Goal: Transaction & Acquisition: Purchase product/service

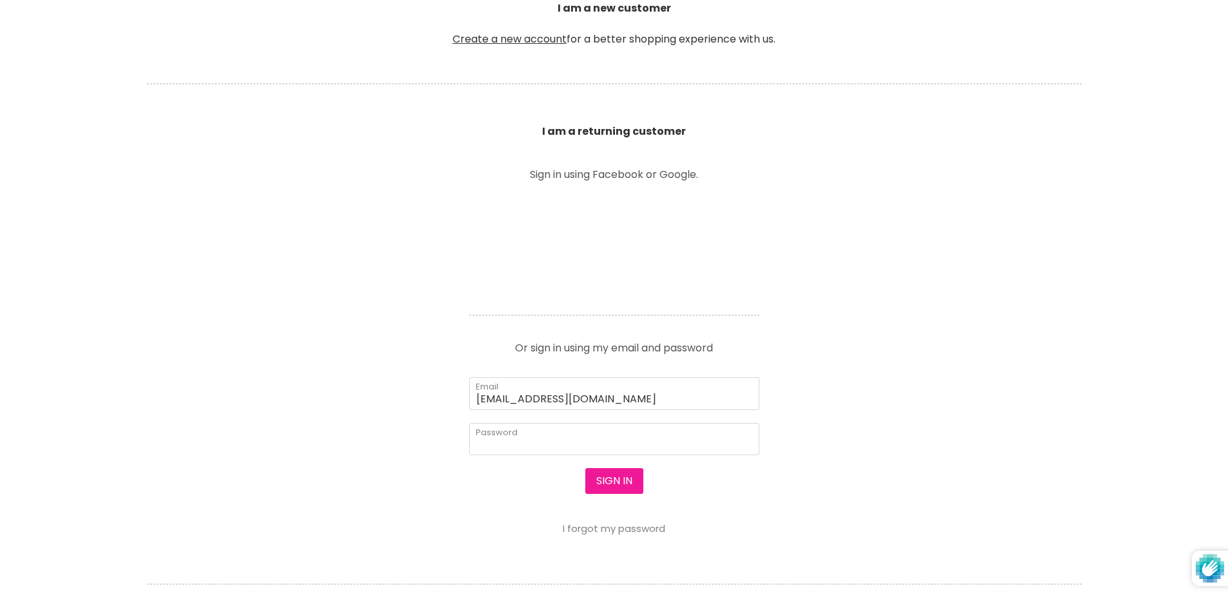
click at [618, 482] on button "Sign in" at bounding box center [614, 481] width 58 height 26
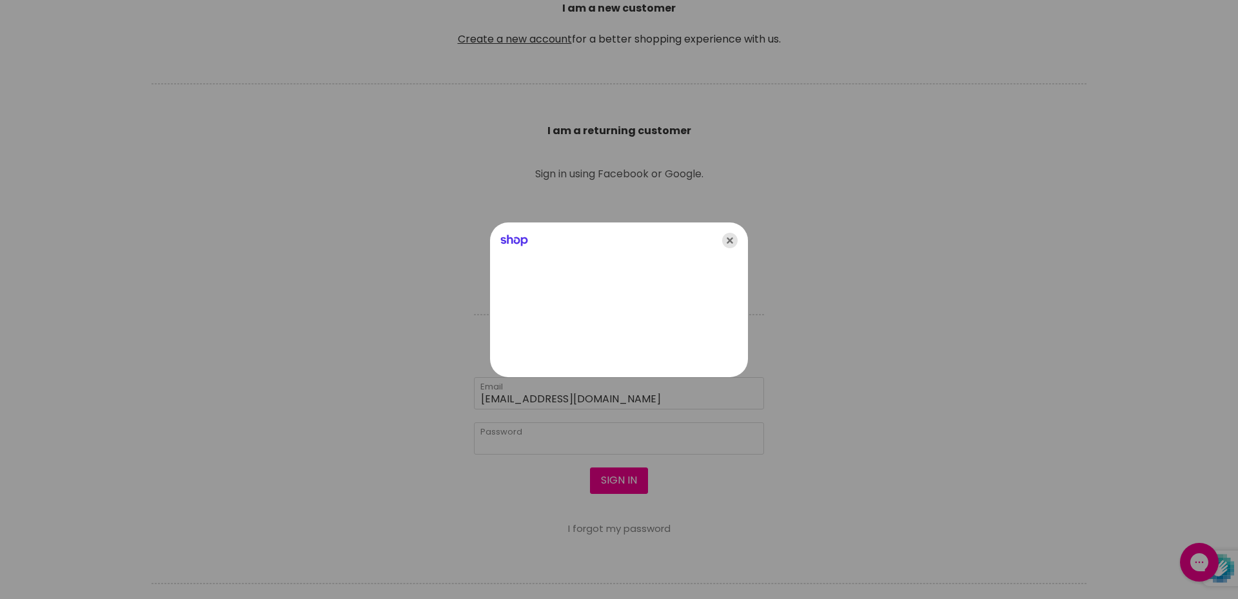
click at [730, 240] on icon "Close" at bounding box center [729, 240] width 15 height 15
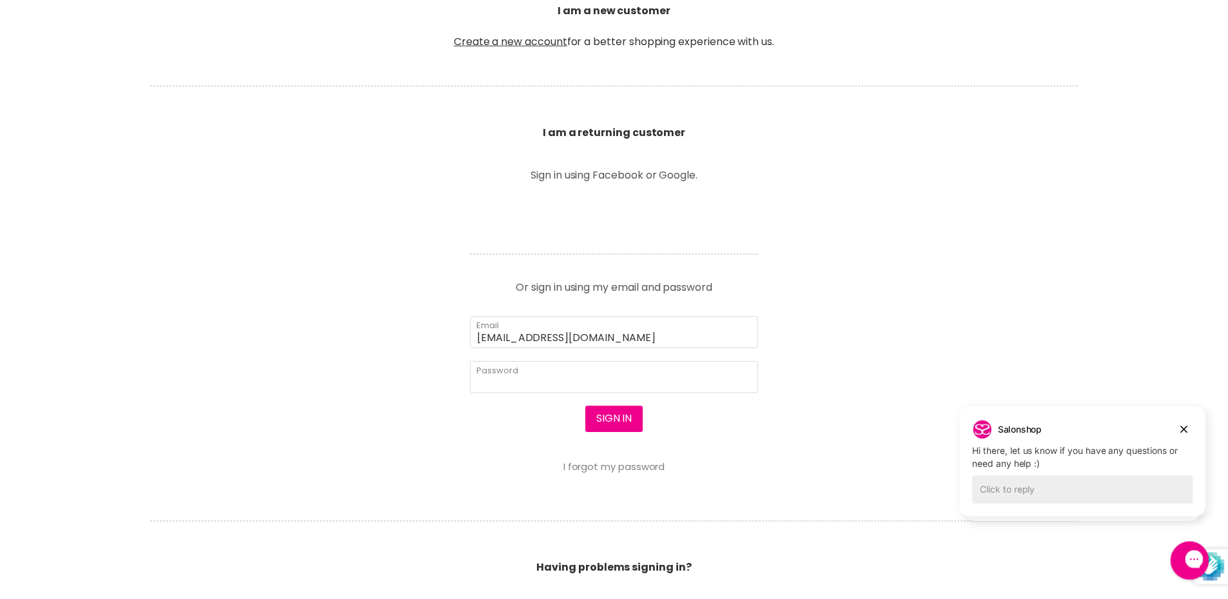
scroll to position [389, 0]
click at [1185, 430] on icon "Dismiss campaign" at bounding box center [1183, 429] width 13 height 15
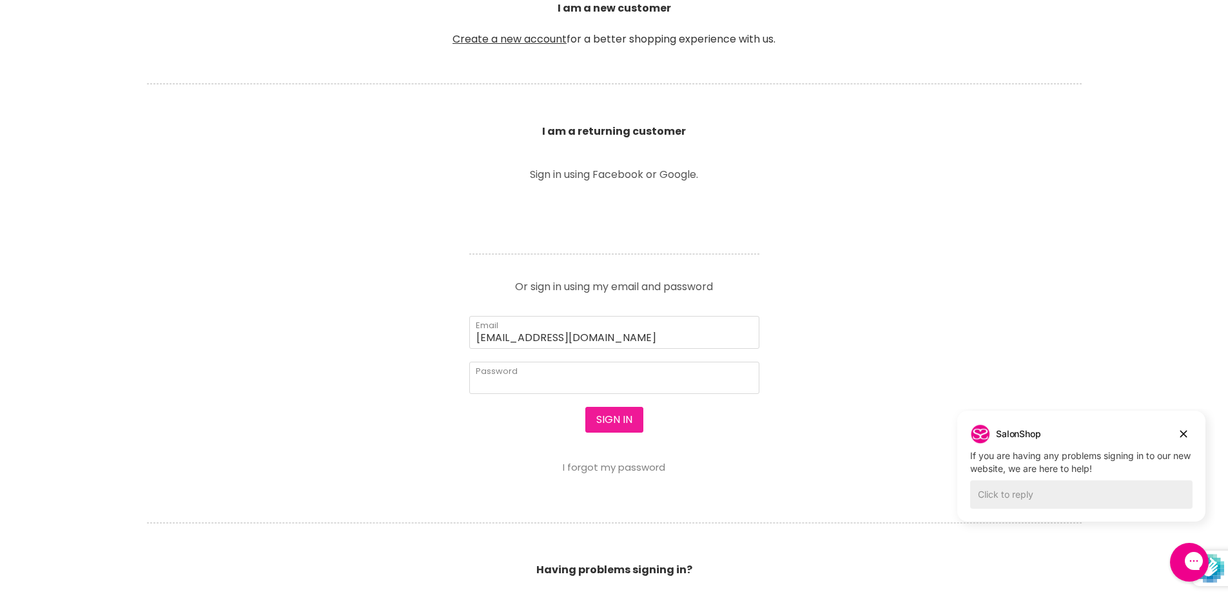
click at [613, 420] on button "Sign in" at bounding box center [614, 420] width 58 height 26
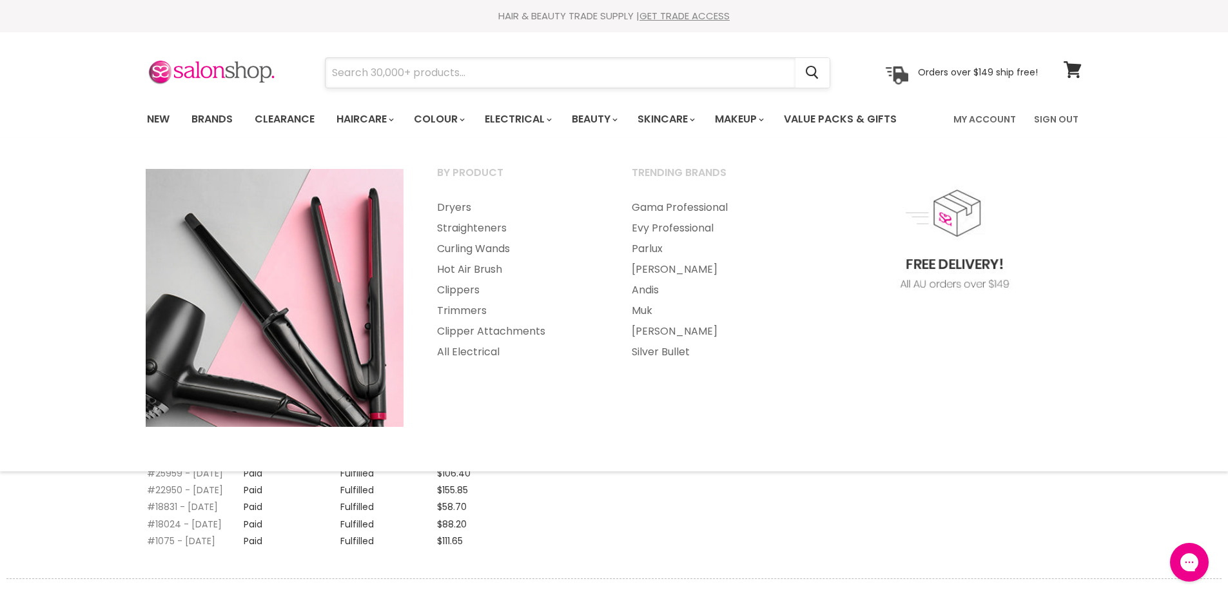
click at [491, 74] on input "Search" at bounding box center [561, 73] width 470 height 30
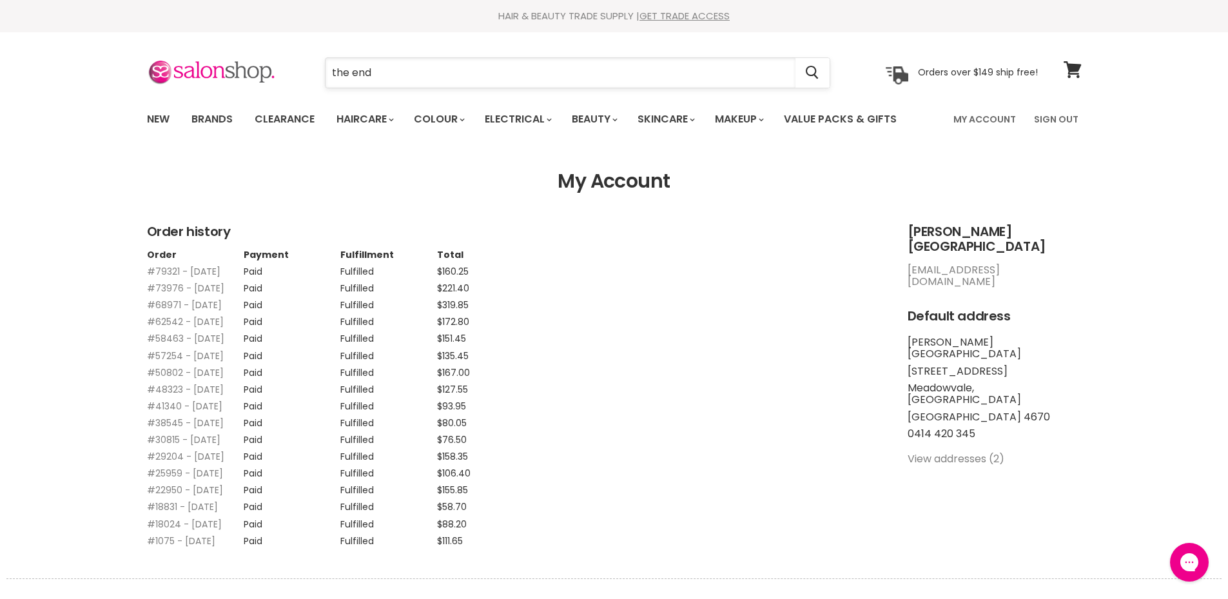
type input "the ends"
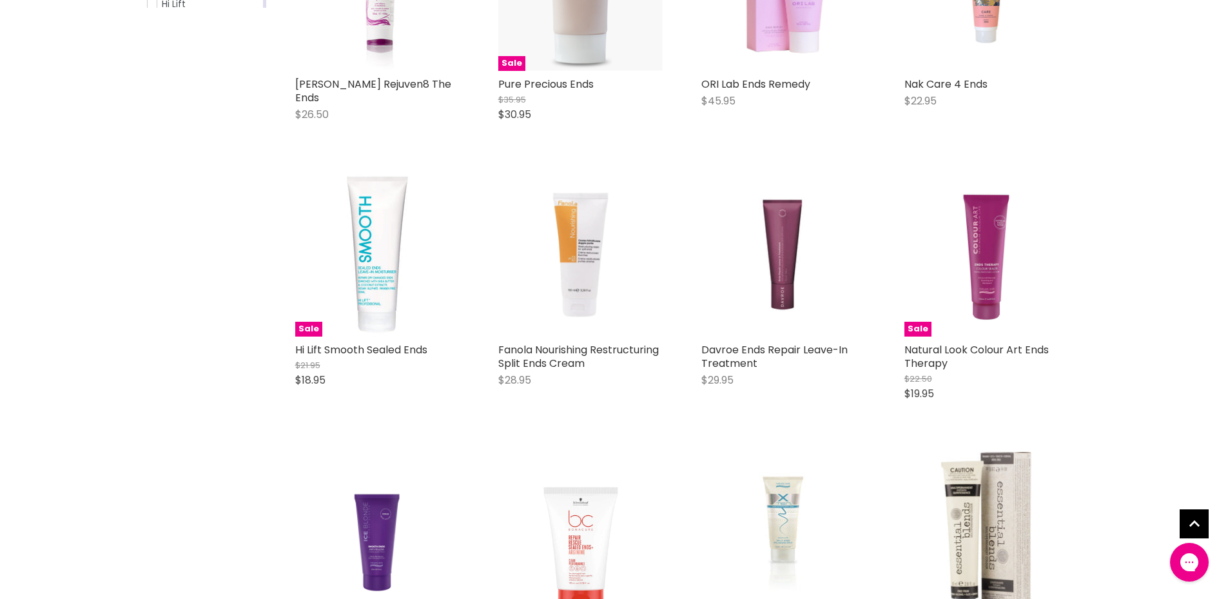
scroll to position [387, 0]
click at [384, 299] on img "Main content" at bounding box center [377, 254] width 164 height 164
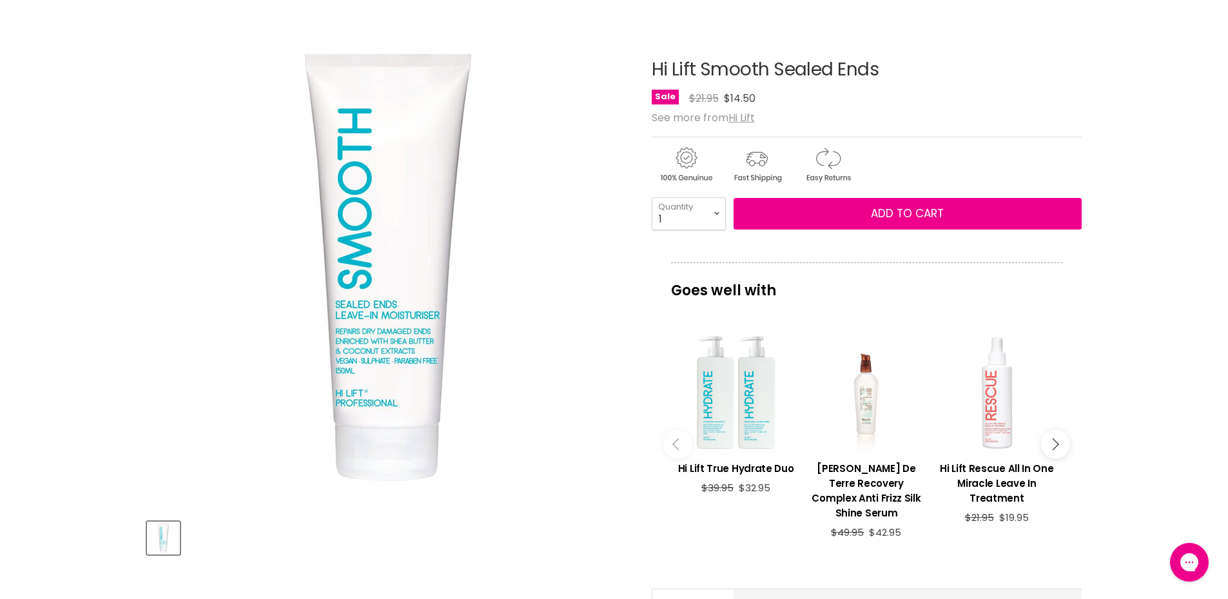
scroll to position [129, 0]
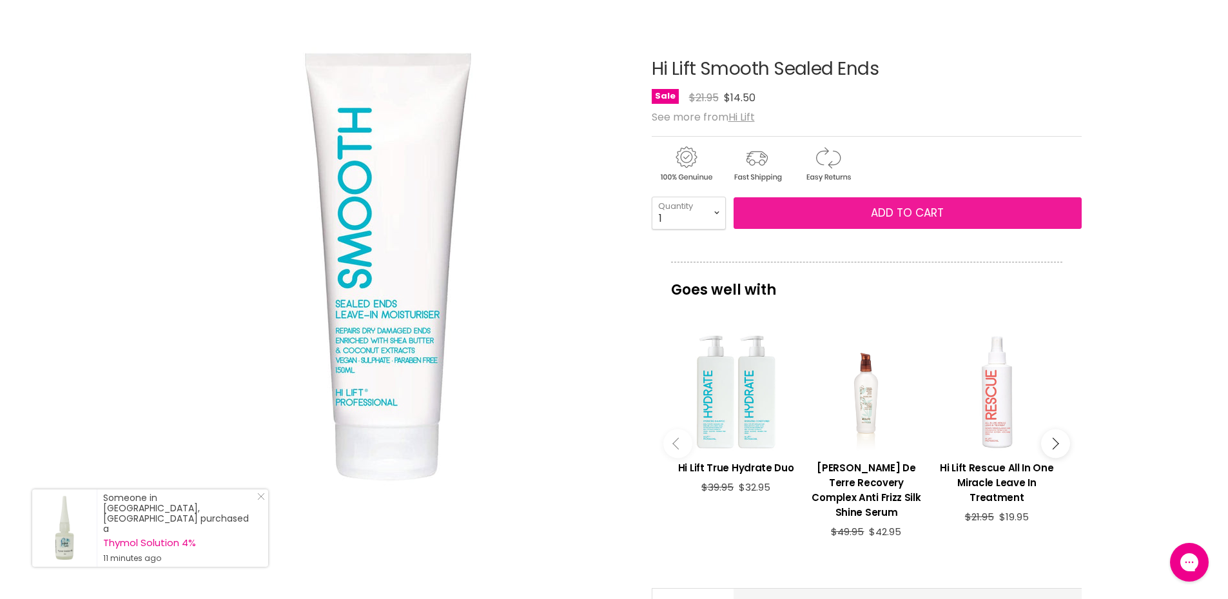
click at [916, 219] on span "Add to cart" at bounding box center [907, 212] width 73 height 15
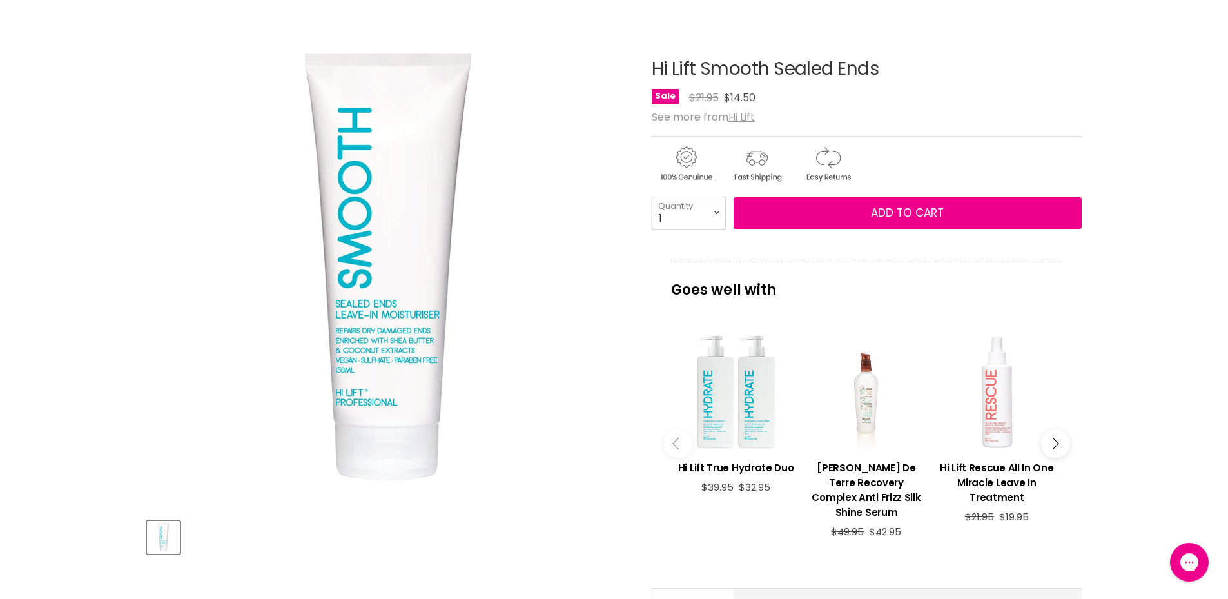
click at [996, 397] on div "Main content" at bounding box center [996, 391] width 117 height 117
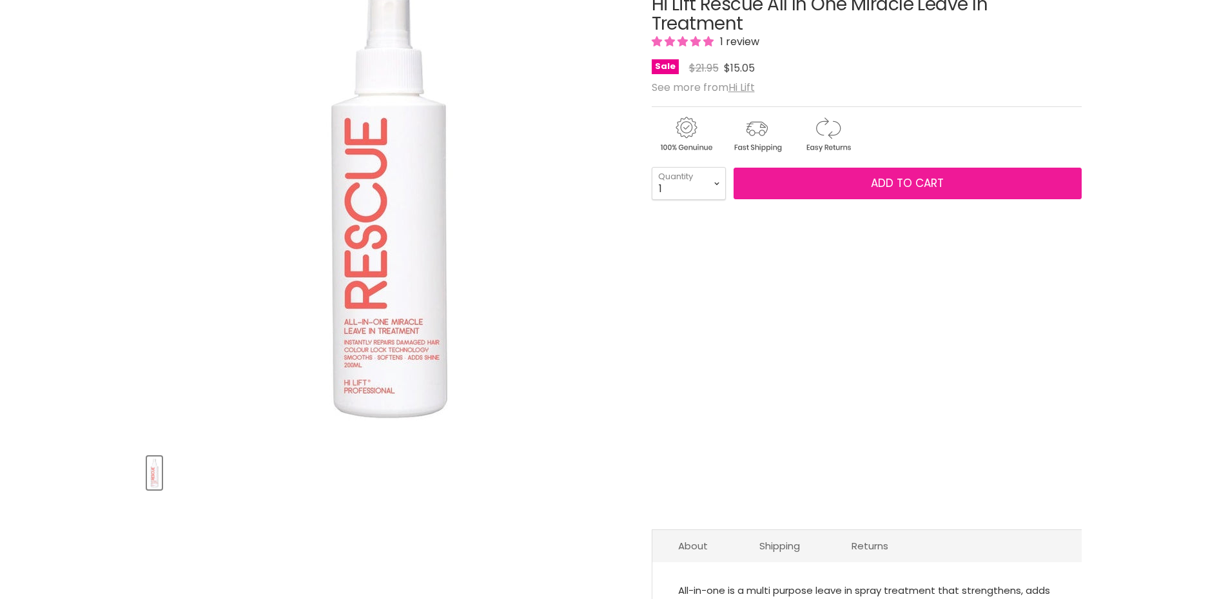
scroll to position [193, 0]
click at [904, 182] on span "Add to cart" at bounding box center [907, 182] width 73 height 15
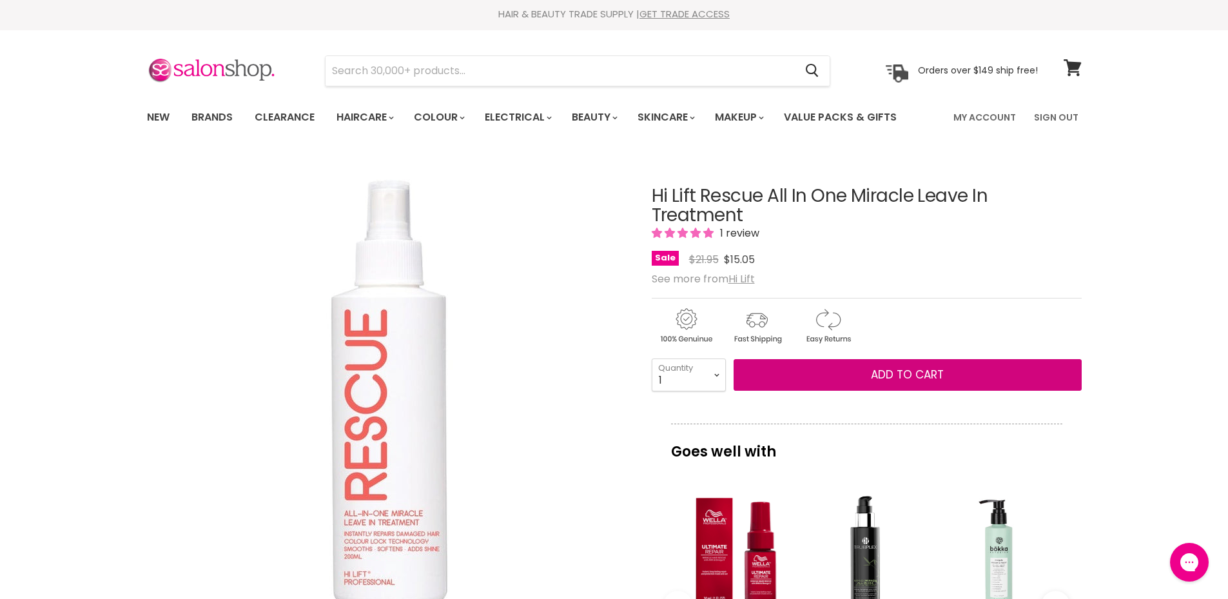
scroll to position [0, 0]
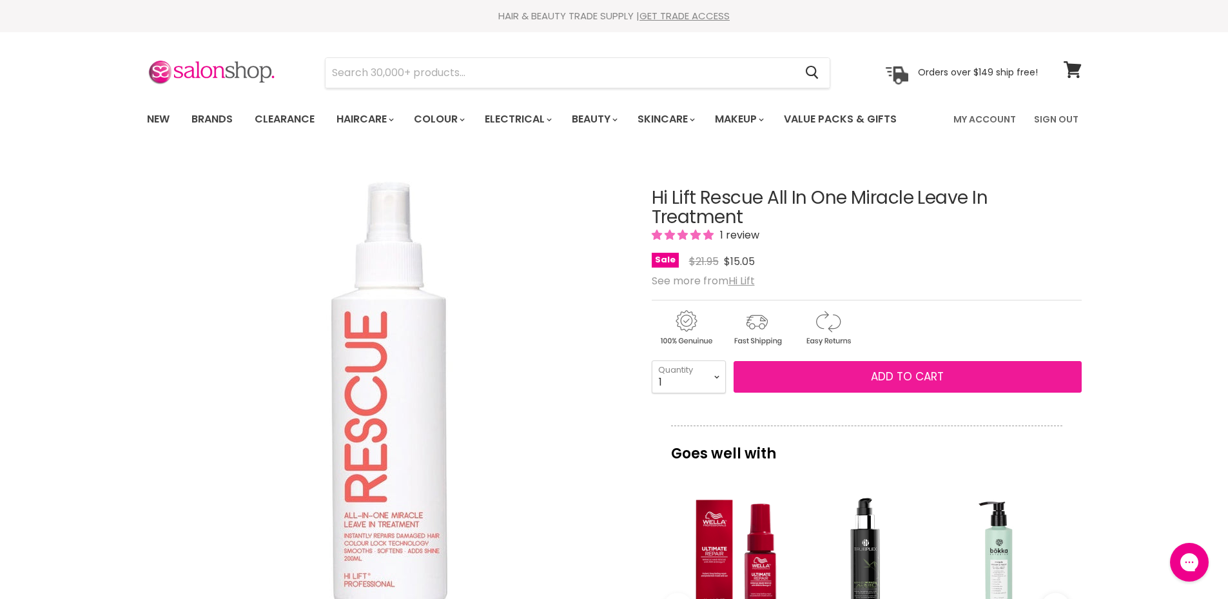
click at [956, 368] on button "Add to cart" at bounding box center [908, 377] width 348 height 32
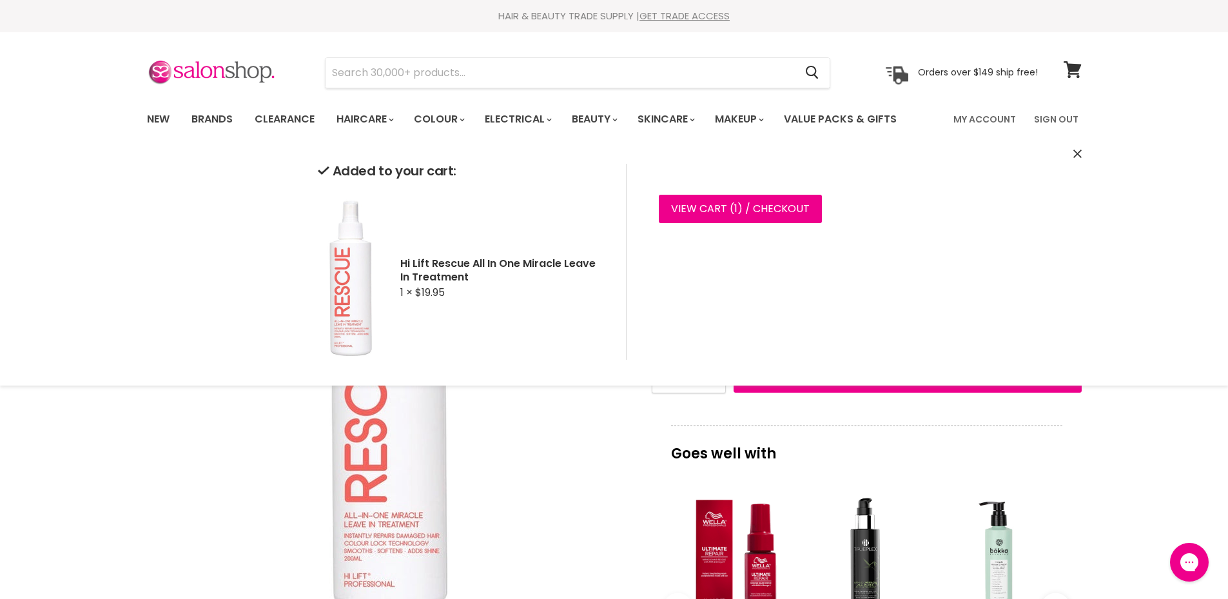
click at [542, 478] on div "Click or scroll to zoom Tap or pinch to zoom" at bounding box center [388, 397] width 482 height 482
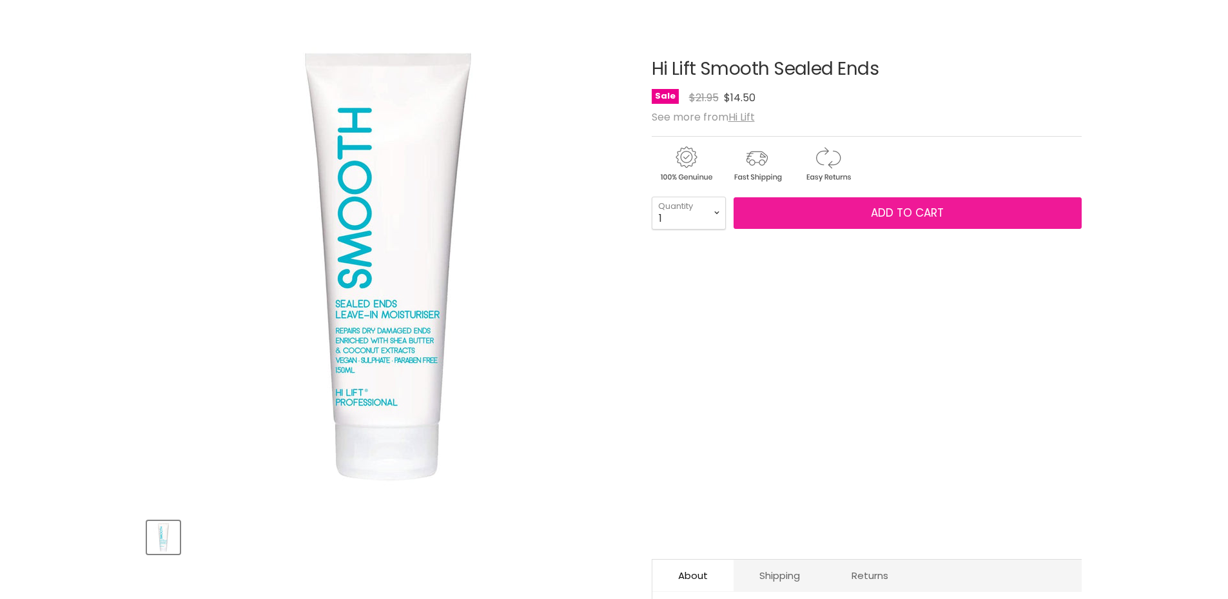
scroll to position [129, 0]
click at [901, 210] on span "Add to cart" at bounding box center [907, 212] width 73 height 15
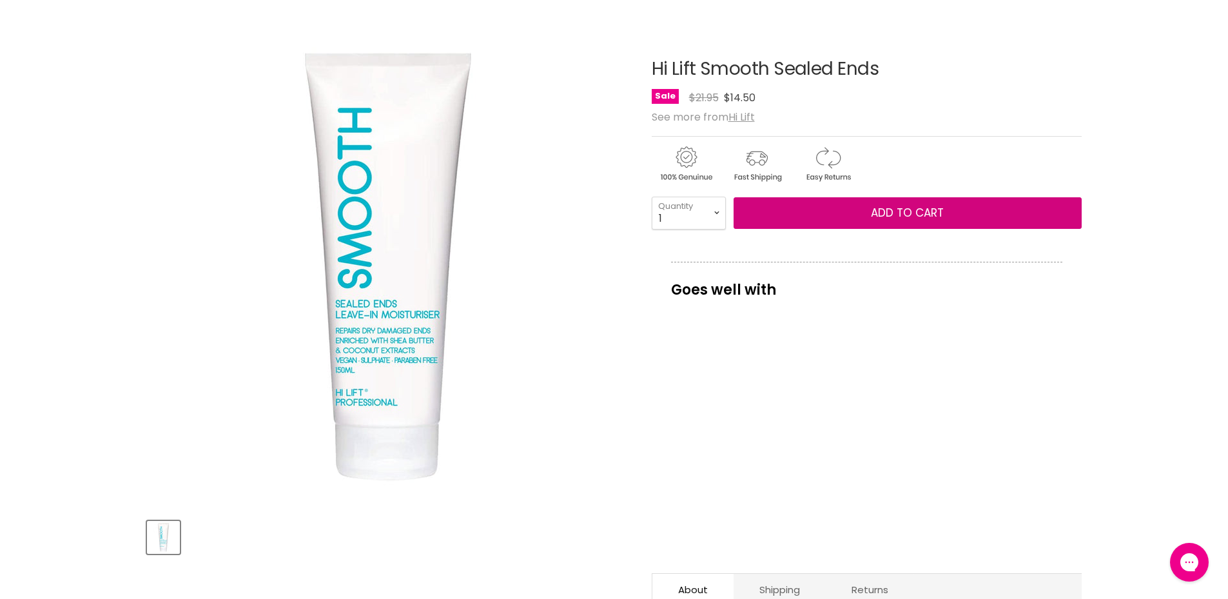
scroll to position [0, 0]
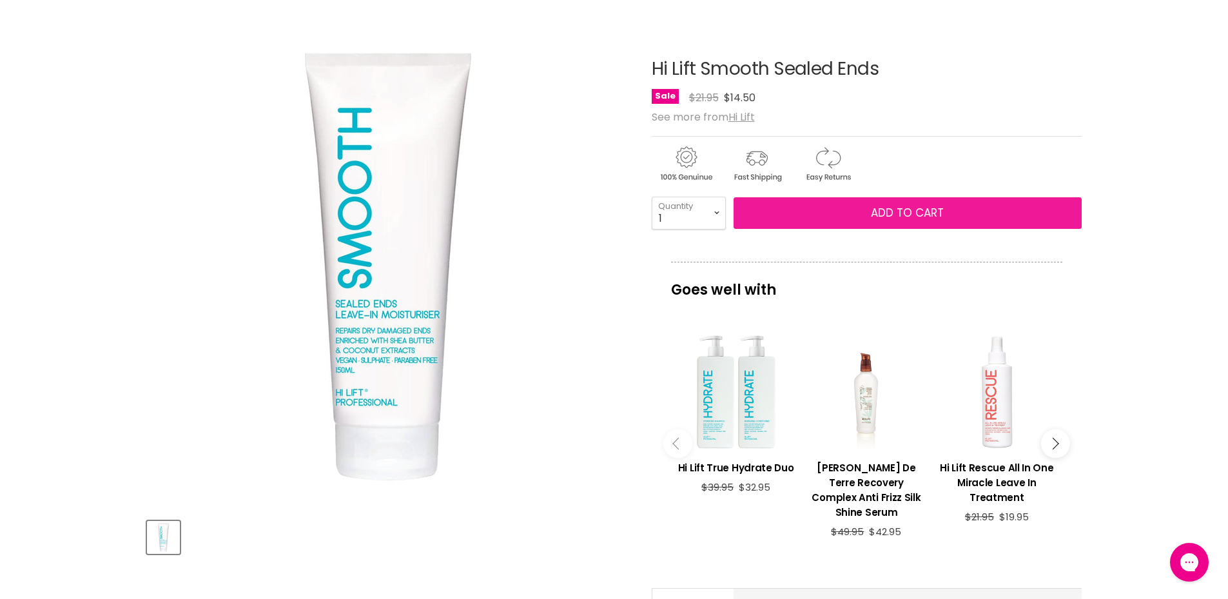
click at [921, 216] on span "Add to cart" at bounding box center [907, 212] width 73 height 15
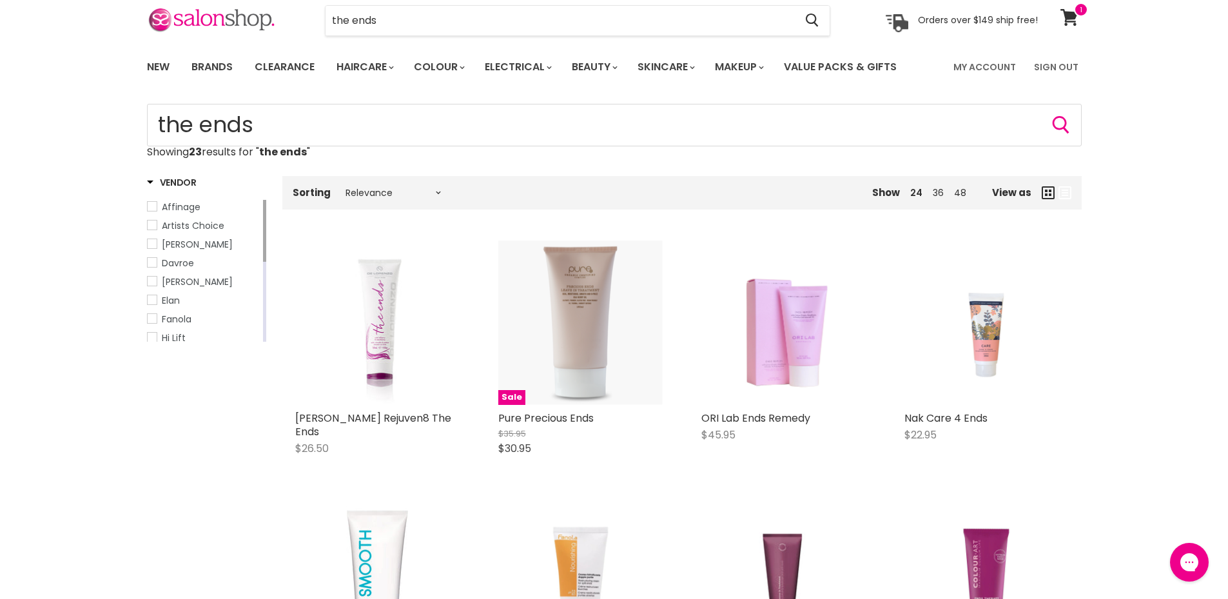
scroll to position [30, 0]
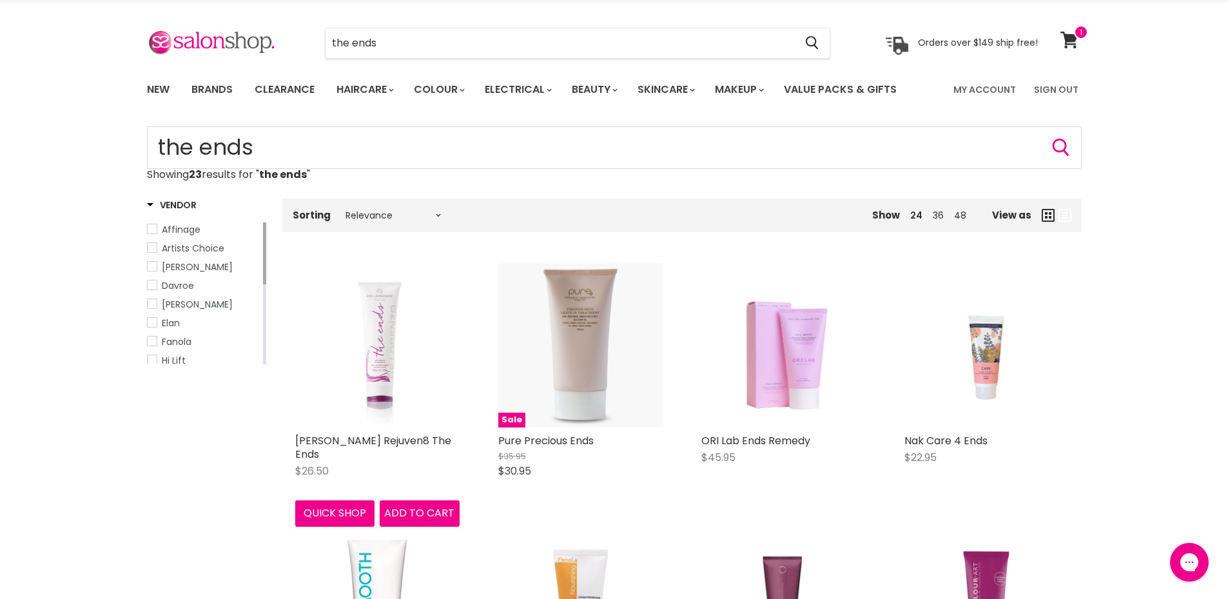
click at [389, 331] on img "Main content" at bounding box center [377, 345] width 156 height 164
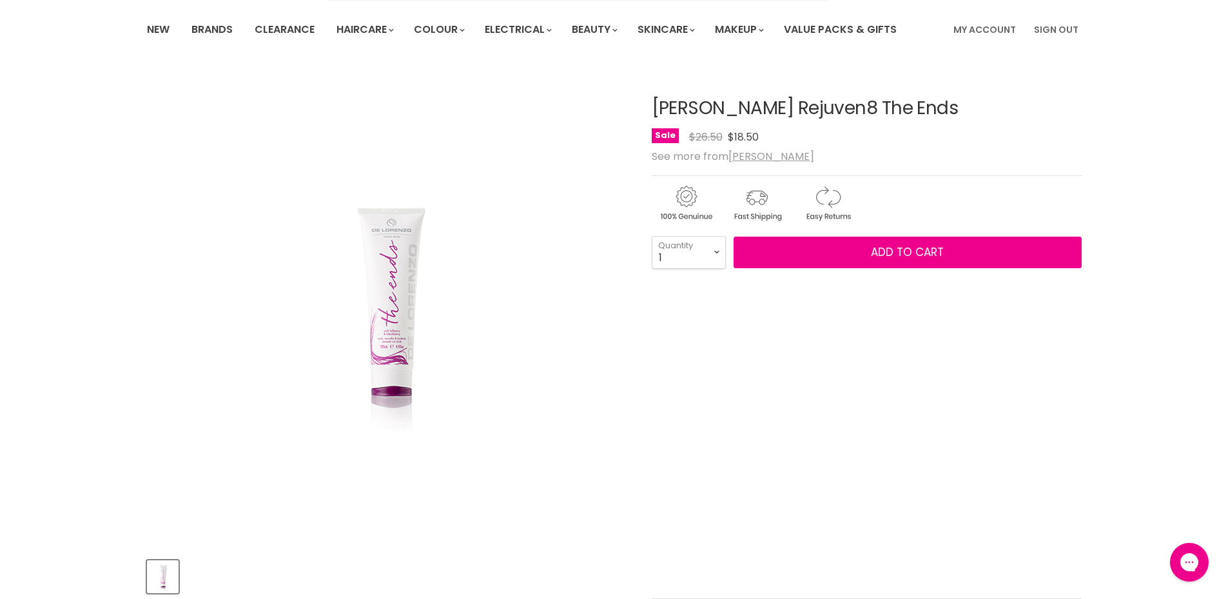
scroll to position [129, 0]
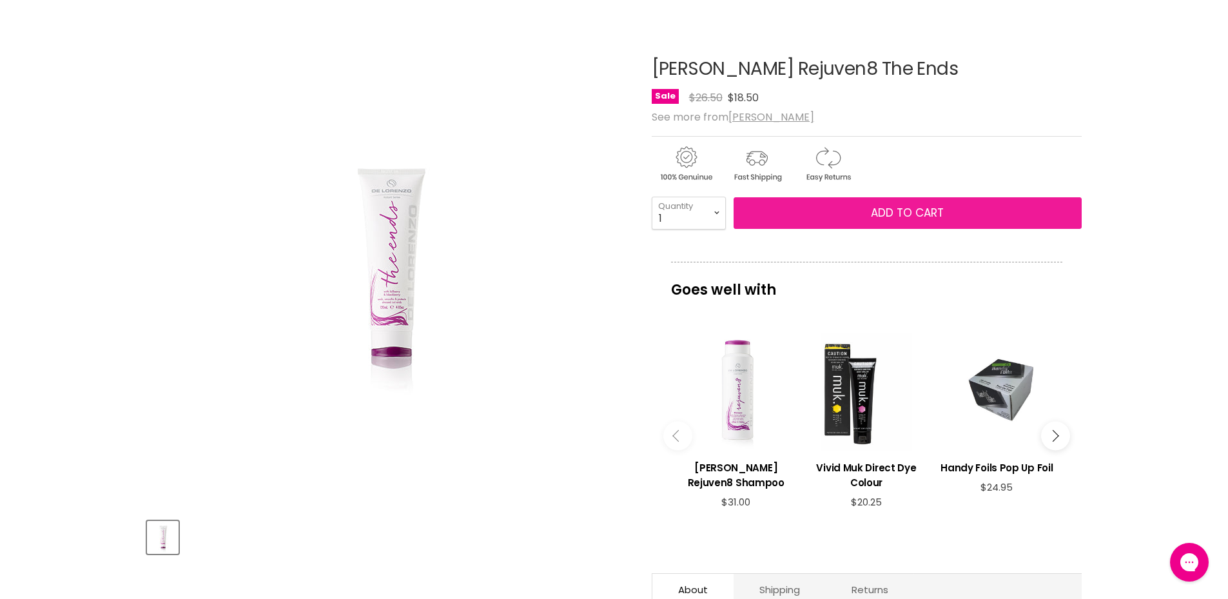
click at [873, 216] on span "Add to cart" at bounding box center [907, 212] width 73 height 15
click at [888, 210] on span "Add to cart" at bounding box center [907, 212] width 73 height 15
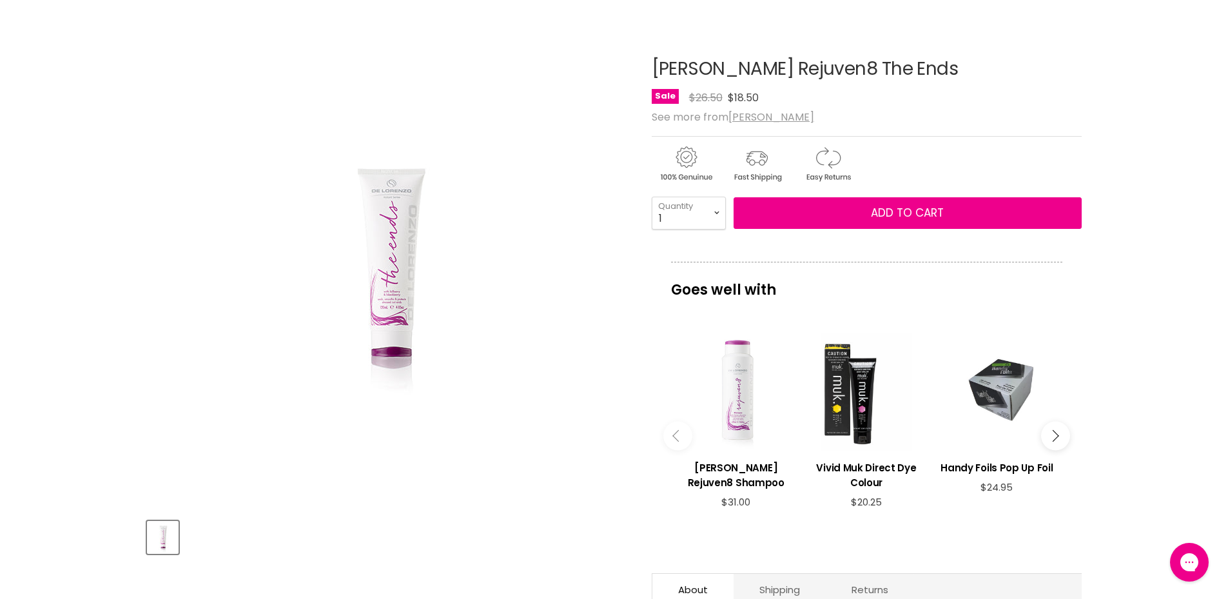
click at [736, 402] on div "Main content" at bounding box center [736, 391] width 117 height 117
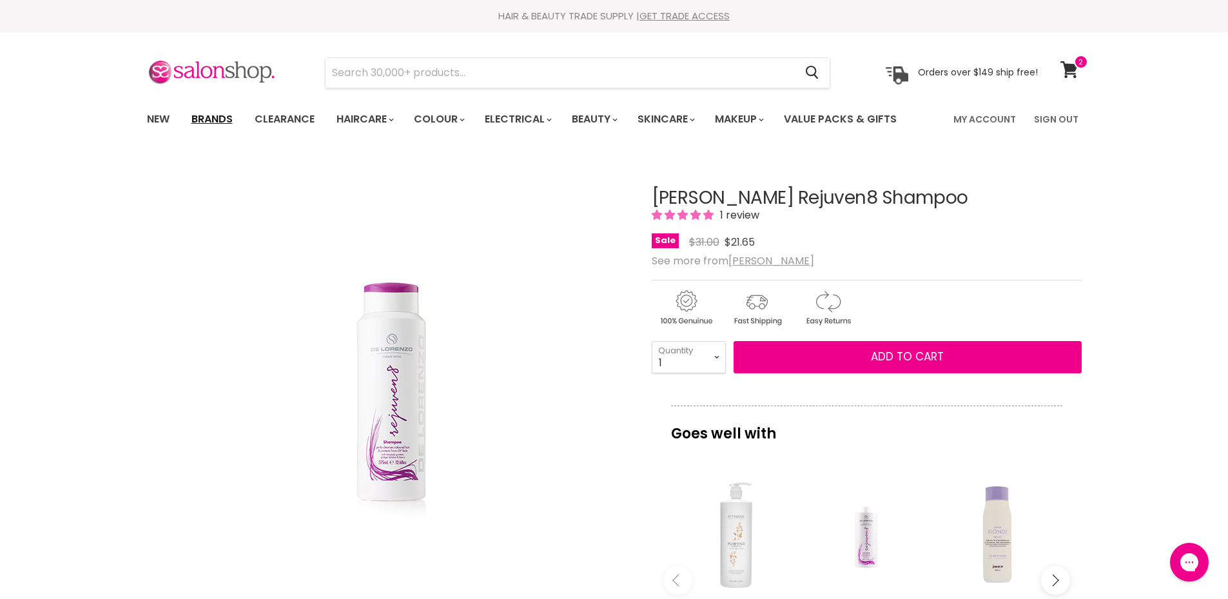
click at [217, 118] on link "Brands" at bounding box center [212, 119] width 61 height 27
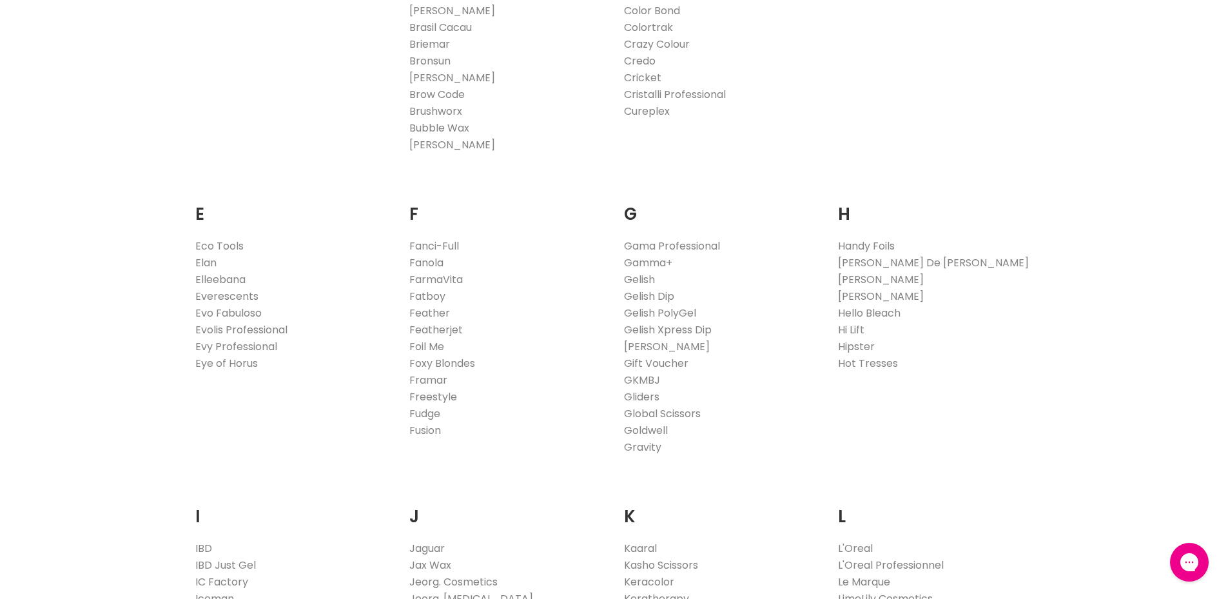
scroll to position [709, 0]
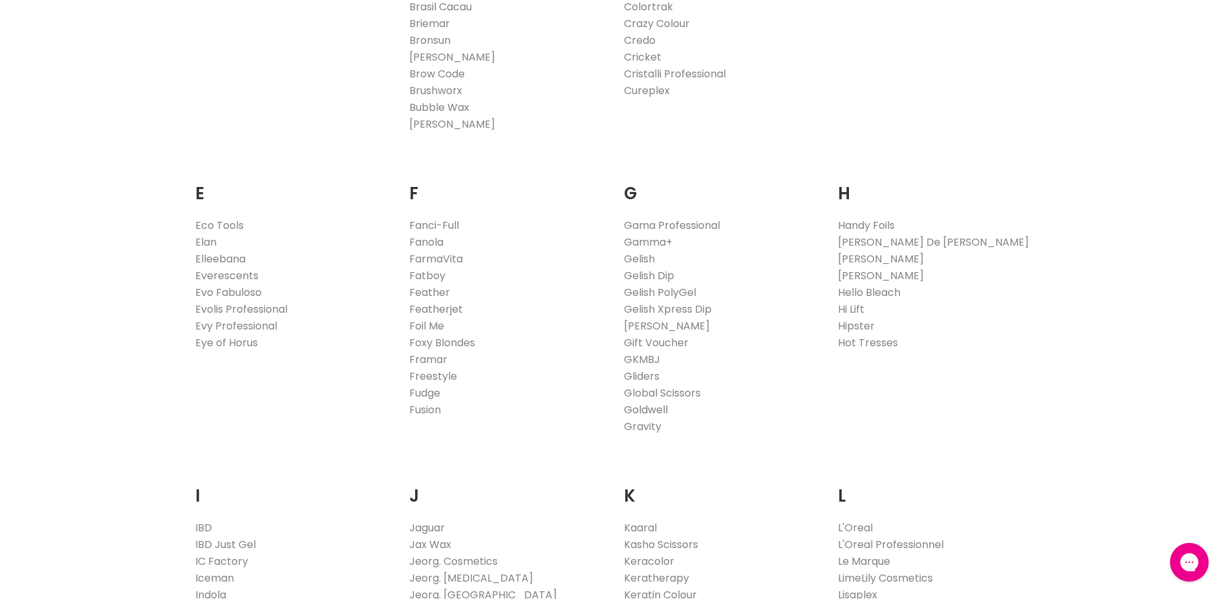
click at [651, 410] on link "Goldwell" at bounding box center [646, 409] width 44 height 15
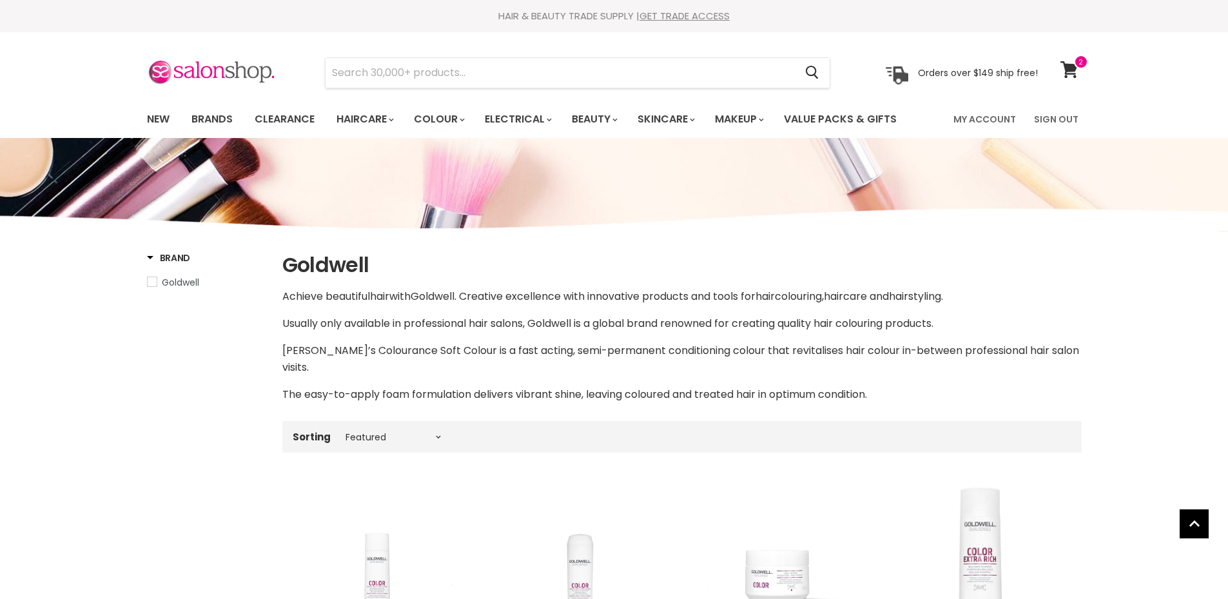
select select "manual"
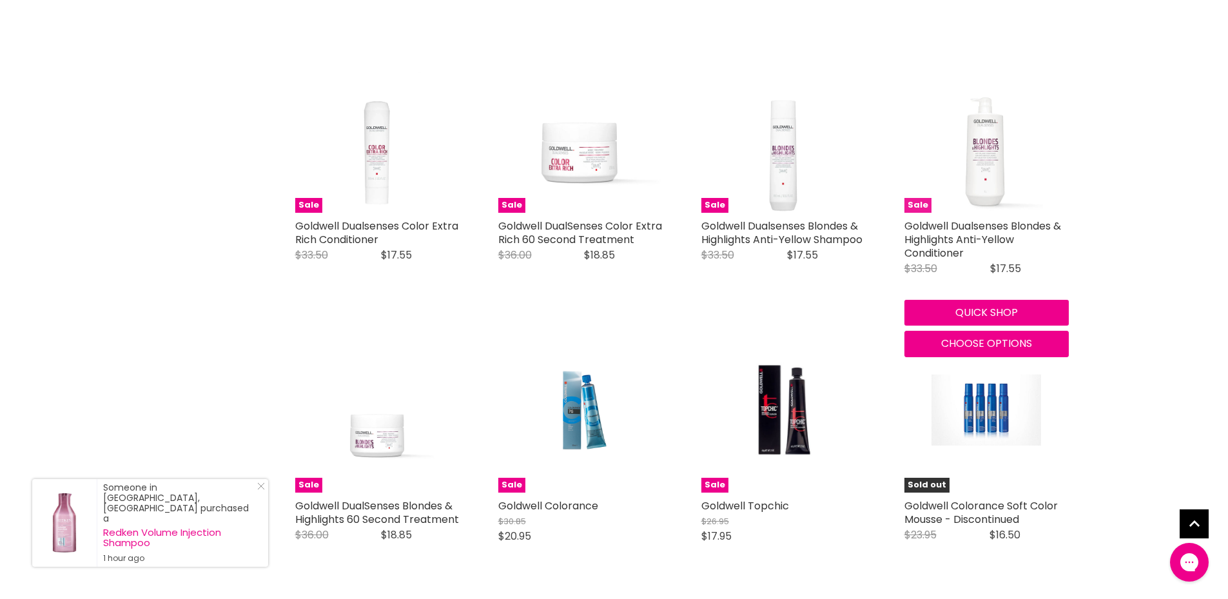
scroll to position [709, 0]
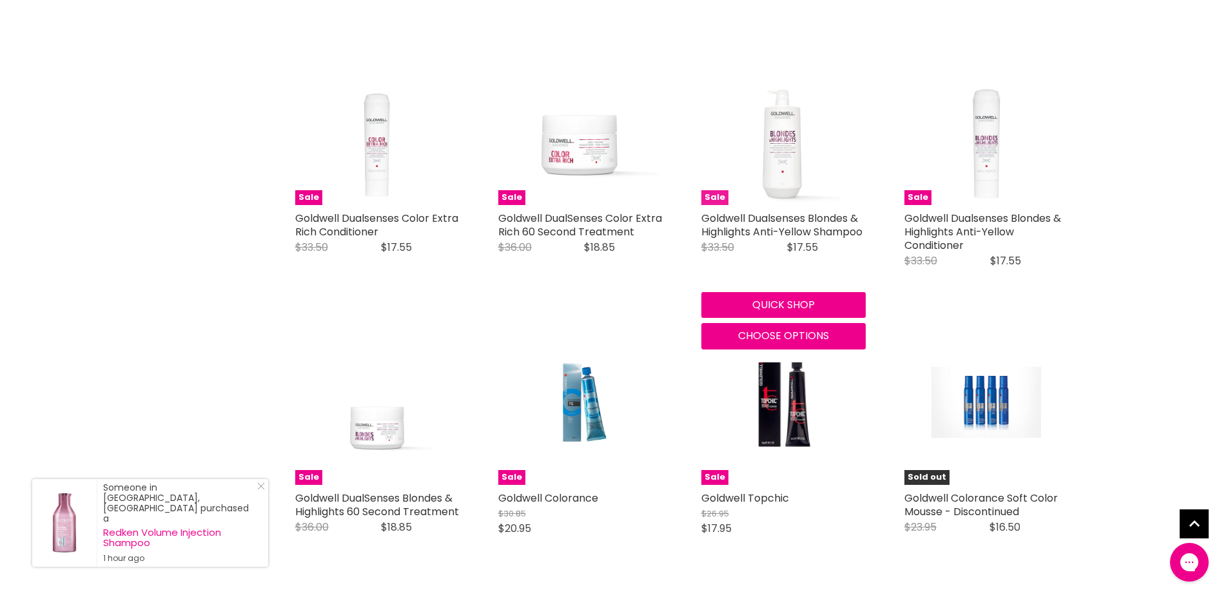
click at [781, 145] on img "Main content" at bounding box center [783, 123] width 164 height 164
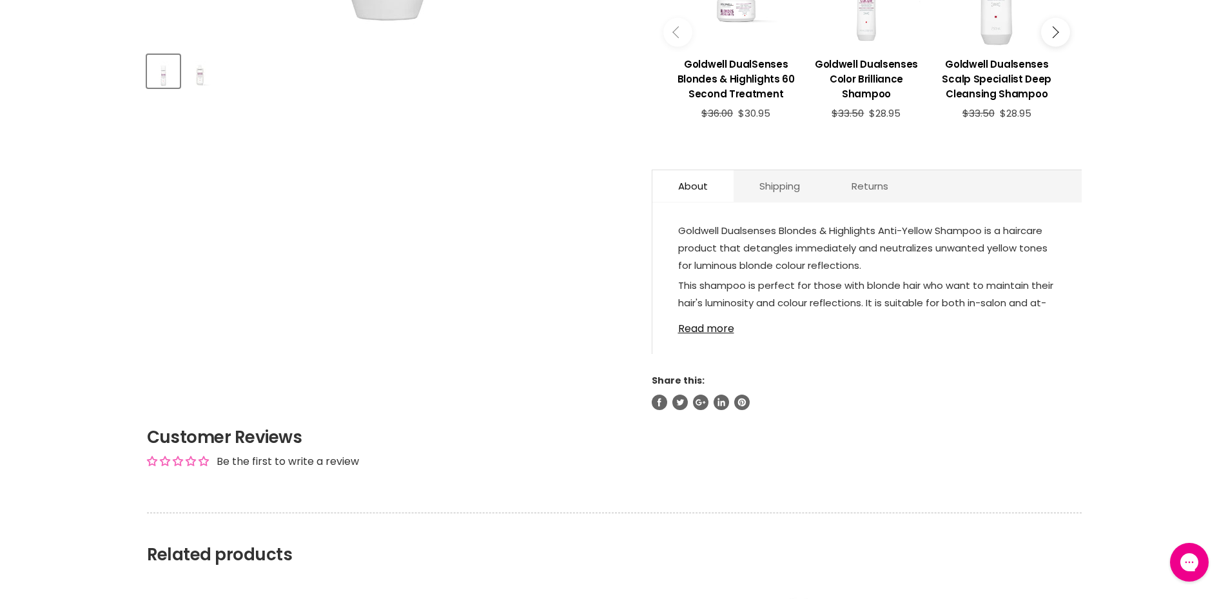
scroll to position [645, 0]
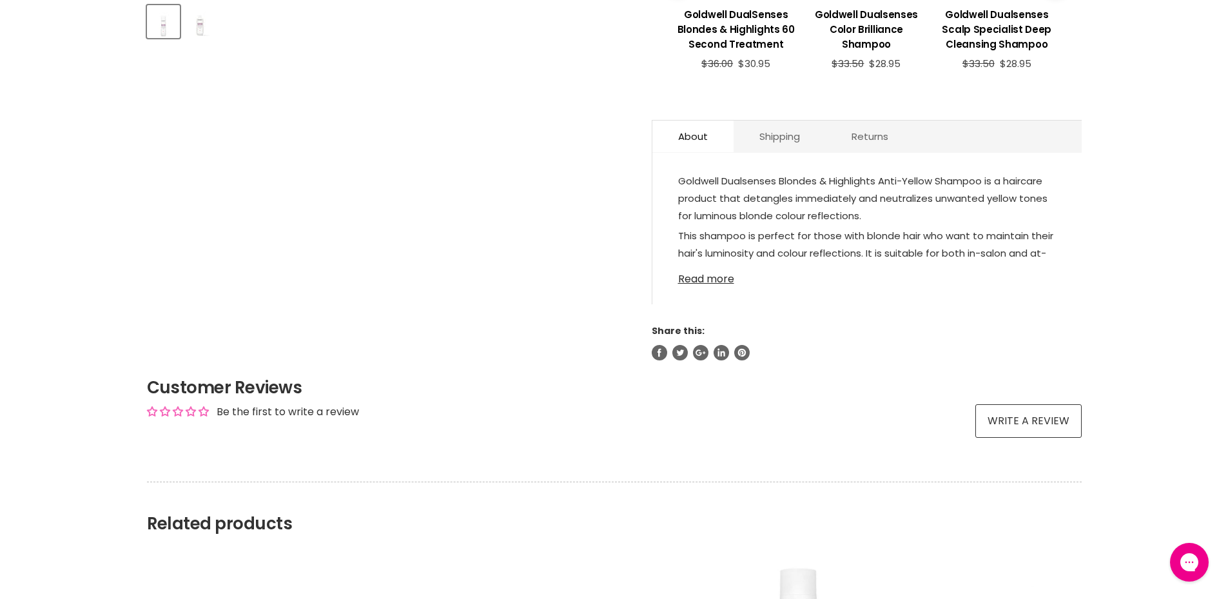
click at [726, 277] on link "Read more" at bounding box center [867, 275] width 378 height 19
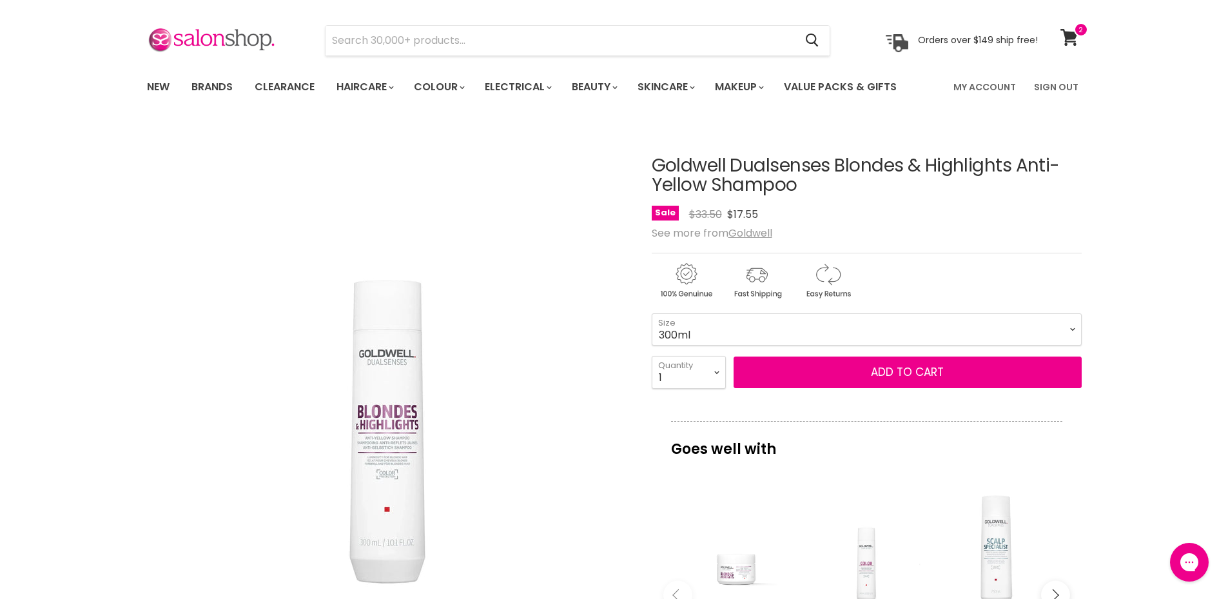
scroll to position [0, 0]
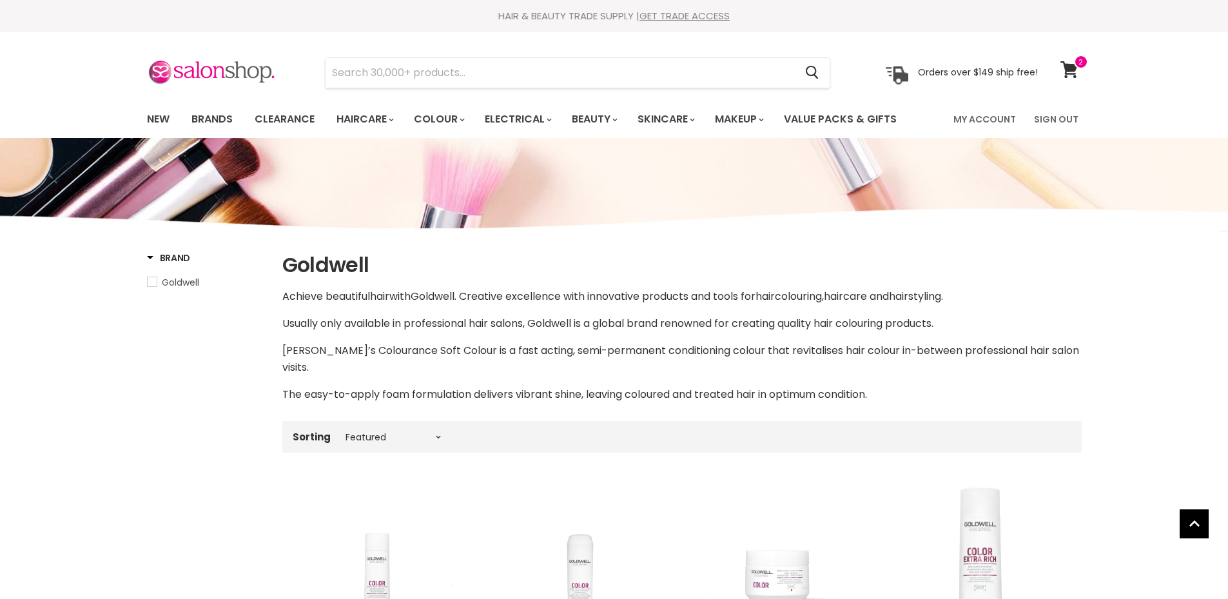
select select "manual"
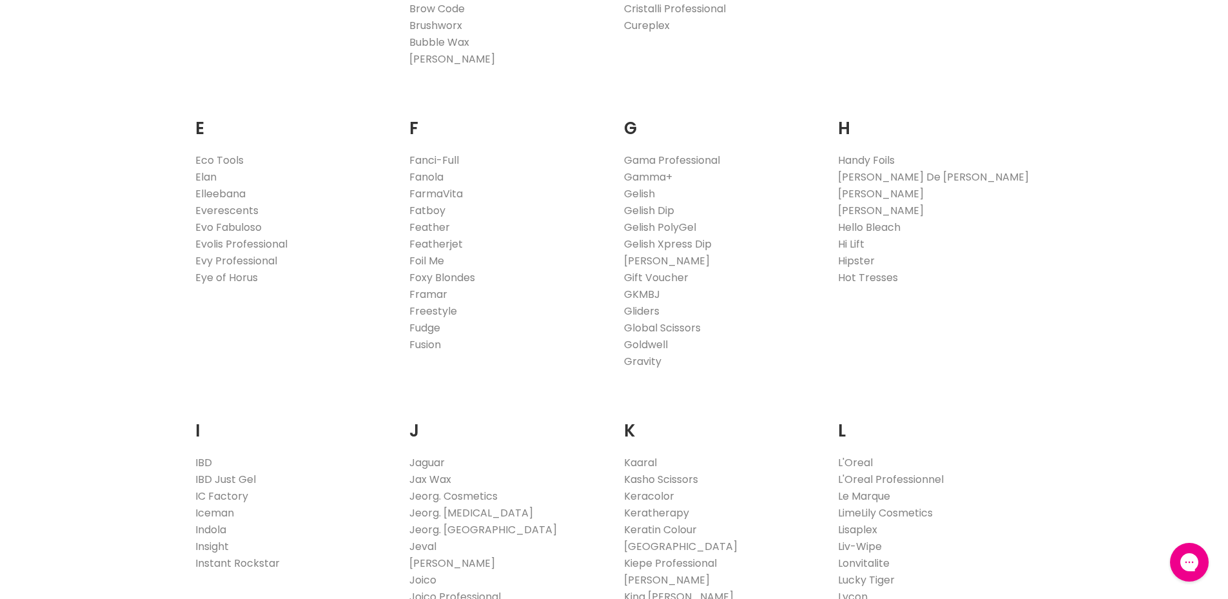
scroll to position [774, 0]
click at [649, 345] on link "Goldwell" at bounding box center [646, 345] width 44 height 15
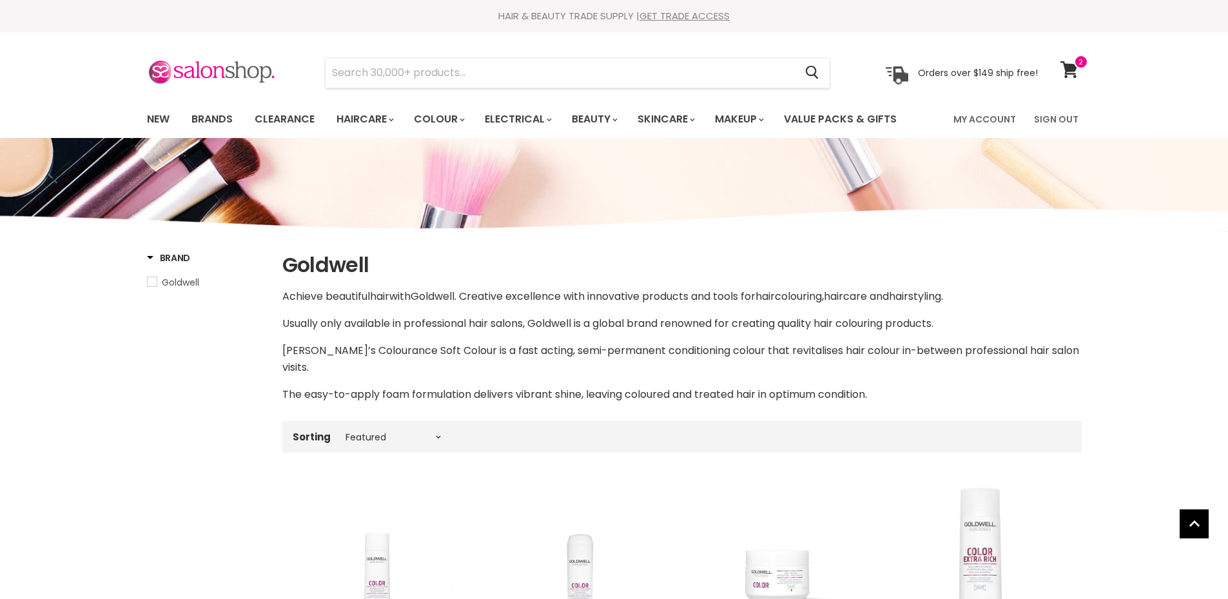
select select "manual"
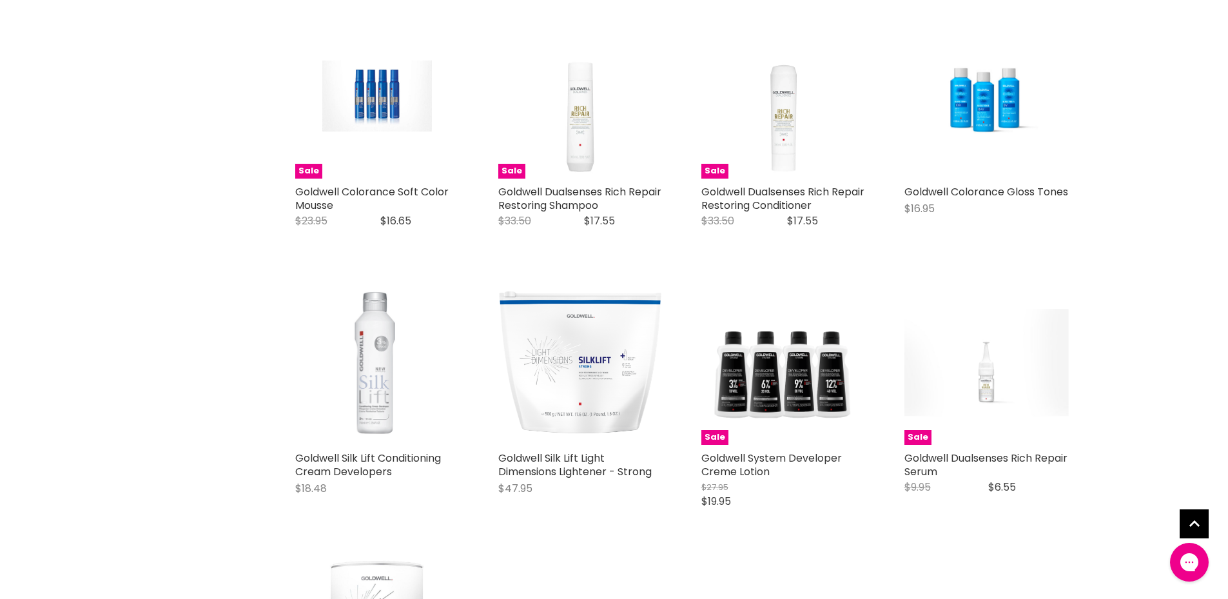
scroll to position [1289, 0]
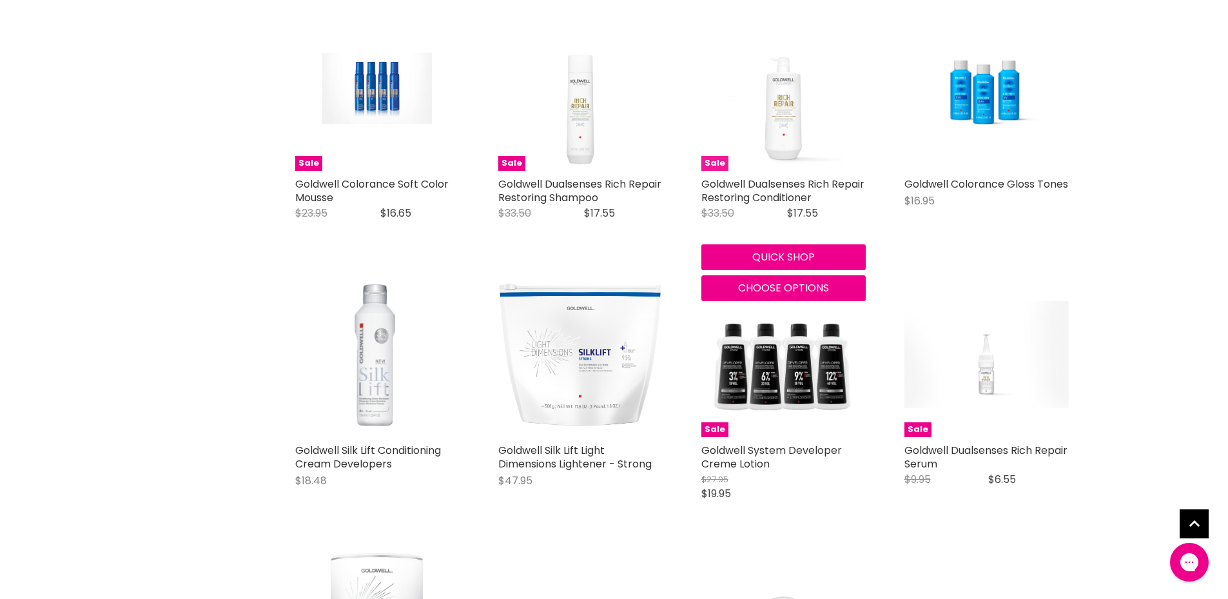
click at [782, 124] on img "Main content" at bounding box center [783, 88] width 164 height 164
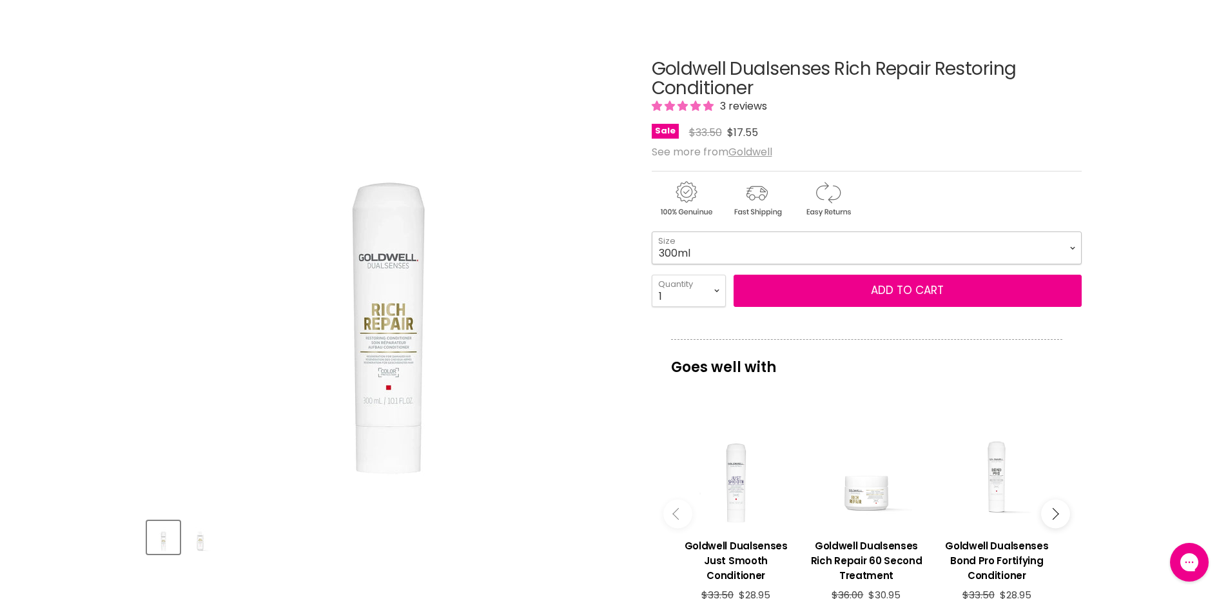
click at [1054, 257] on select "300ml 1 Litre" at bounding box center [867, 247] width 430 height 32
click at [652, 231] on select "300ml 1 Litre" at bounding box center [867, 247] width 430 height 32
select select "1 Litre"
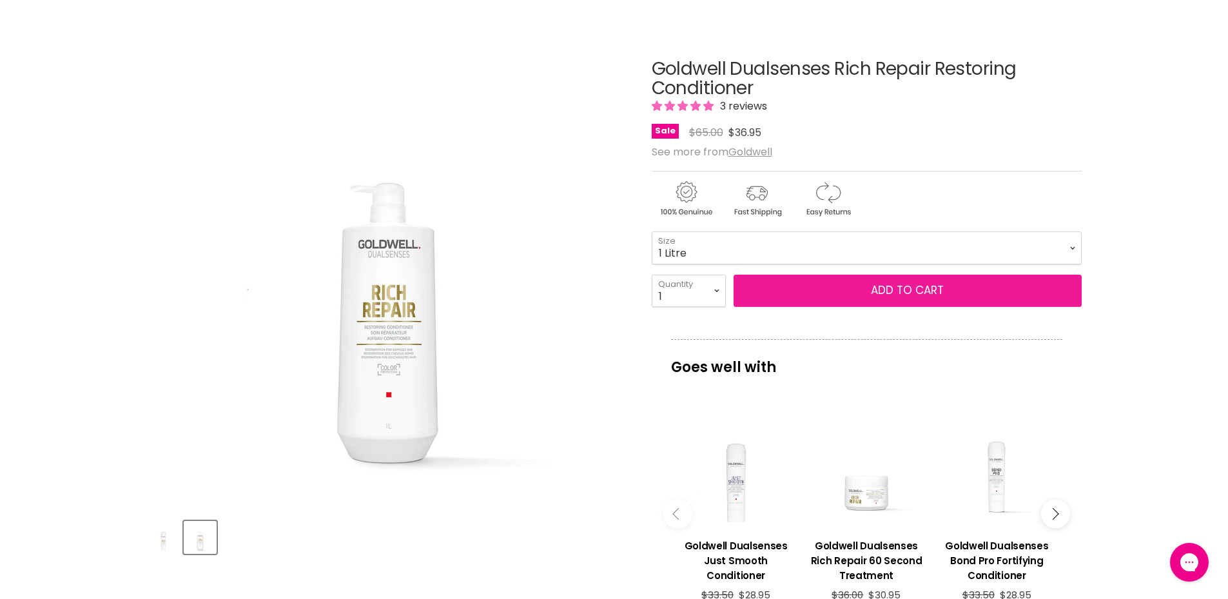
click at [990, 285] on button "Add to cart" at bounding box center [908, 291] width 348 height 32
click at [885, 295] on button "Add to cart" at bounding box center [908, 291] width 348 height 32
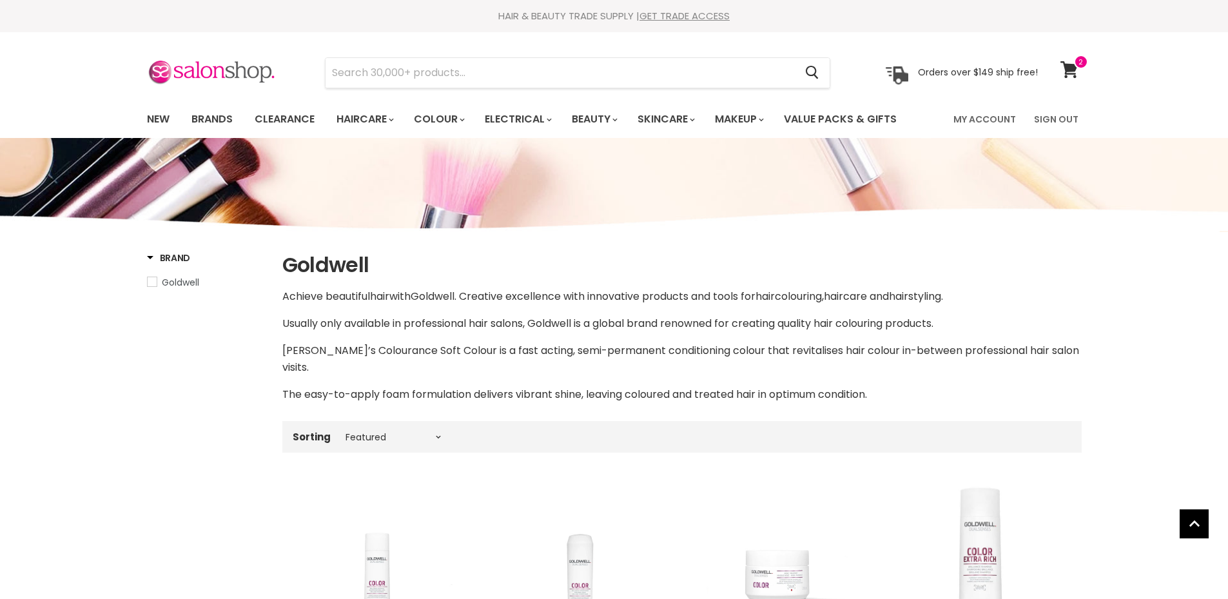
select select "manual"
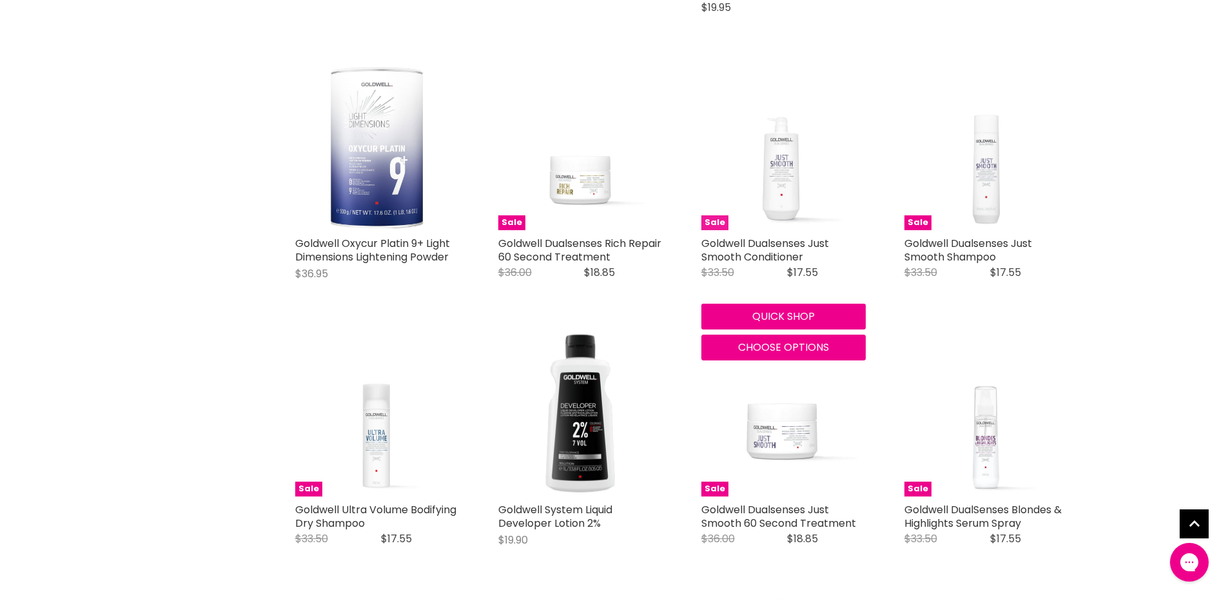
click at [792, 186] on img "Main content" at bounding box center [783, 148] width 164 height 164
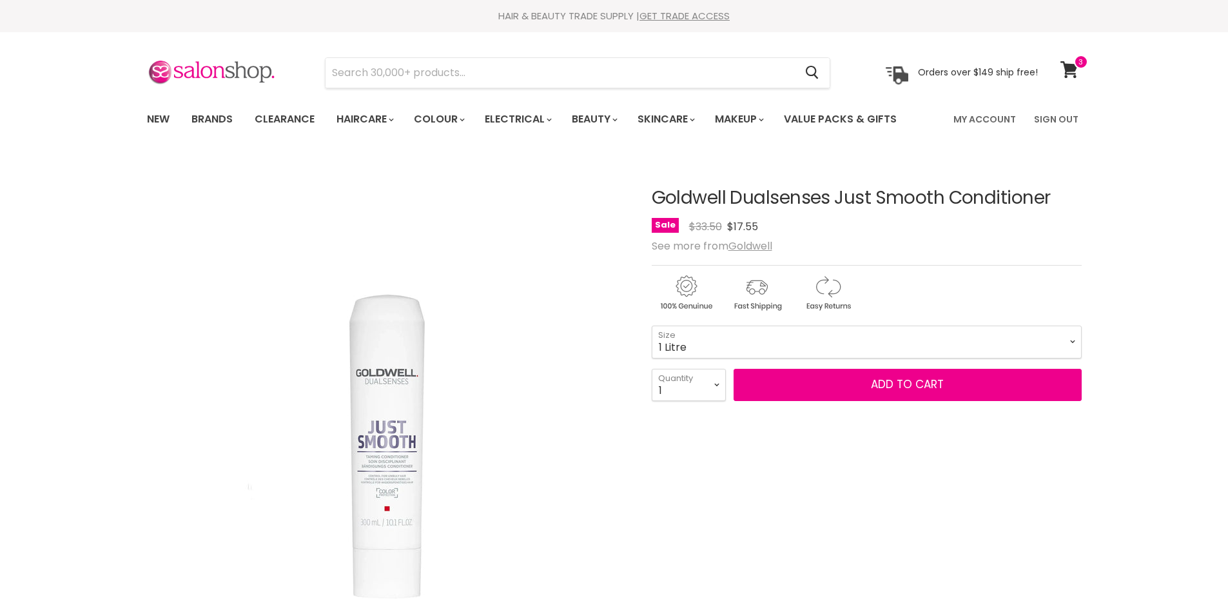
click at [652, 326] on select "300ml 1 Litre" at bounding box center [867, 342] width 430 height 32
select select "1 Litre"
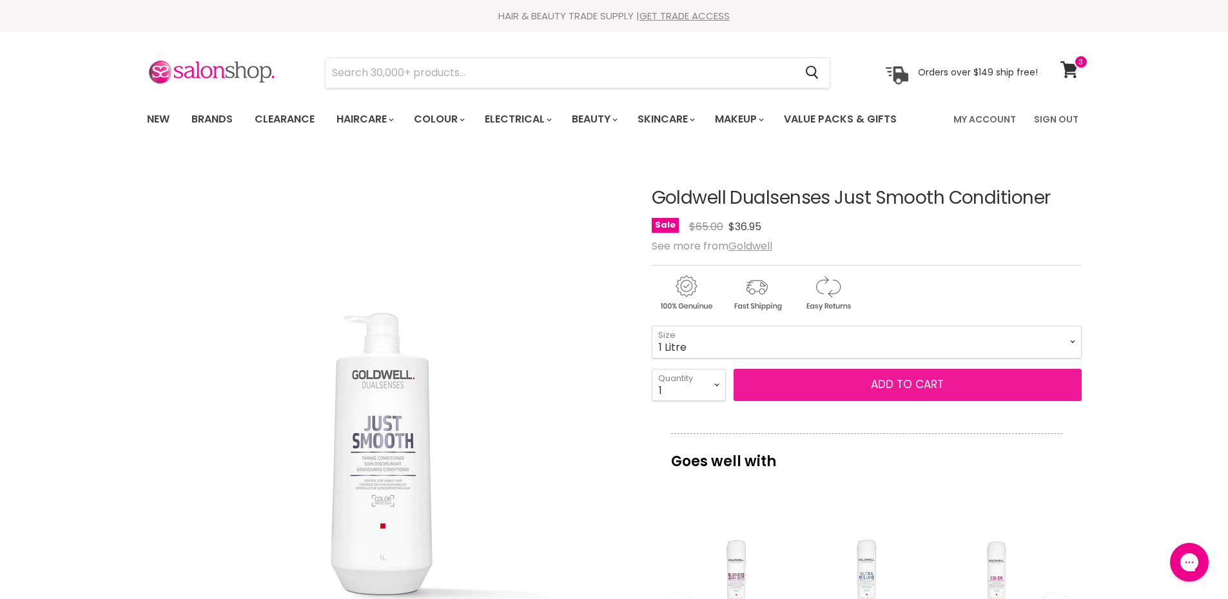
click at [897, 382] on button "Add to cart" at bounding box center [908, 385] width 348 height 32
click at [906, 384] on button "Add to cart" at bounding box center [908, 385] width 348 height 32
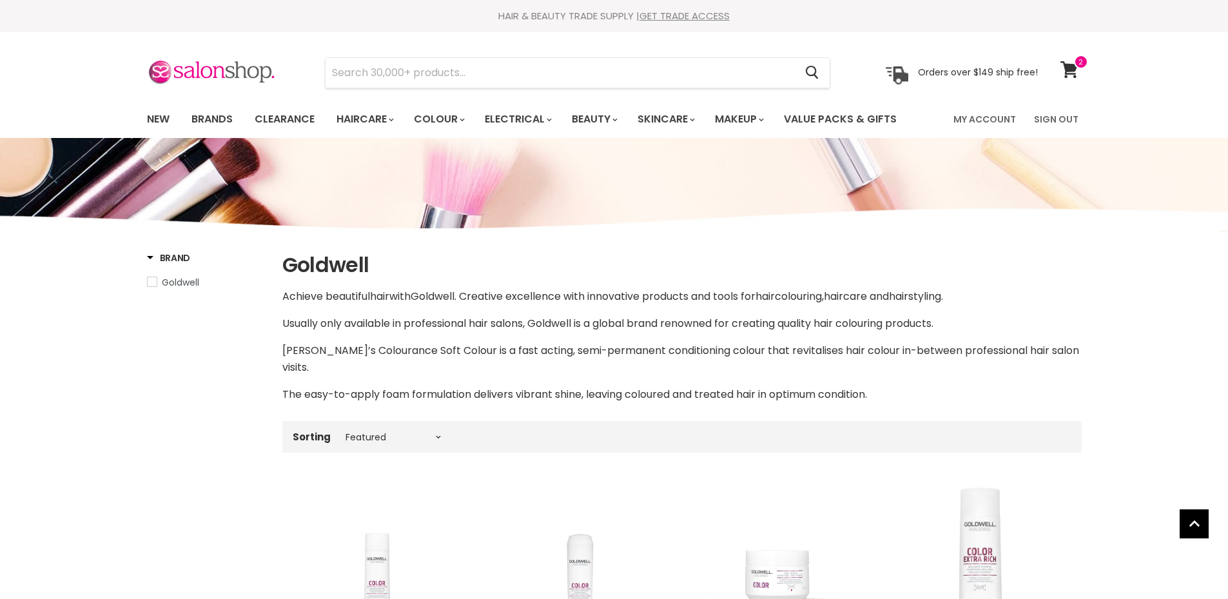
select select "manual"
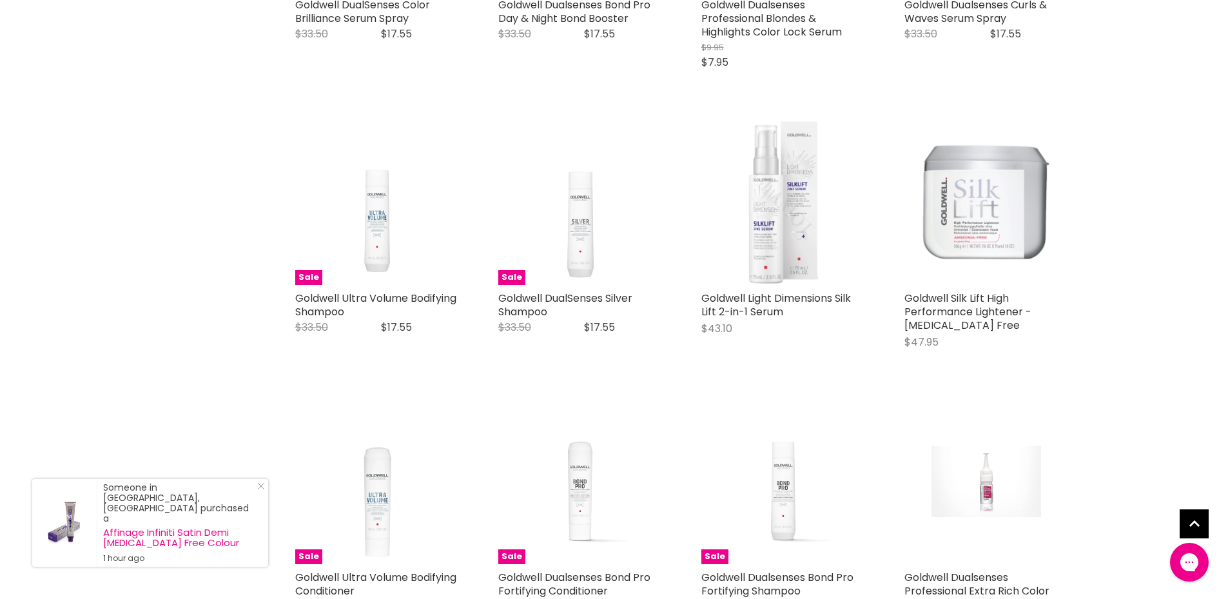
scroll to position [2857, 0]
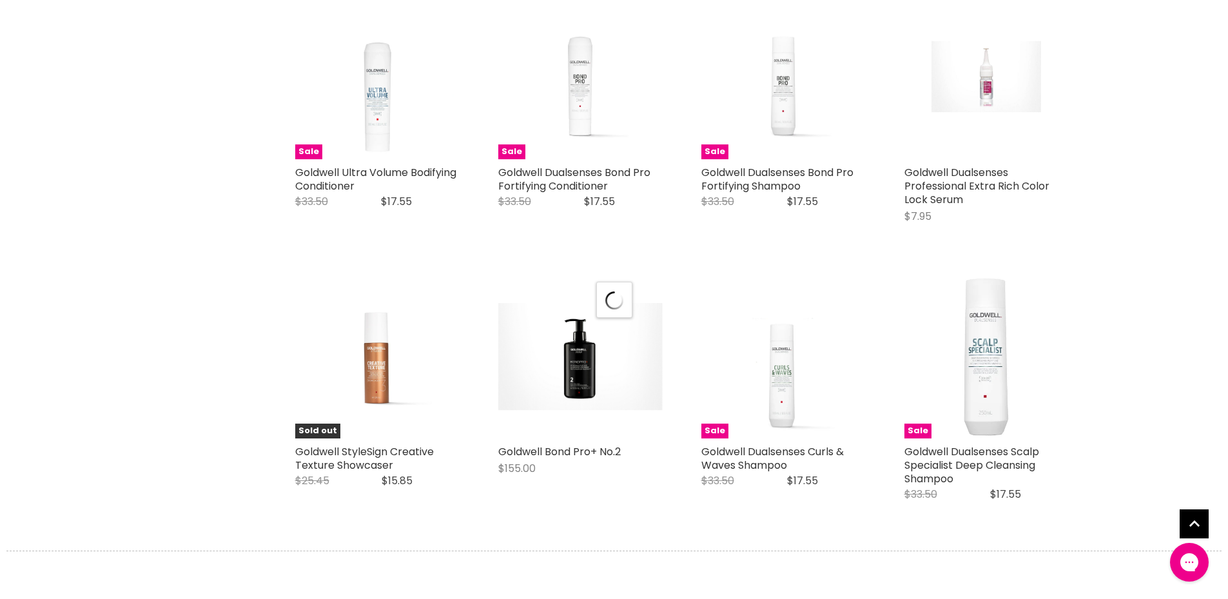
scroll to position [3244, 0]
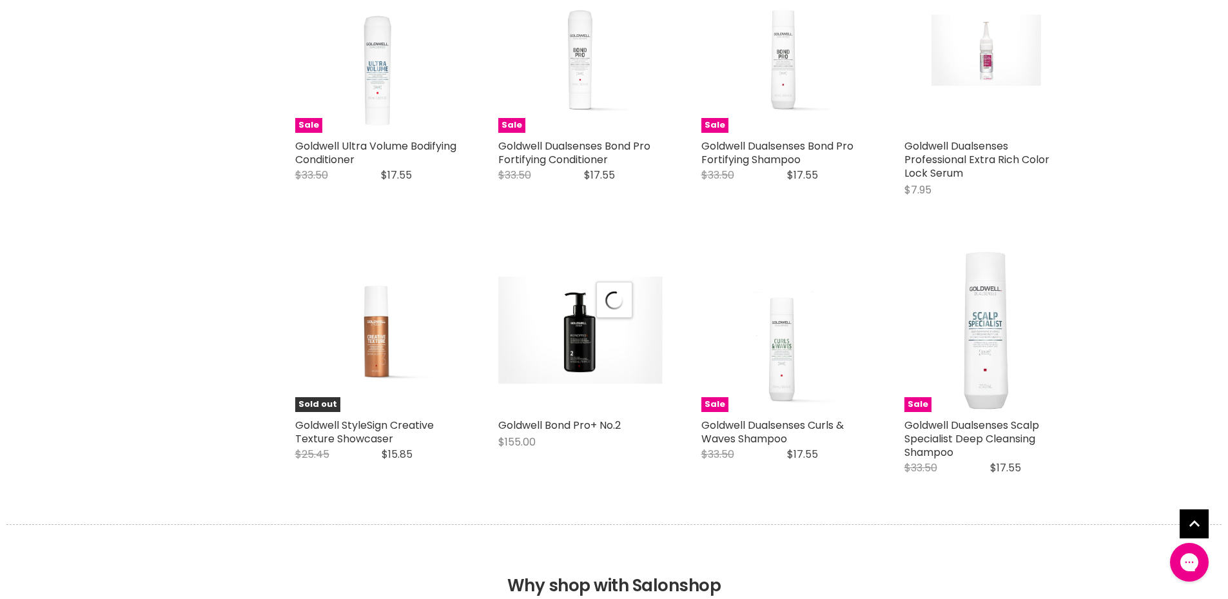
select select "manual"
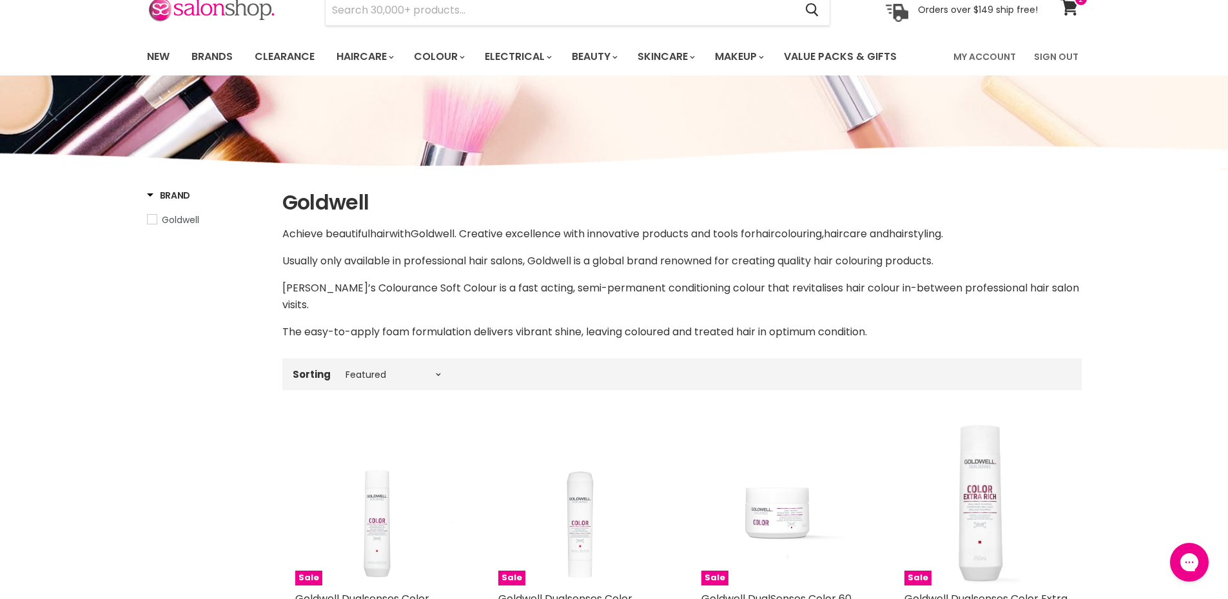
scroll to position [0, 0]
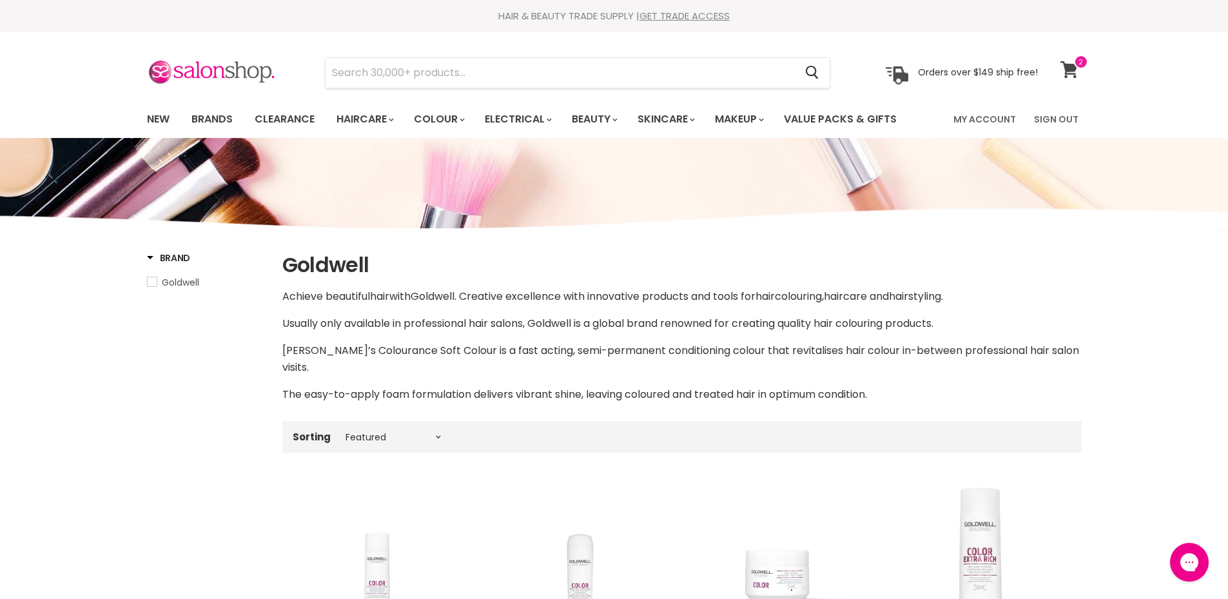
click at [1076, 63] on span at bounding box center [1081, 62] width 14 height 14
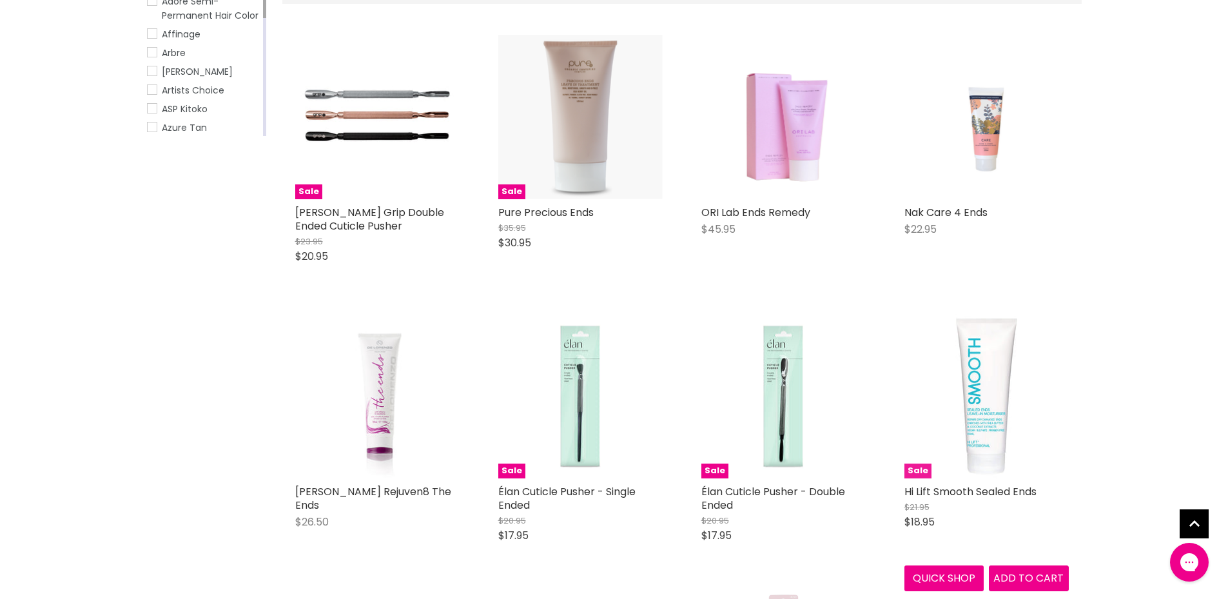
click at [997, 383] on img "Main content" at bounding box center [987, 396] width 164 height 164
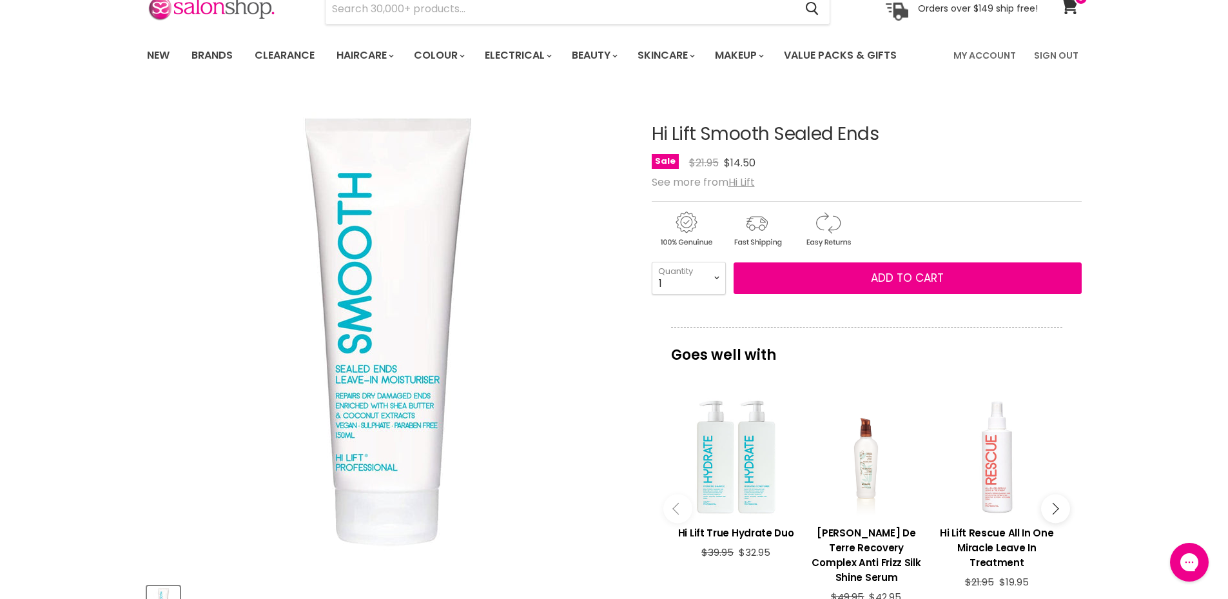
scroll to position [64, 0]
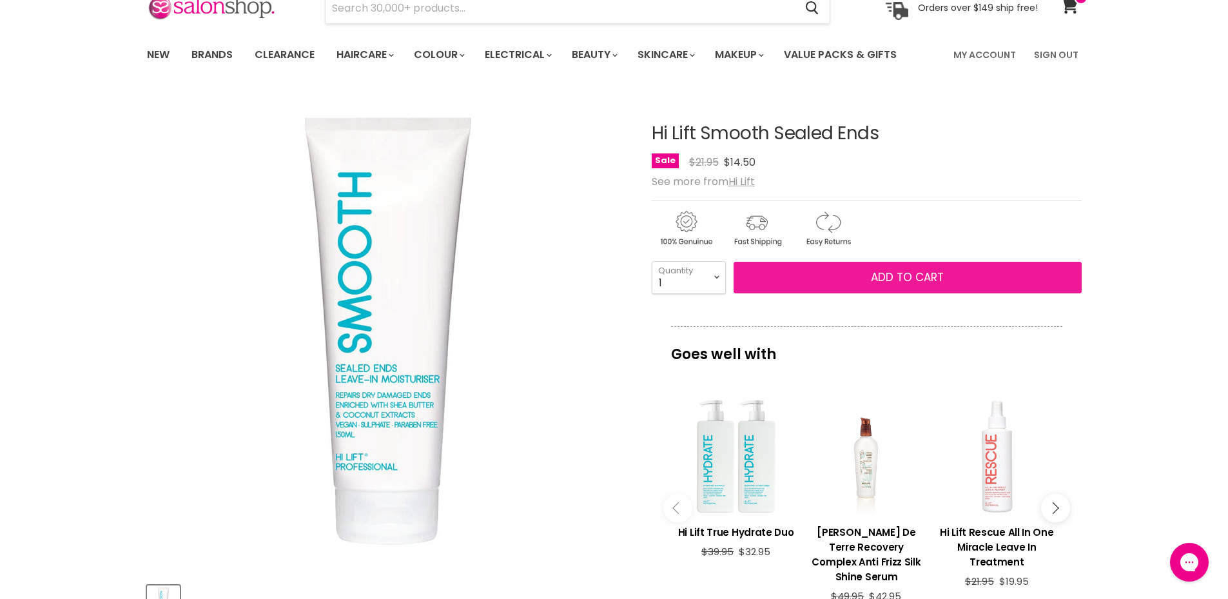
click at [898, 276] on span "Add to cart" at bounding box center [907, 277] width 73 height 15
click at [892, 280] on span "Add to cart" at bounding box center [907, 277] width 73 height 15
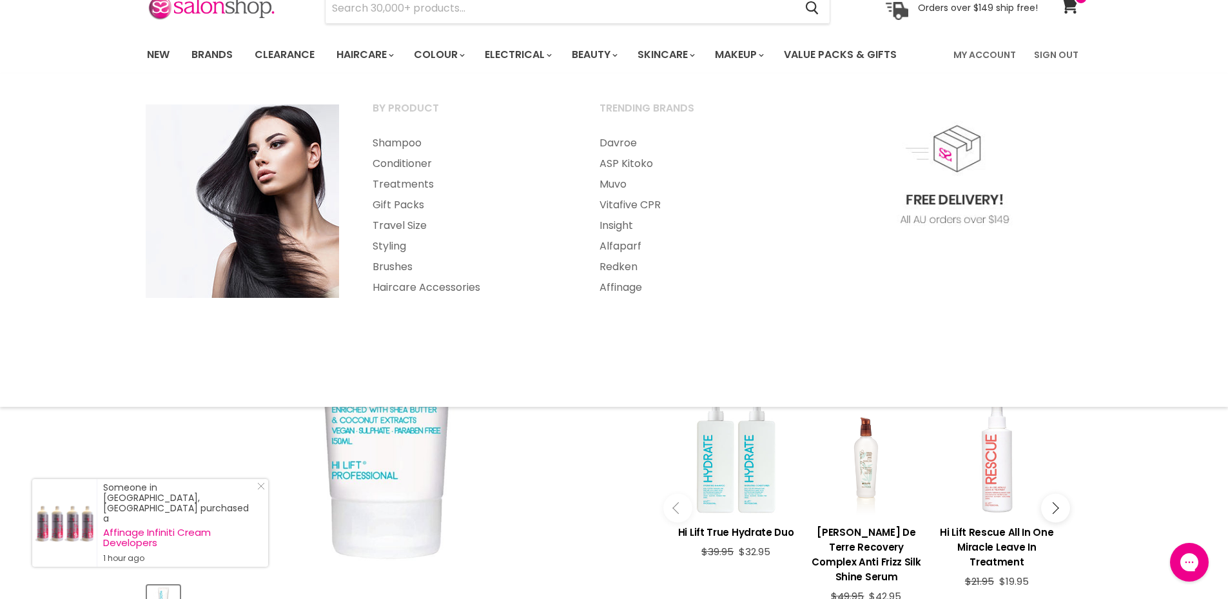
scroll to position [387, 0]
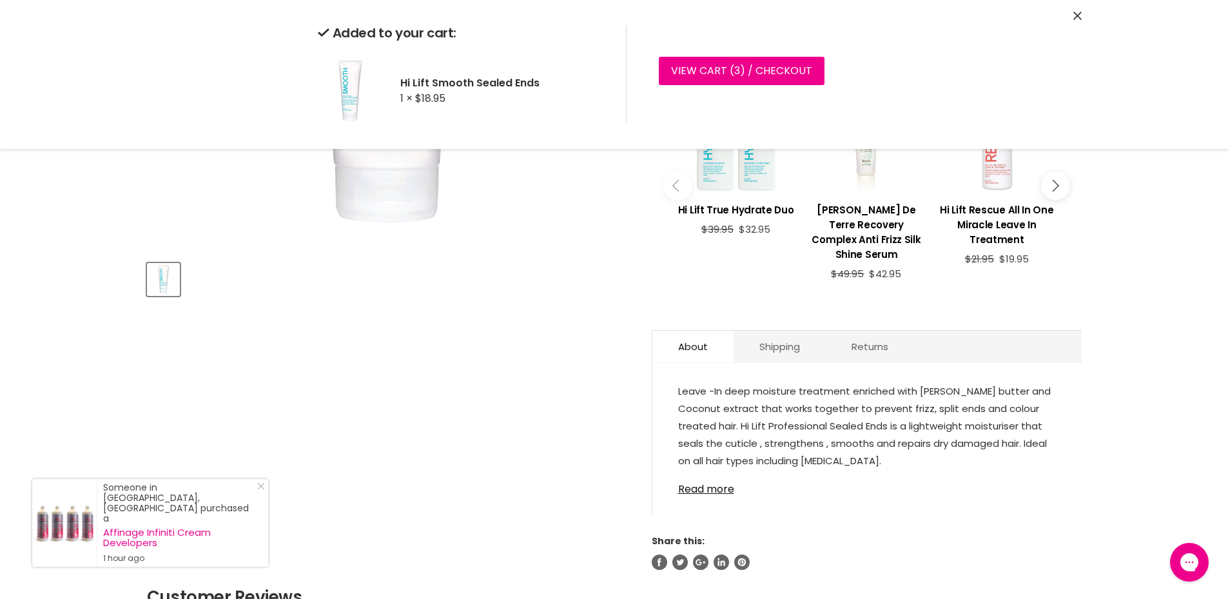
click at [1051, 184] on button "Main content" at bounding box center [1055, 185] width 29 height 29
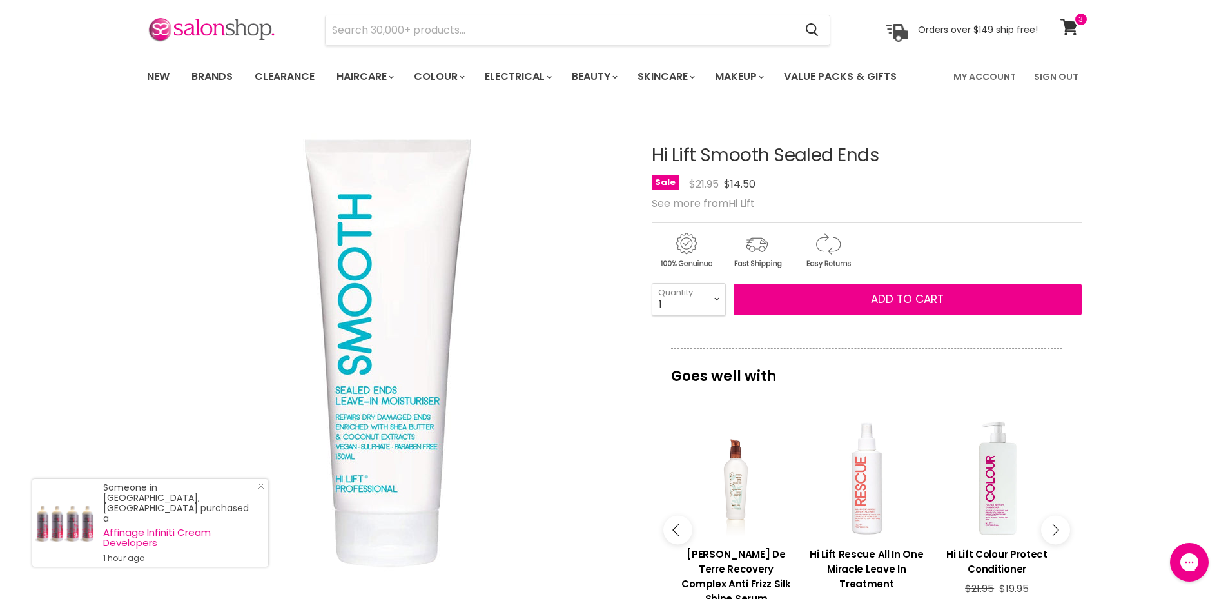
click at [1055, 186] on div "Sale Original Price $21.95 Current Price $14.50" at bounding box center [867, 183] width 430 height 17
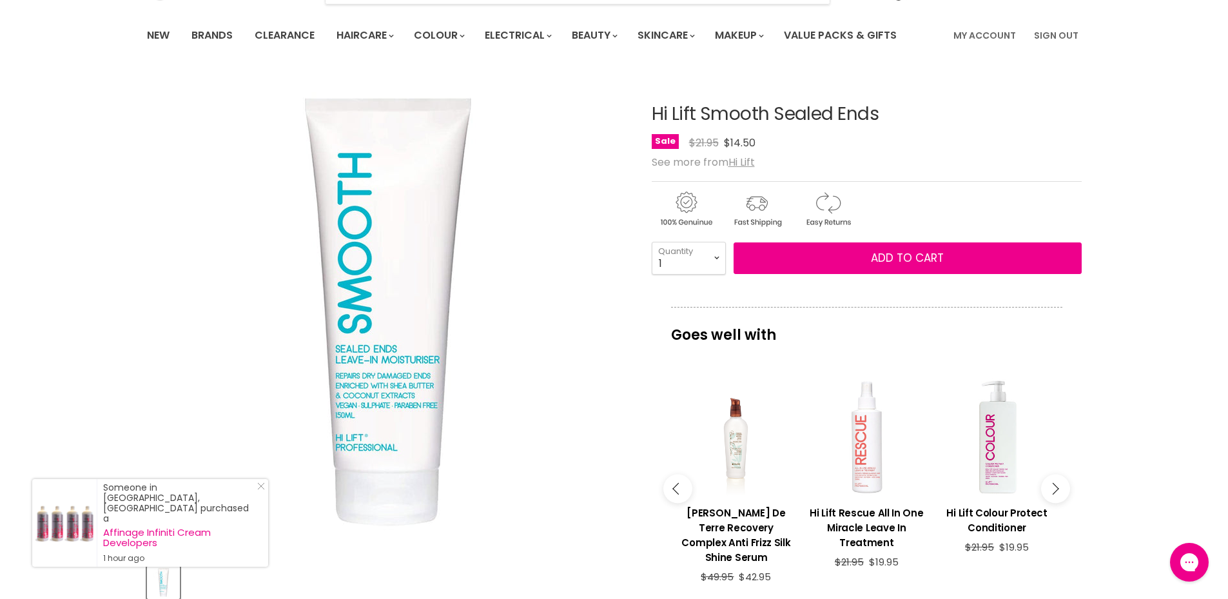
scroll to position [172, 0]
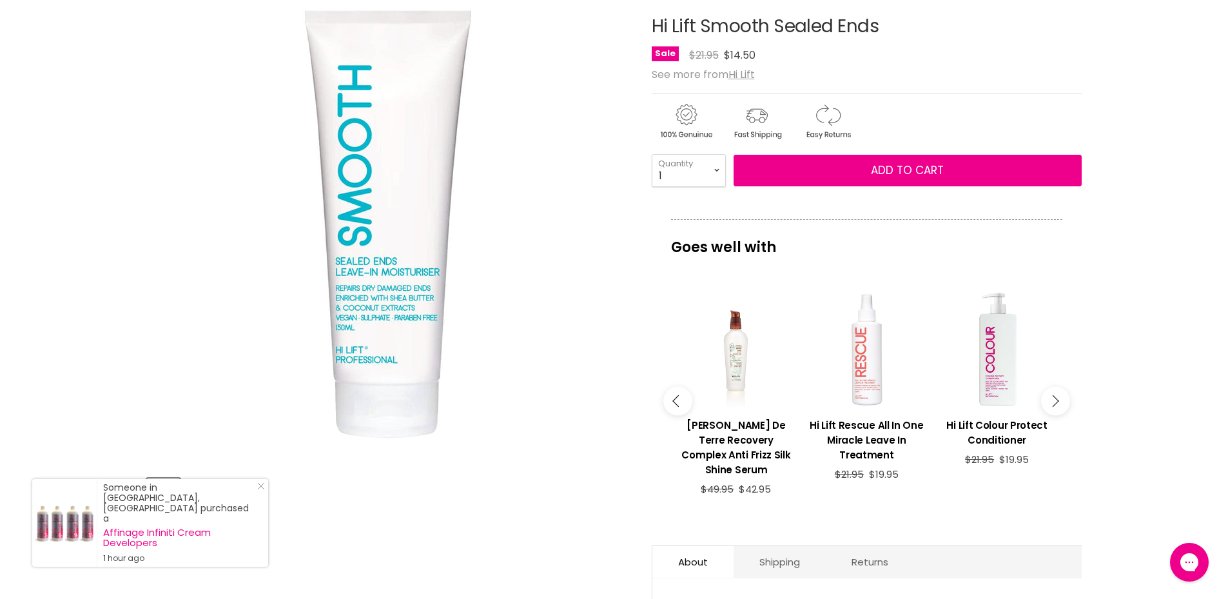
click at [1063, 395] on button "Main content" at bounding box center [1055, 400] width 29 height 29
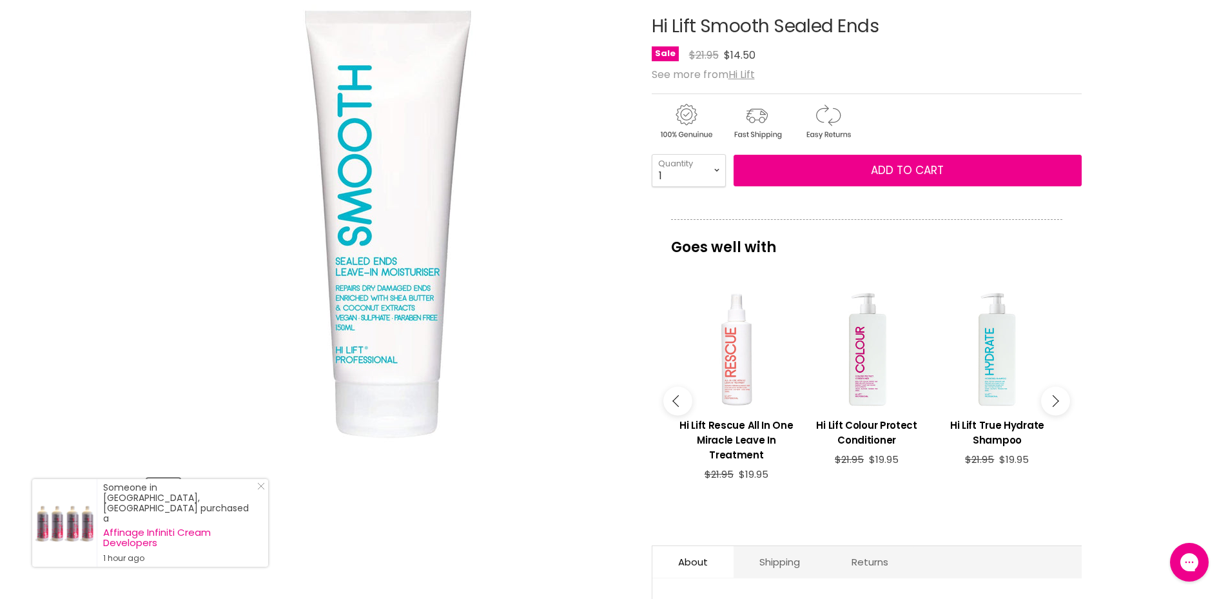
click at [1061, 395] on button "Main content" at bounding box center [1055, 400] width 29 height 29
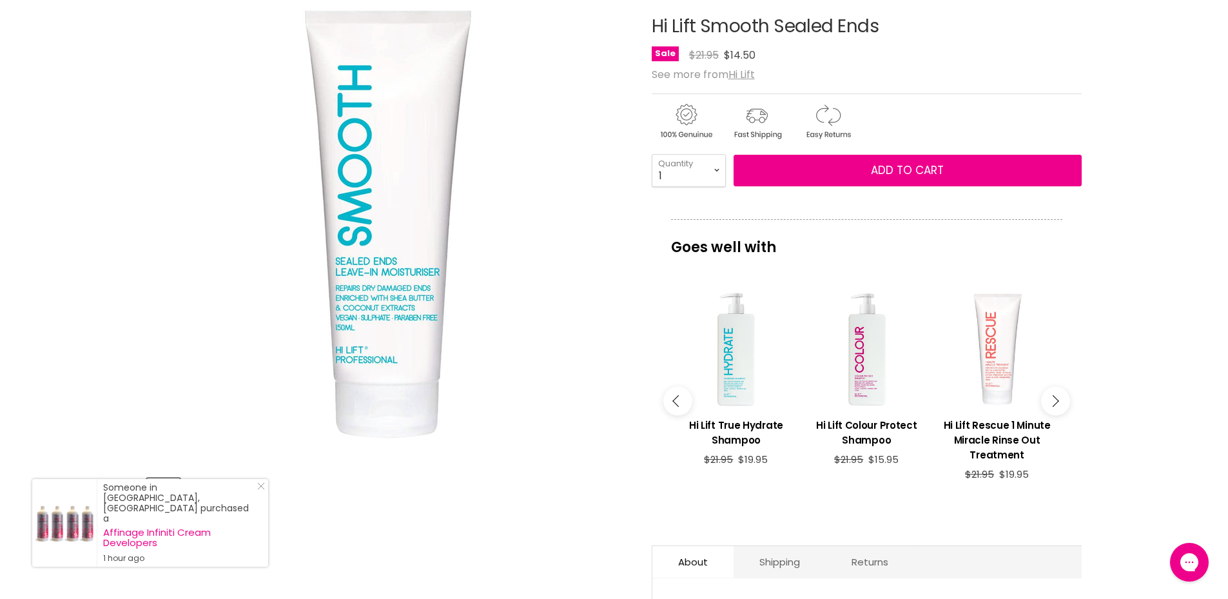
click at [1061, 395] on button "Main content" at bounding box center [1055, 400] width 29 height 29
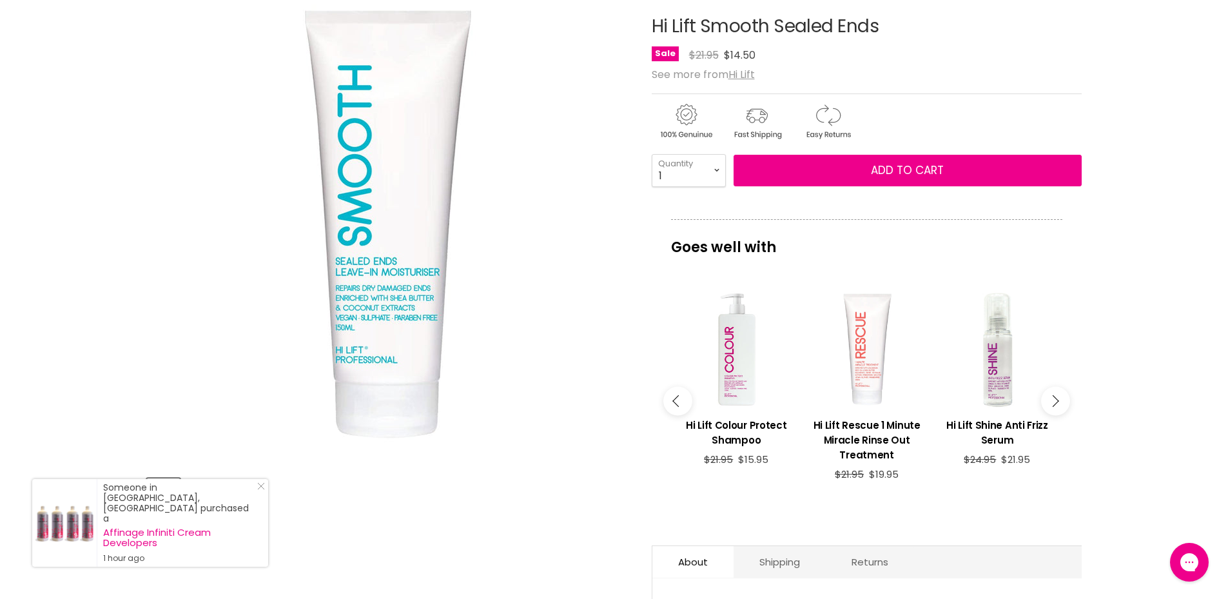
click at [1061, 395] on button "Main content" at bounding box center [1055, 400] width 29 height 29
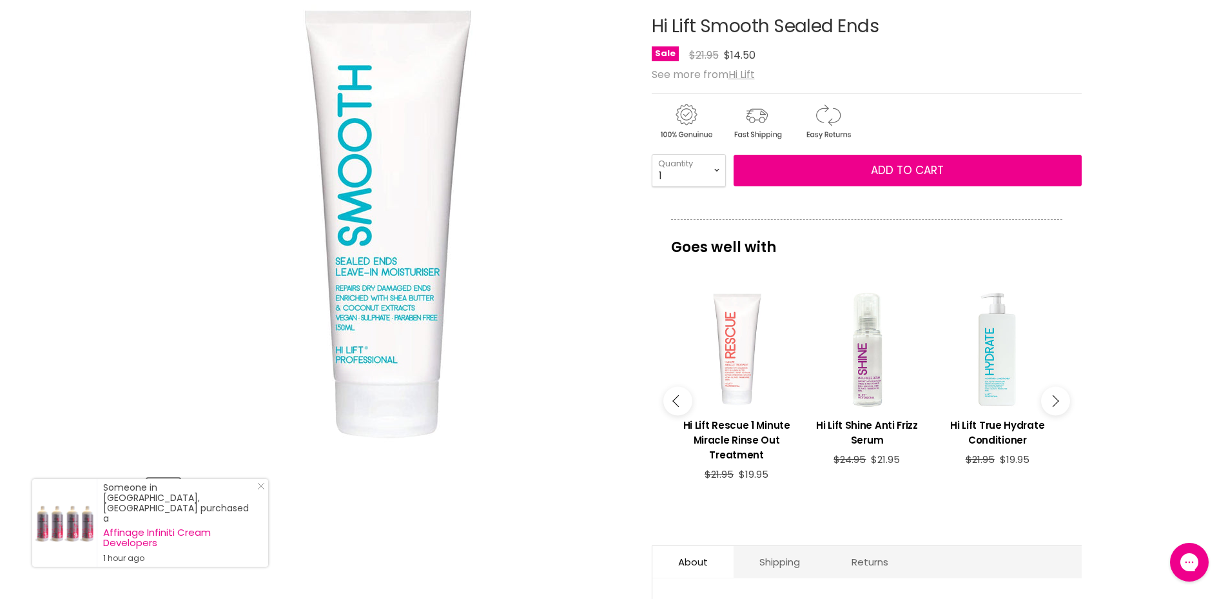
click at [1061, 395] on button "Main content" at bounding box center [1055, 400] width 29 height 29
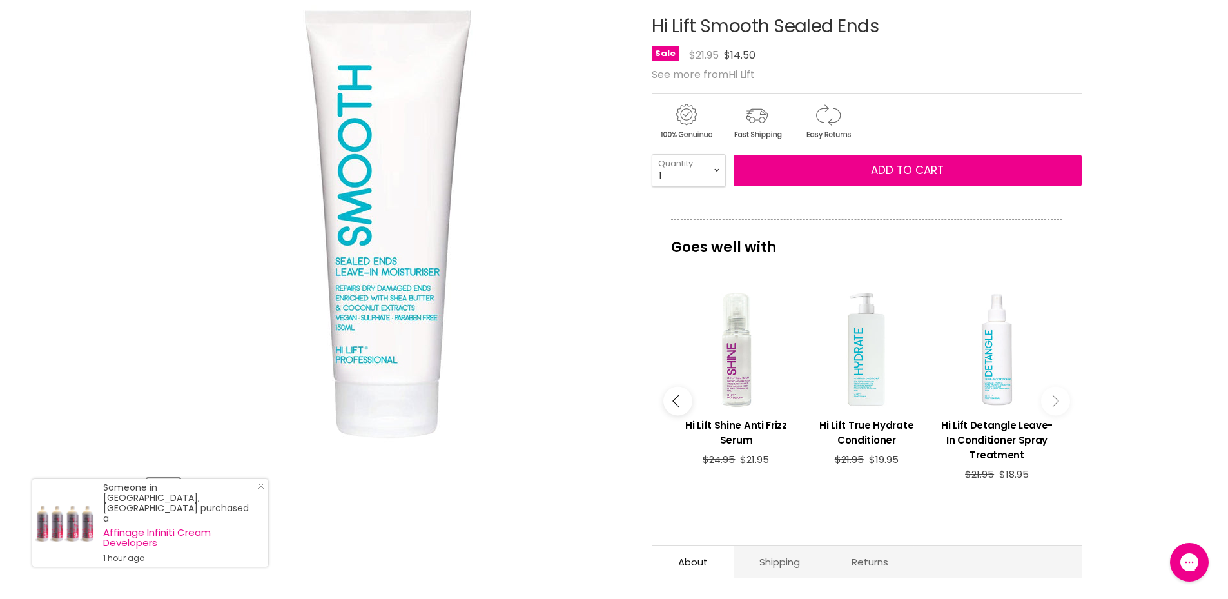
click at [1061, 395] on button "Main content" at bounding box center [1055, 400] width 29 height 29
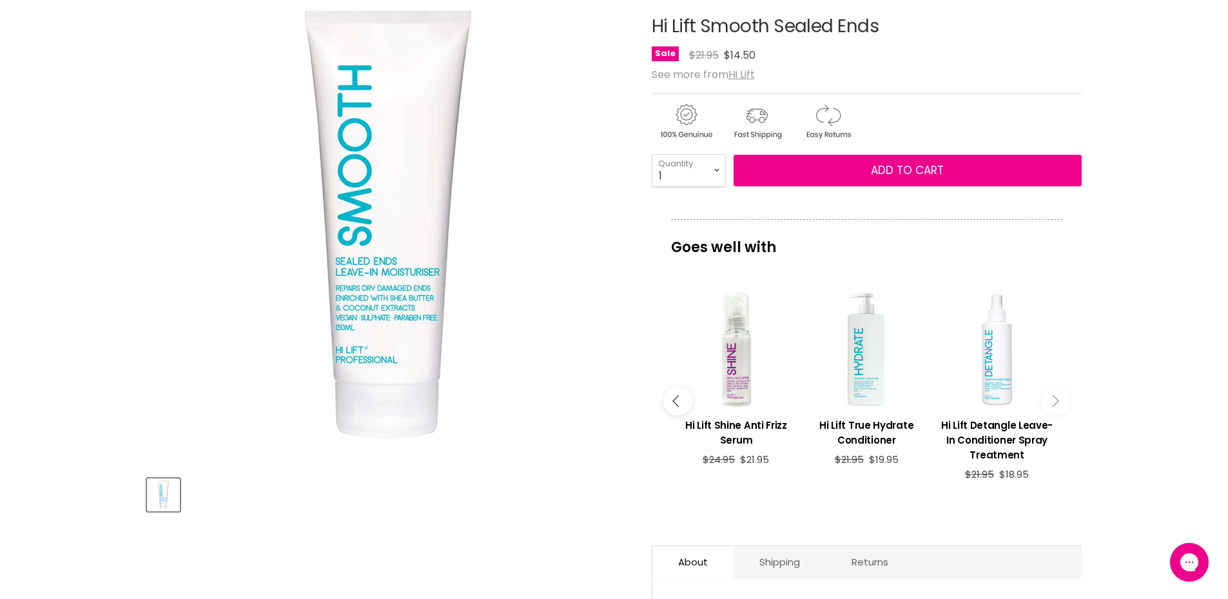
click at [1055, 398] on button "Main content" at bounding box center [1055, 400] width 29 height 29
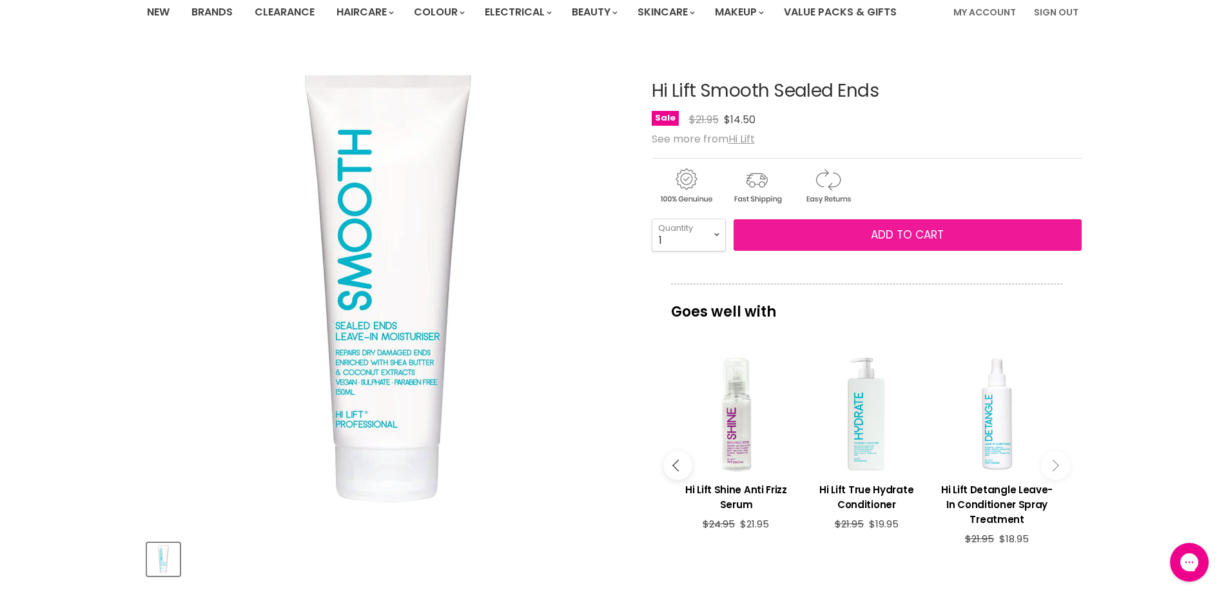
scroll to position [0, 0]
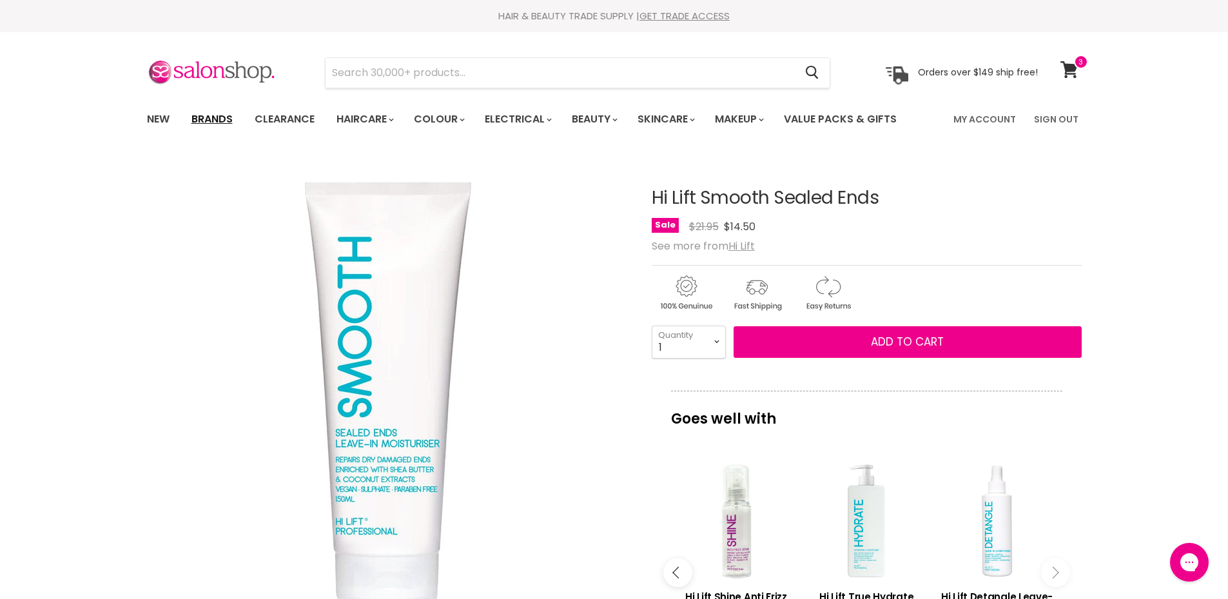
click at [215, 115] on link "Brands" at bounding box center [212, 119] width 61 height 27
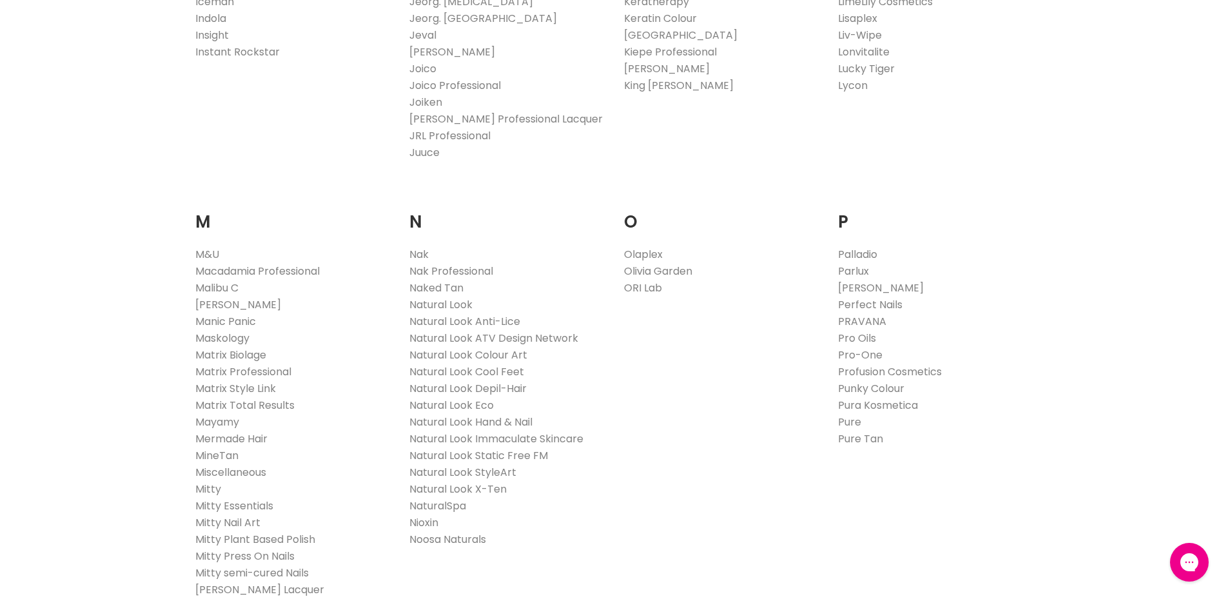
scroll to position [1289, 0]
click at [417, 250] on link "Nak" at bounding box center [418, 250] width 19 height 15
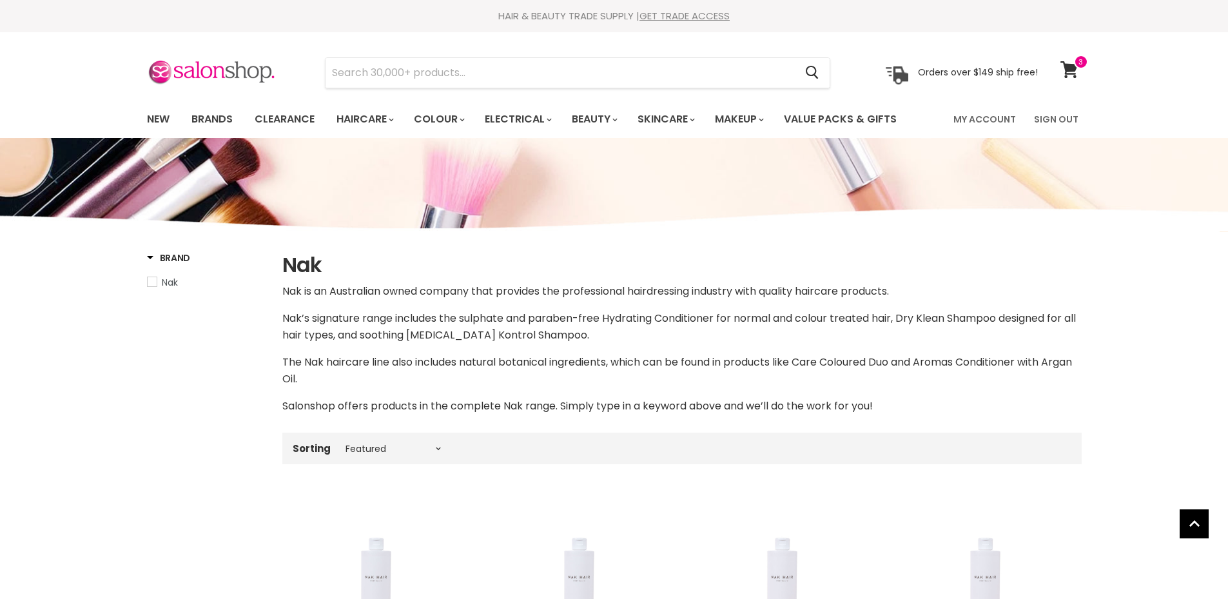
select select "manual"
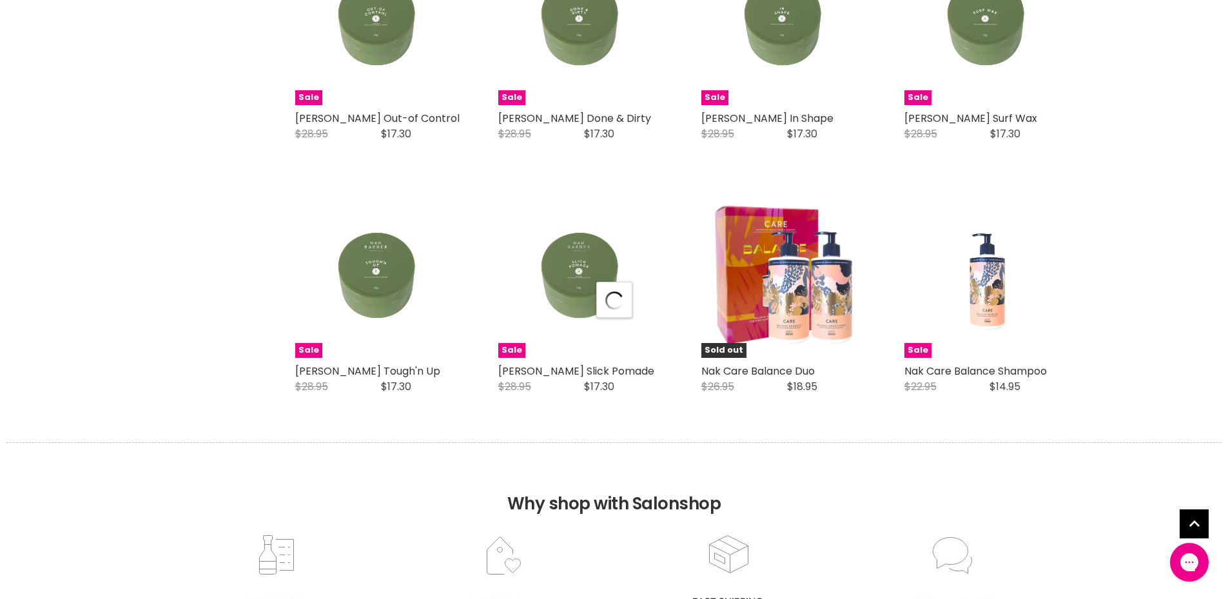
scroll to position [3353, 0]
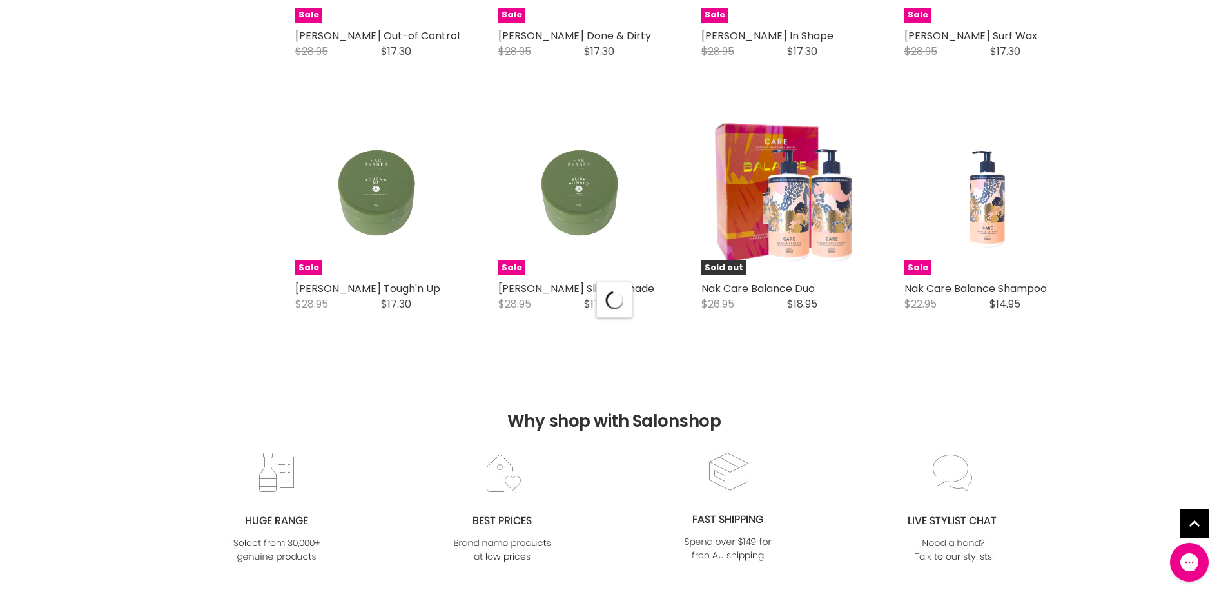
select select "manual"
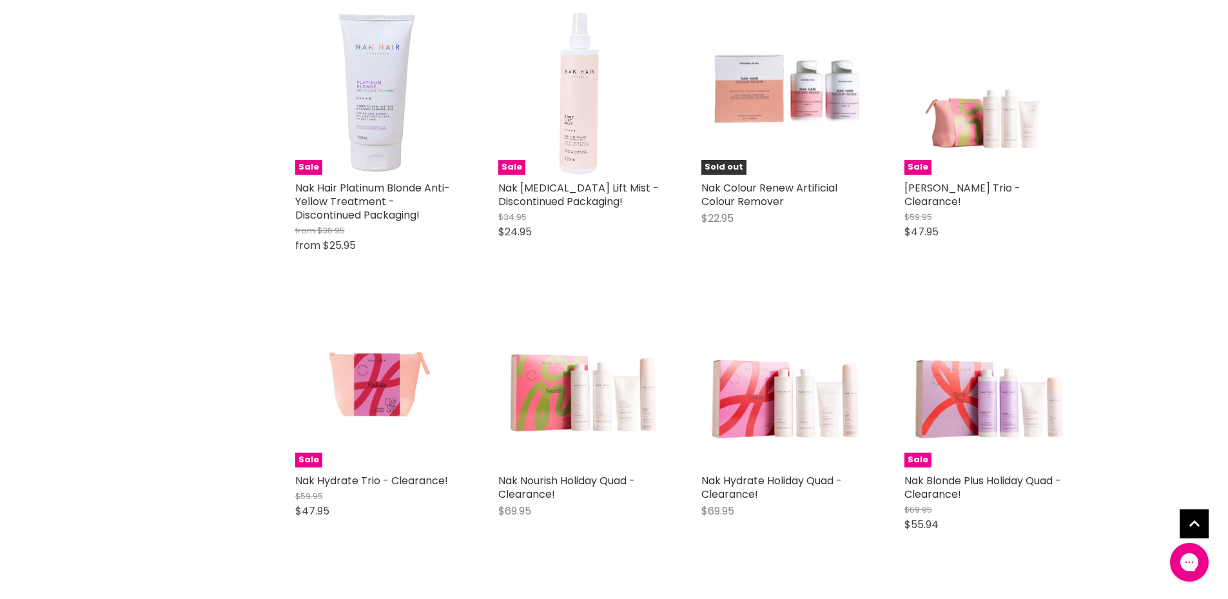
scroll to position [5029, 0]
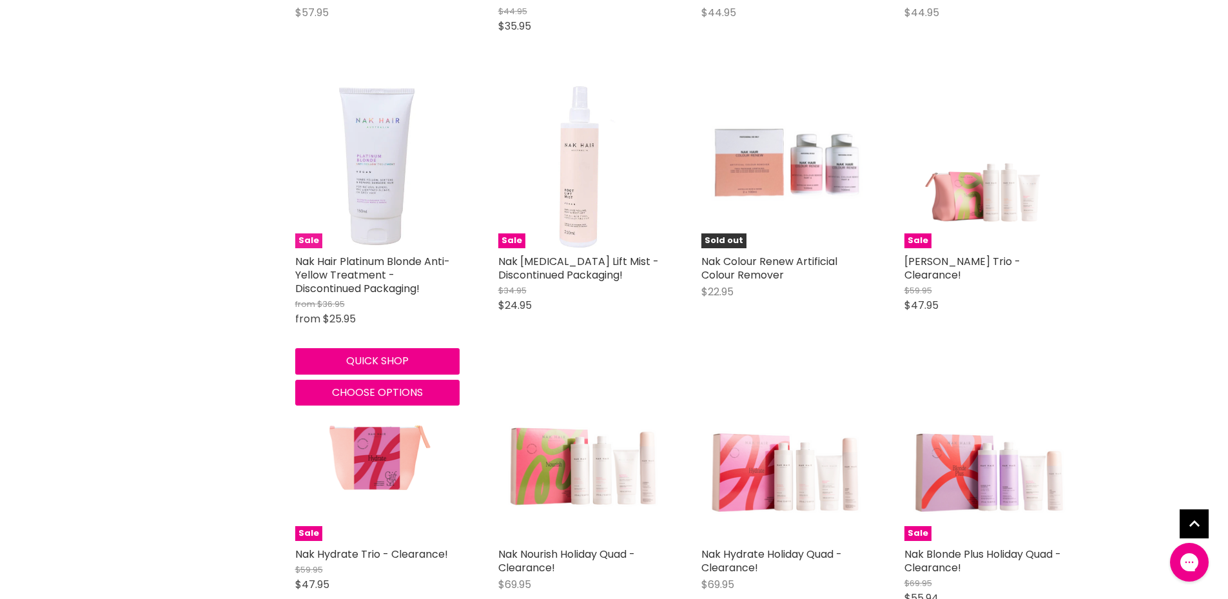
click at [395, 175] on img "Main content" at bounding box center [377, 166] width 164 height 164
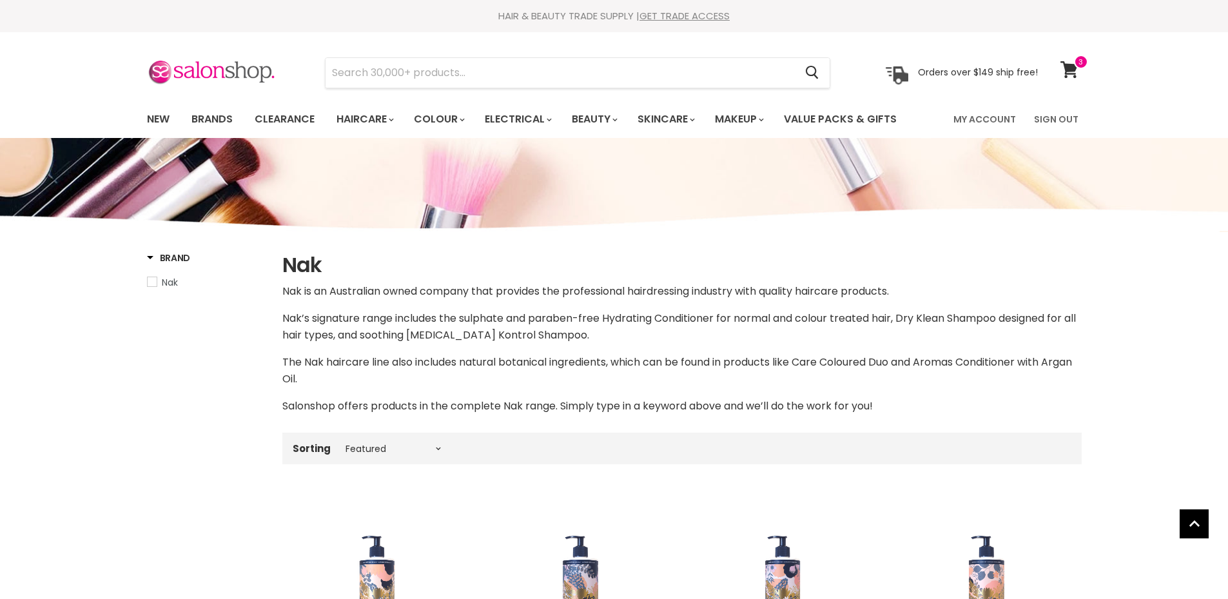
select select "manual"
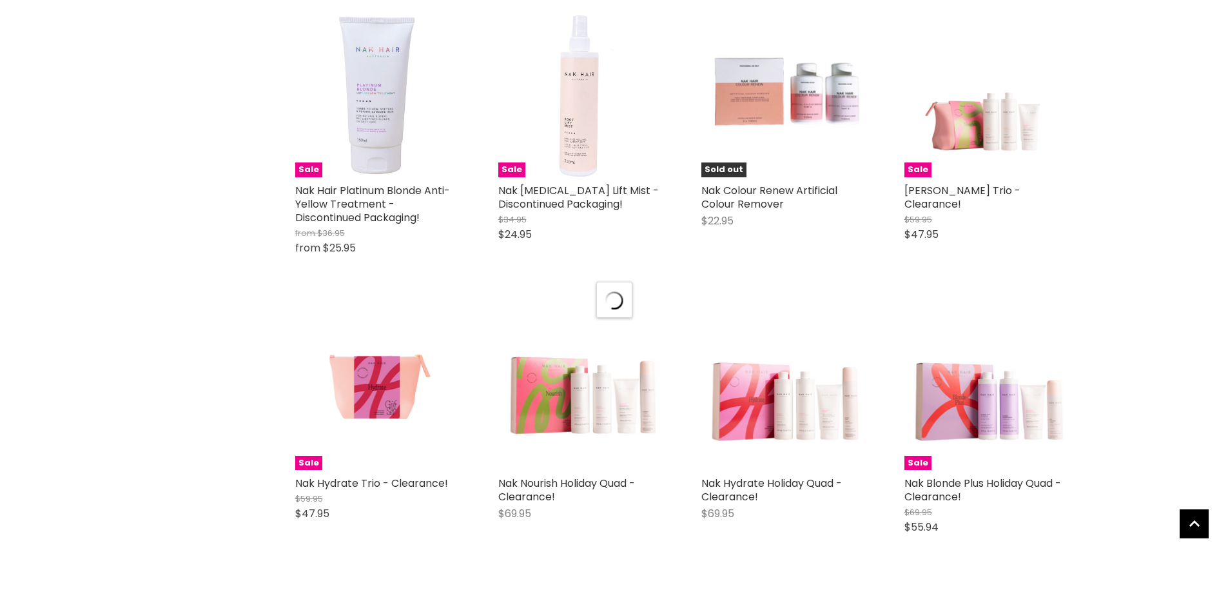
scroll to position [1879, 0]
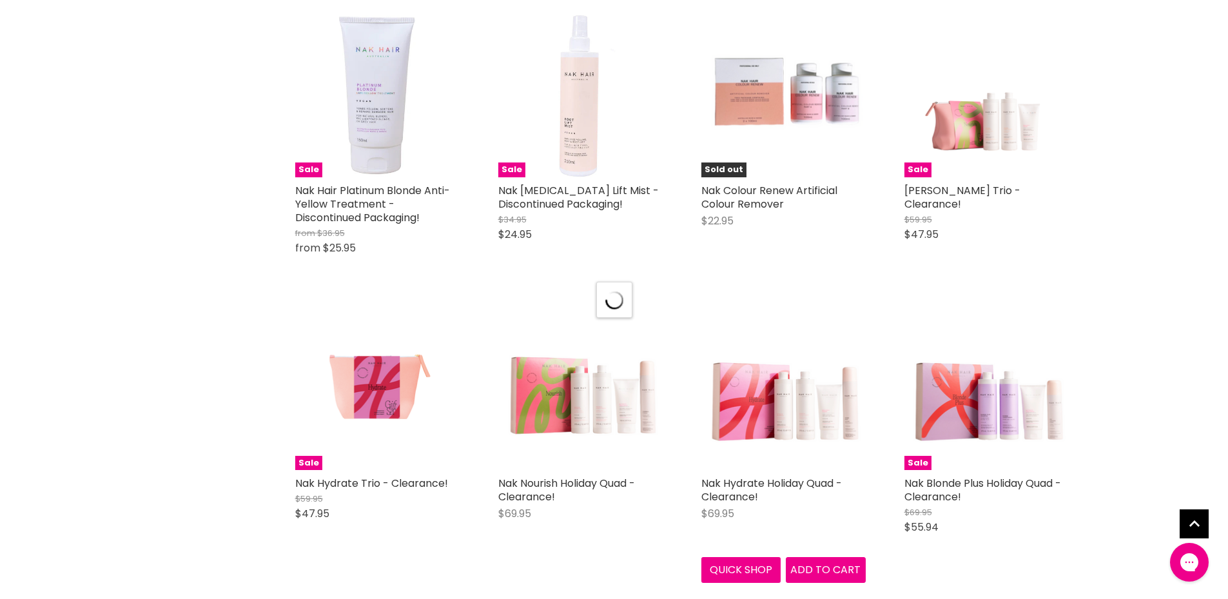
select select "manual"
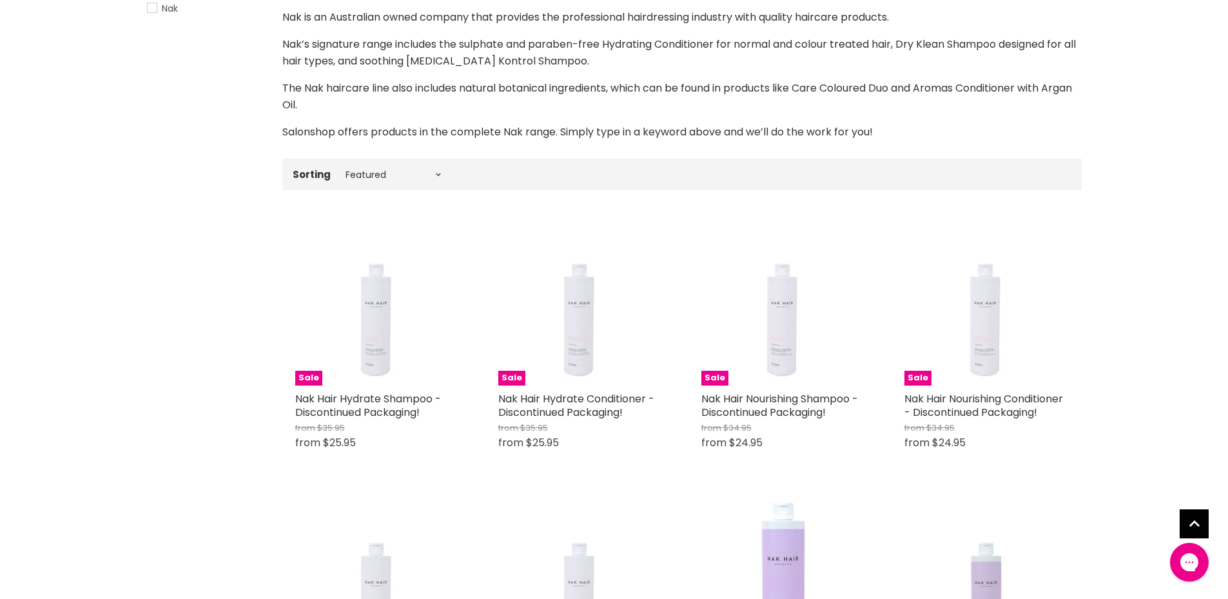
scroll to position [139, 0]
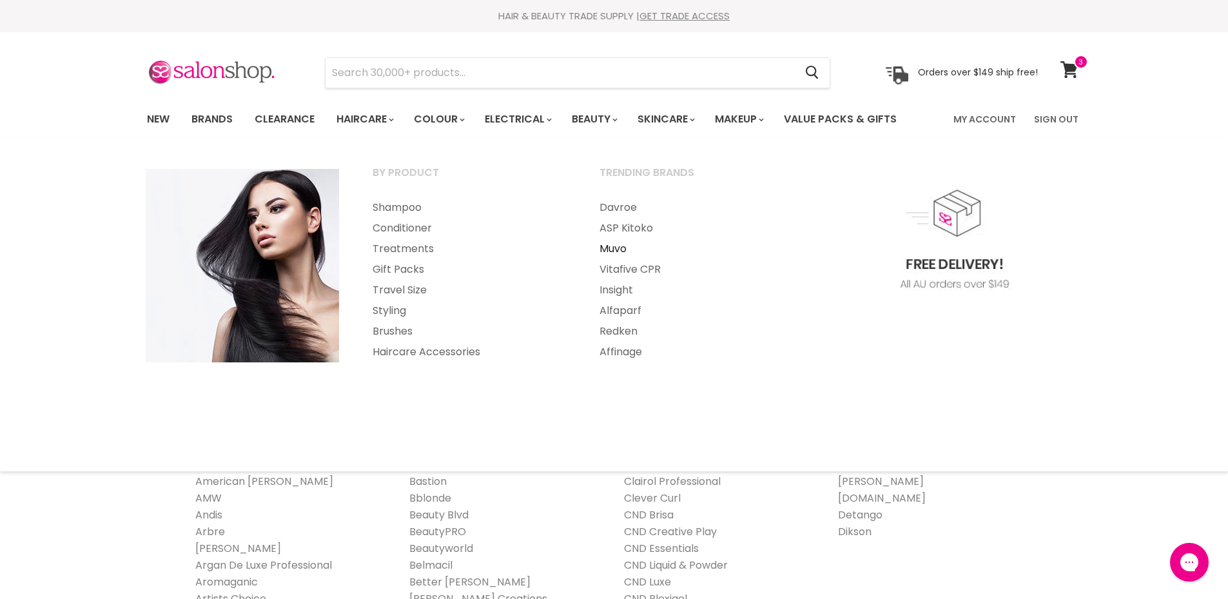
click at [609, 248] on link "Muvo" at bounding box center [695, 249] width 224 height 21
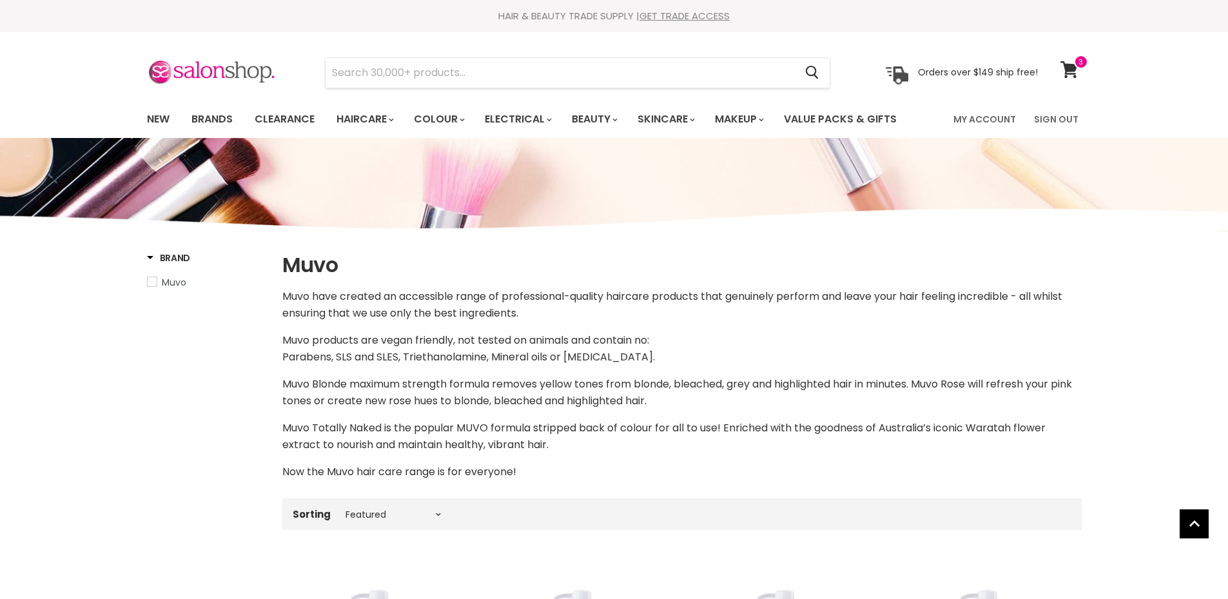
select select "manual"
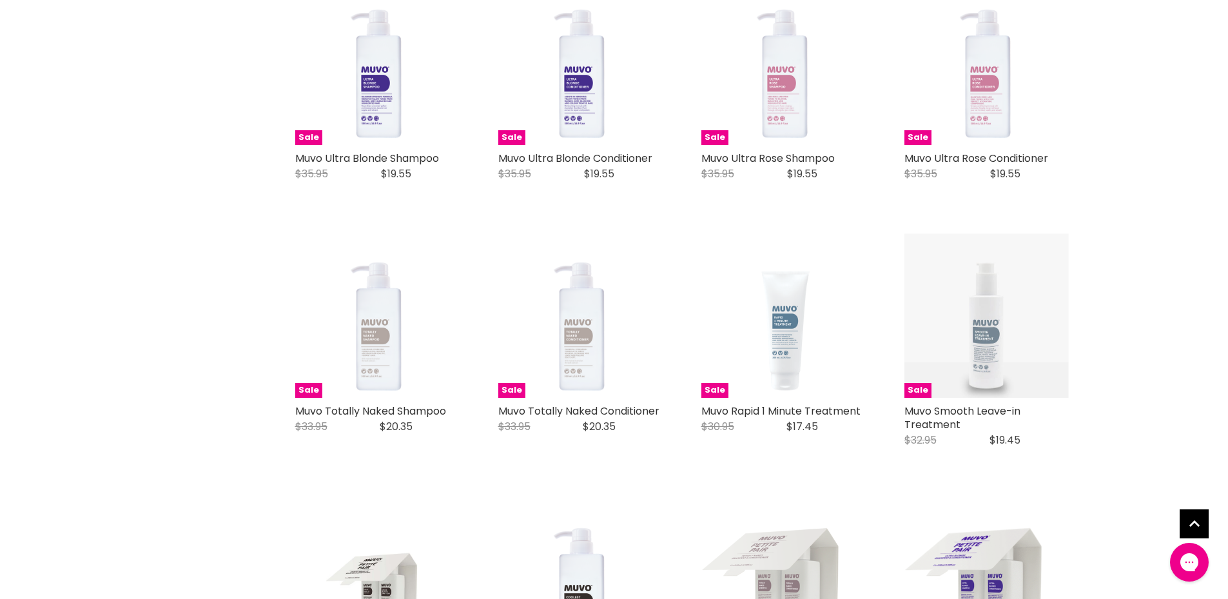
scroll to position [516, 0]
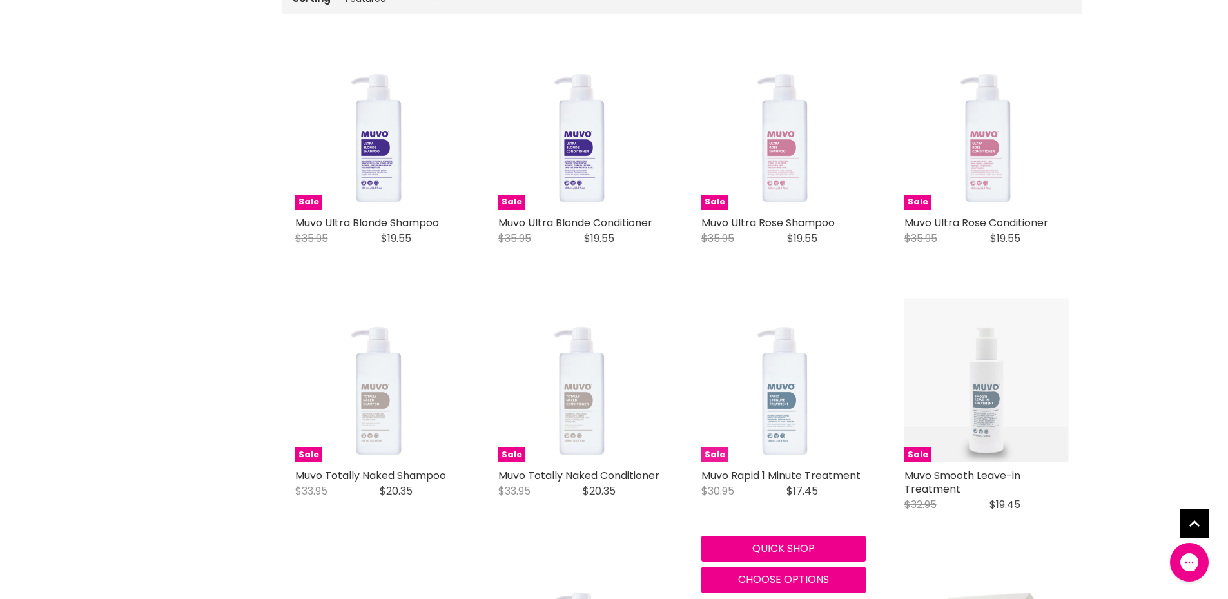
click at [771, 401] on img "Main content" at bounding box center [783, 380] width 164 height 164
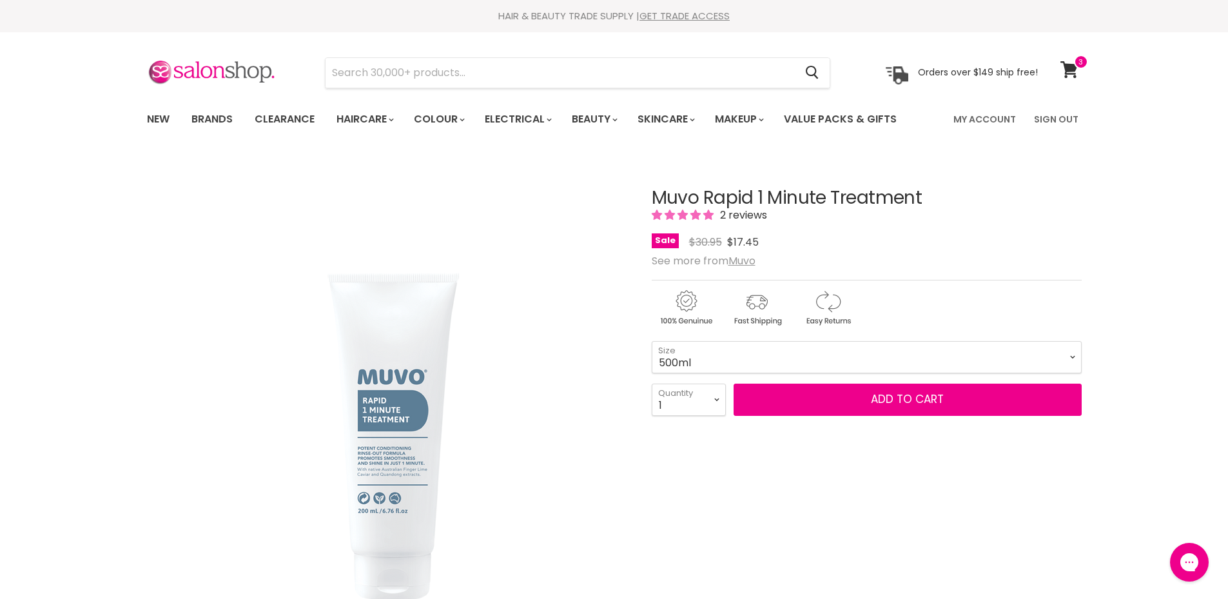
click at [652, 341] on select "200ml 500ml" at bounding box center [867, 357] width 430 height 32
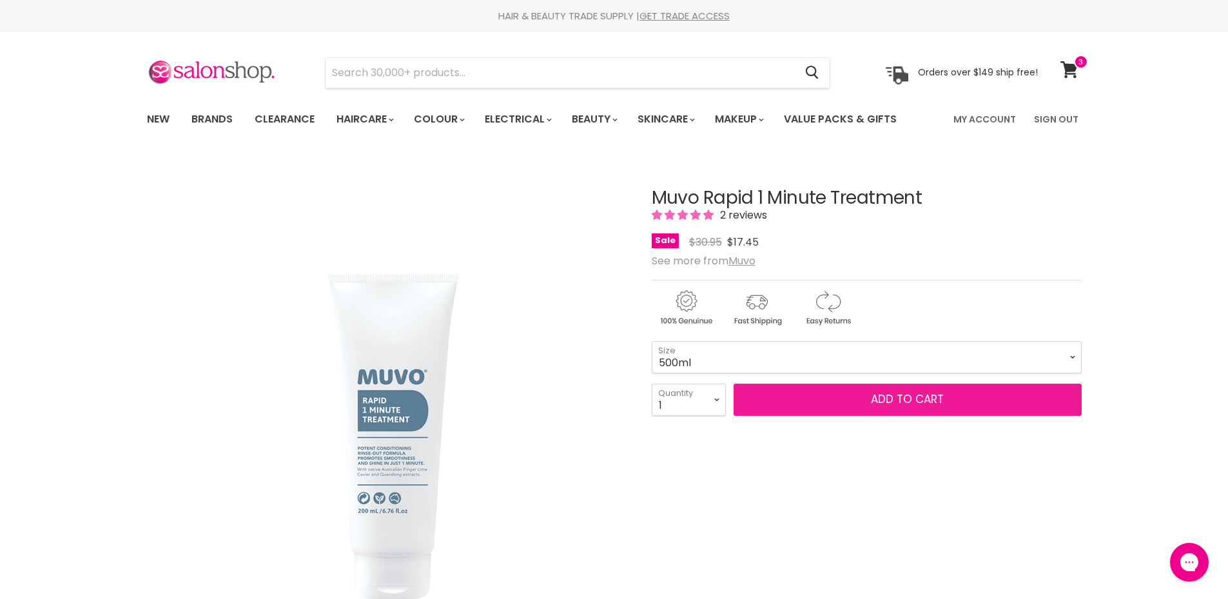
select select "500ml"
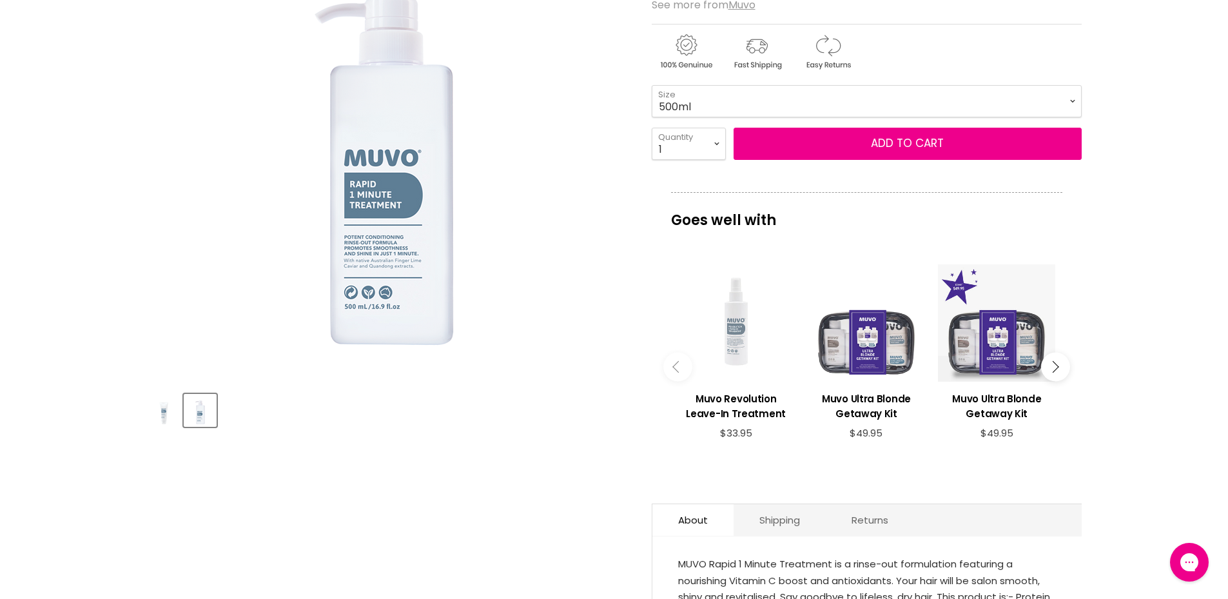
scroll to position [258, 0]
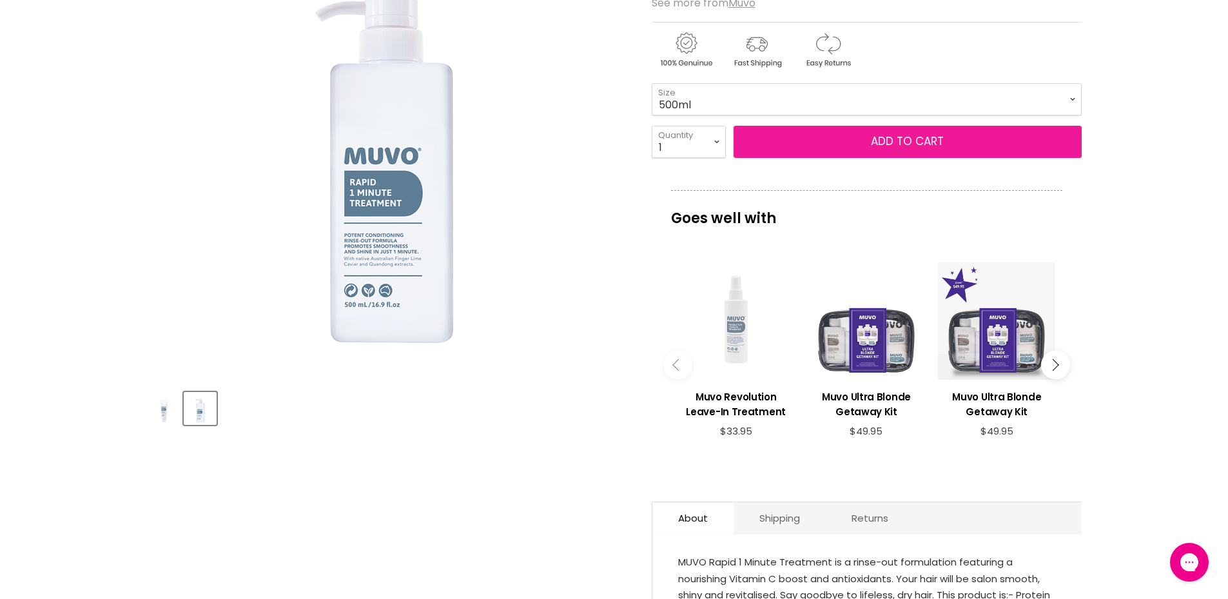
click at [945, 146] on button "Add to cart" at bounding box center [908, 142] width 348 height 32
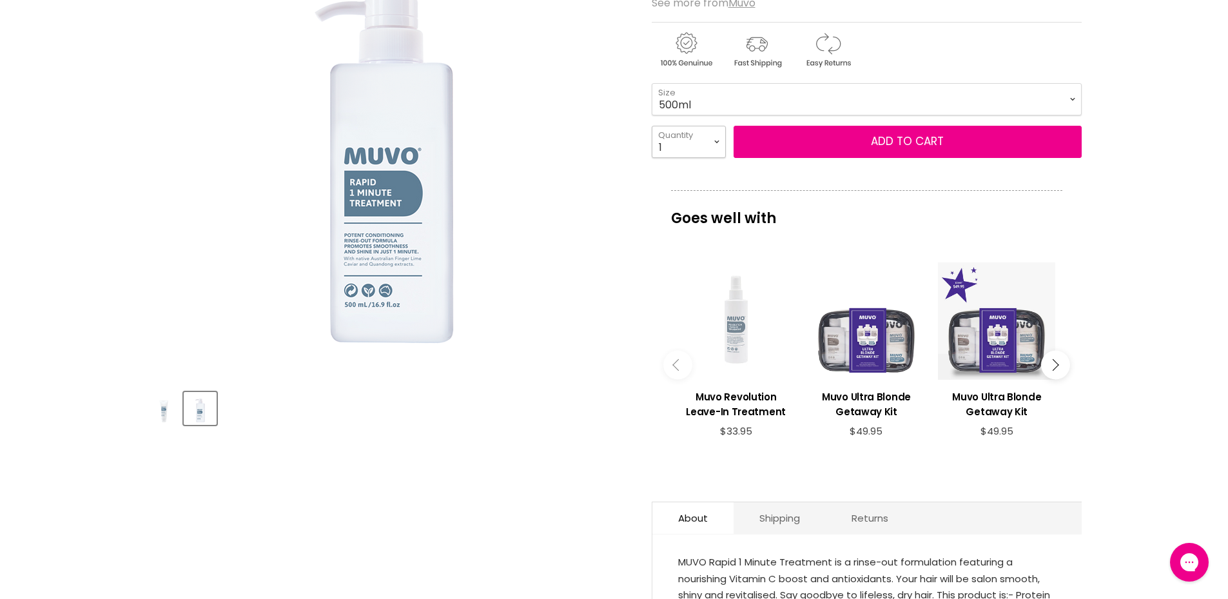
click at [718, 147] on select "1 2 3 4 5 6 7 8 9 10+" at bounding box center [689, 142] width 74 height 32
select select "2"
click at [652, 126] on select "1 2 3 4 5 6 7 8 9 10+" at bounding box center [689, 142] width 74 height 32
type input "2"
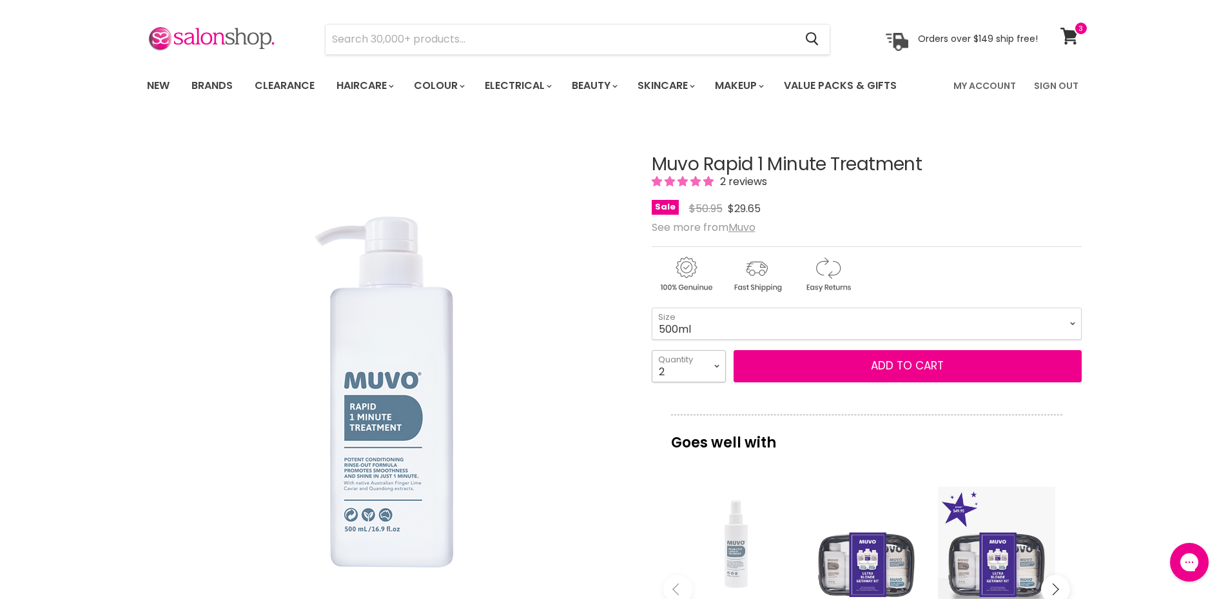
scroll to position [0, 0]
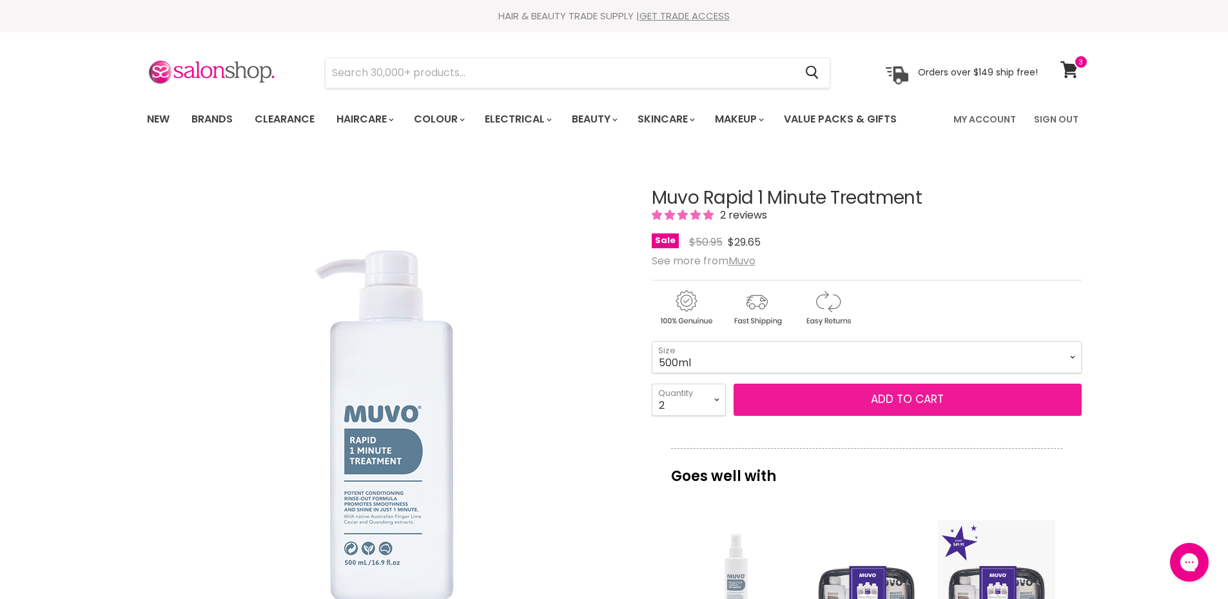
click at [901, 400] on button "Add to cart" at bounding box center [908, 400] width 348 height 32
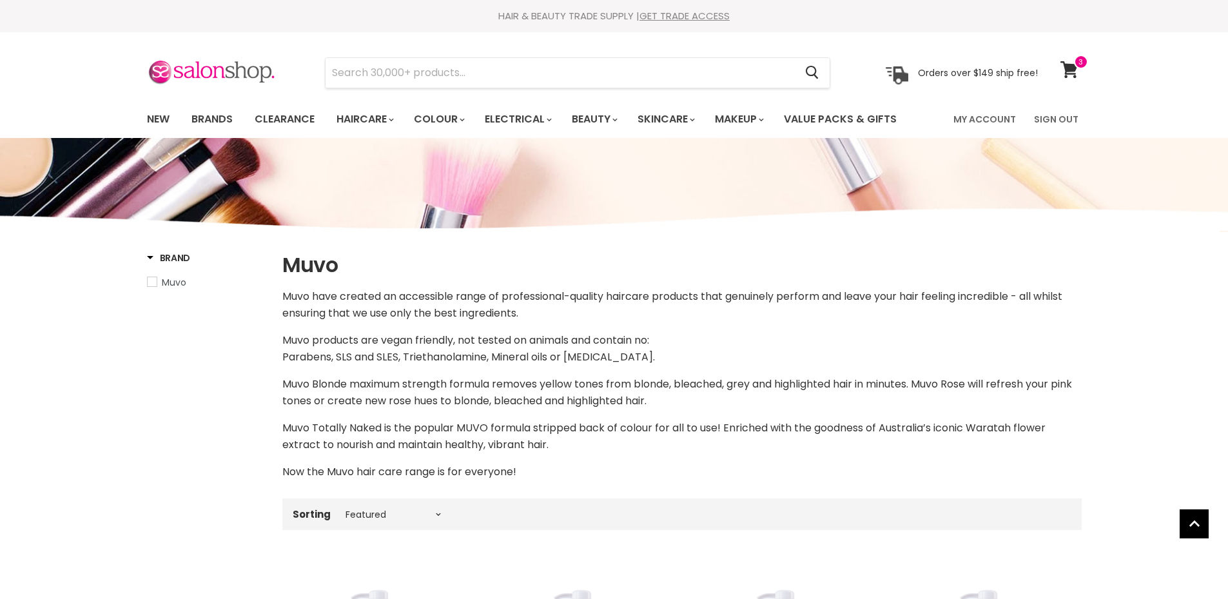
select select "manual"
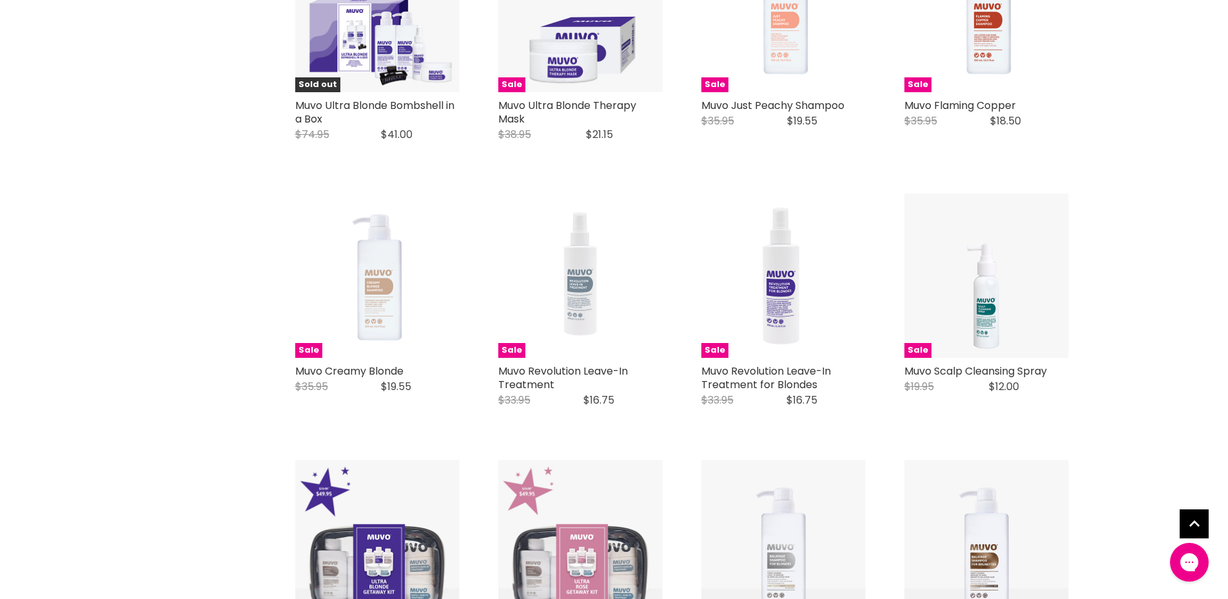
scroll to position [1703, 0]
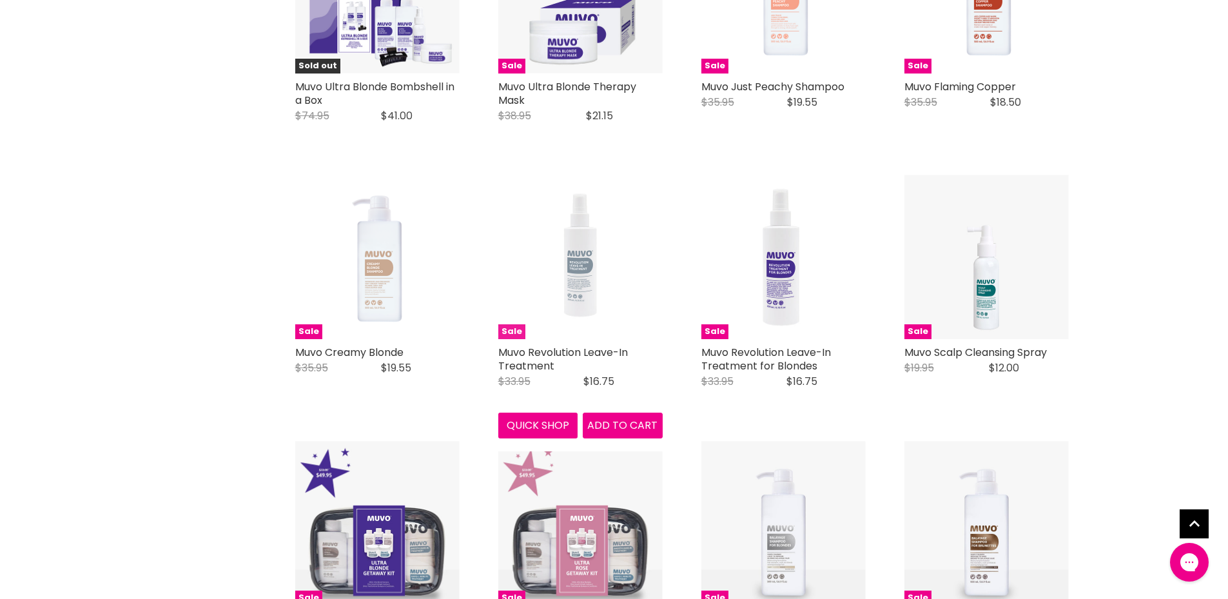
click at [581, 264] on img "Main content" at bounding box center [580, 257] width 164 height 164
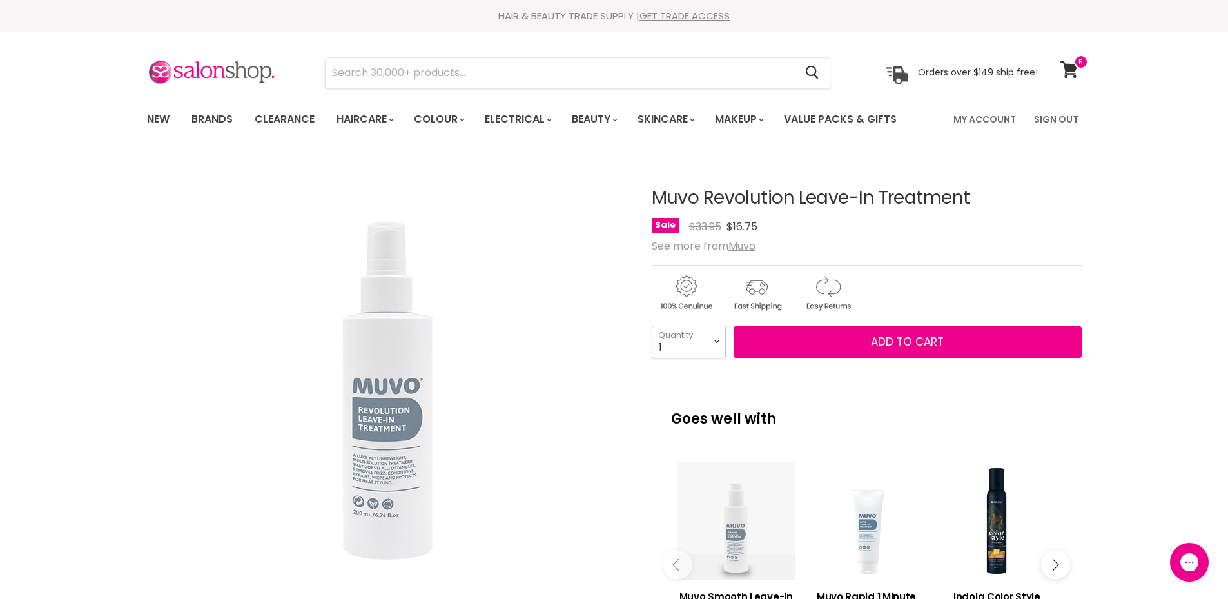
click at [717, 342] on select "1 2 3 4 5 6 7 8 9 10+" at bounding box center [689, 342] width 74 height 32
select select "2"
click at [652, 326] on select "1 2 3 4 5 6 7 8 9 10+" at bounding box center [689, 342] width 74 height 32
type input "2"
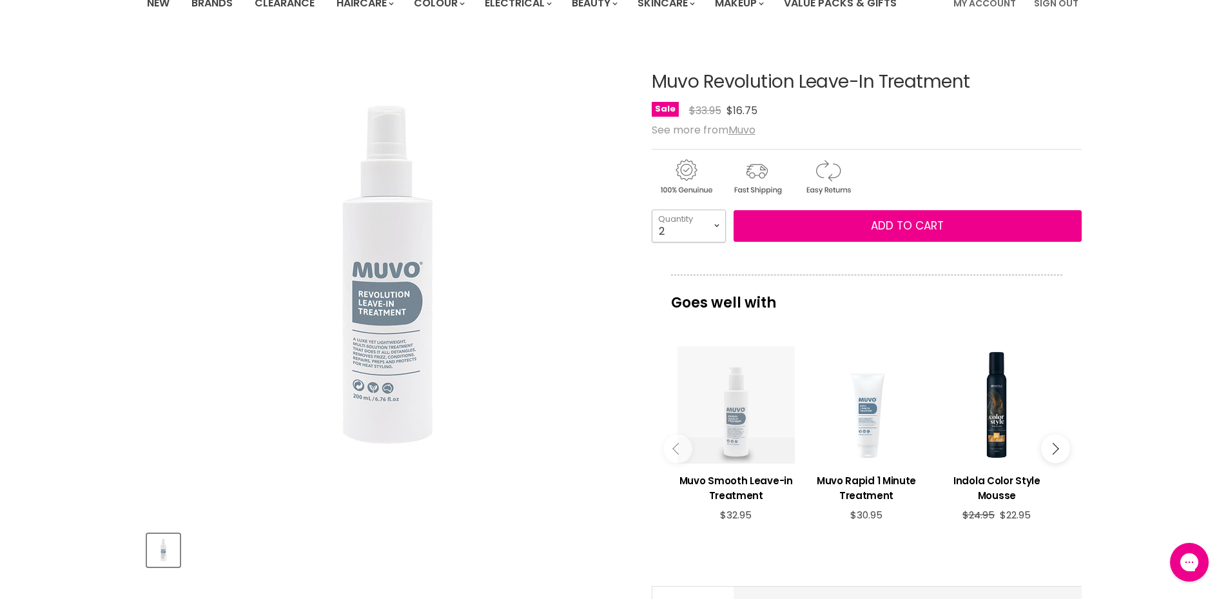
scroll to position [129, 0]
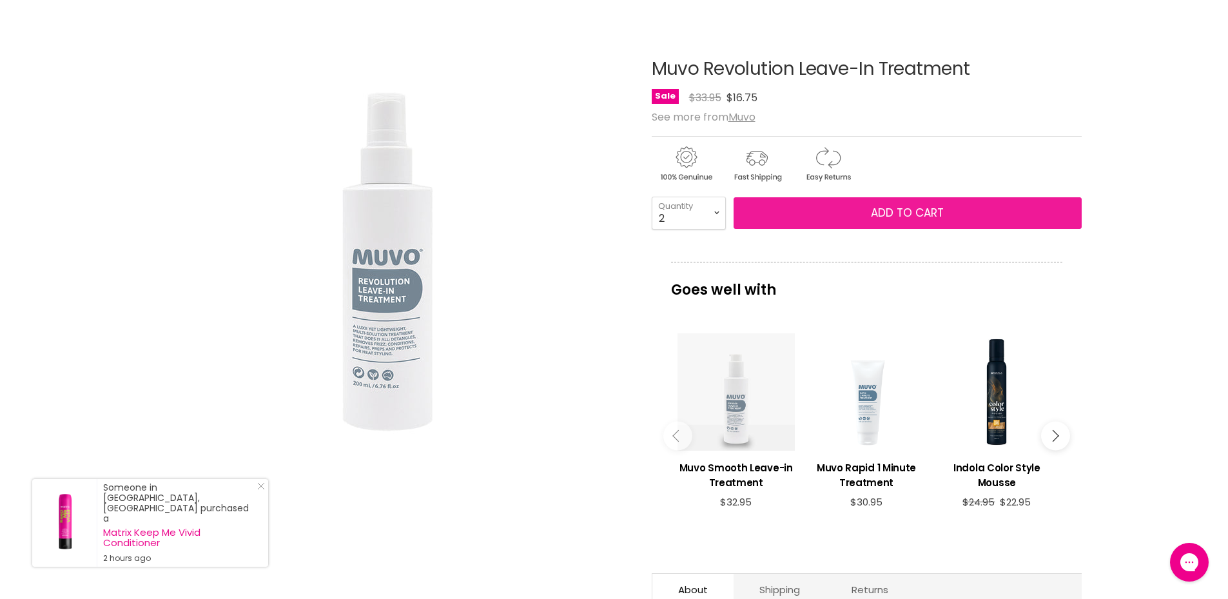
click at [882, 220] on span "Add to cart" at bounding box center [907, 212] width 73 height 15
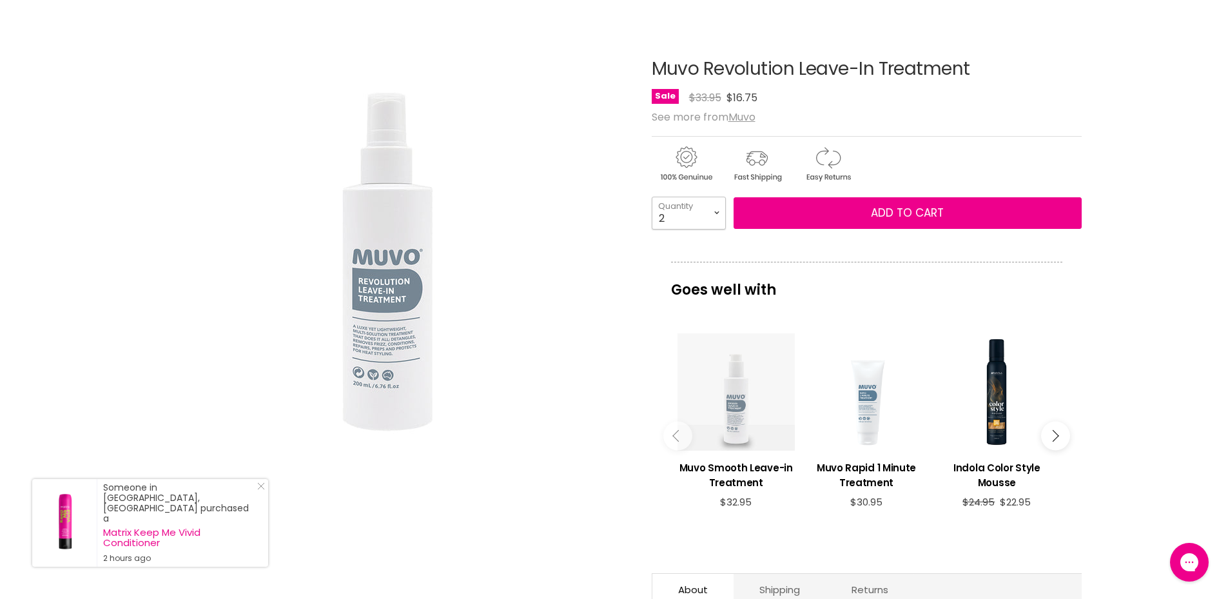
click at [716, 216] on select "1 2 3 4 5 6 7 8 9 10+" at bounding box center [689, 213] width 74 height 32
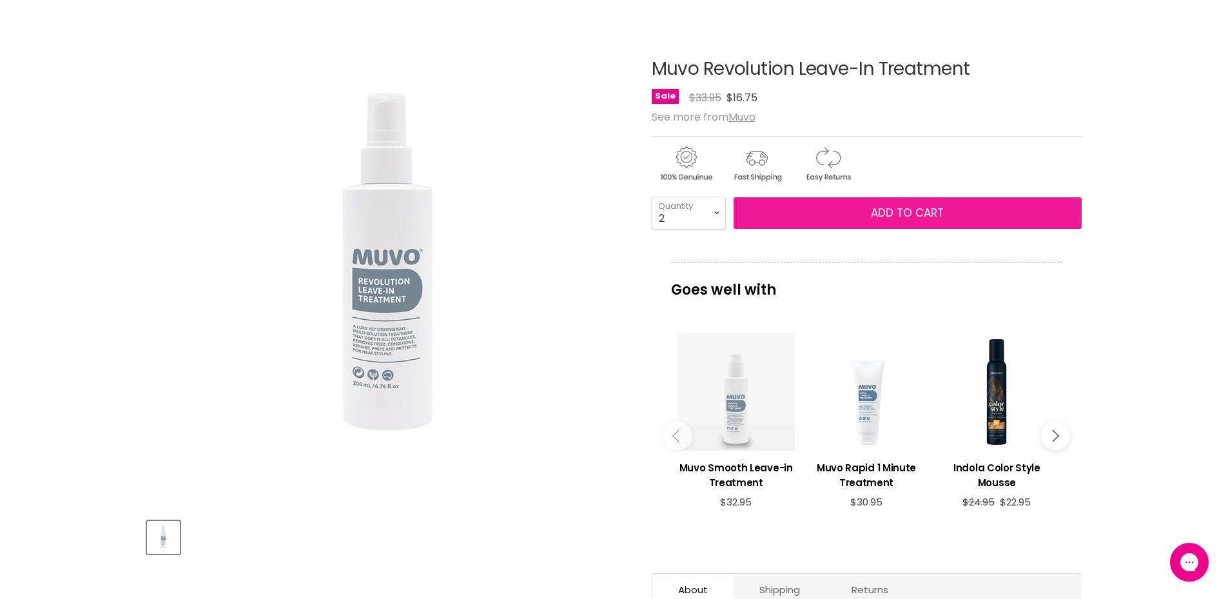
click at [845, 211] on button "Add to cart" at bounding box center [908, 213] width 348 height 32
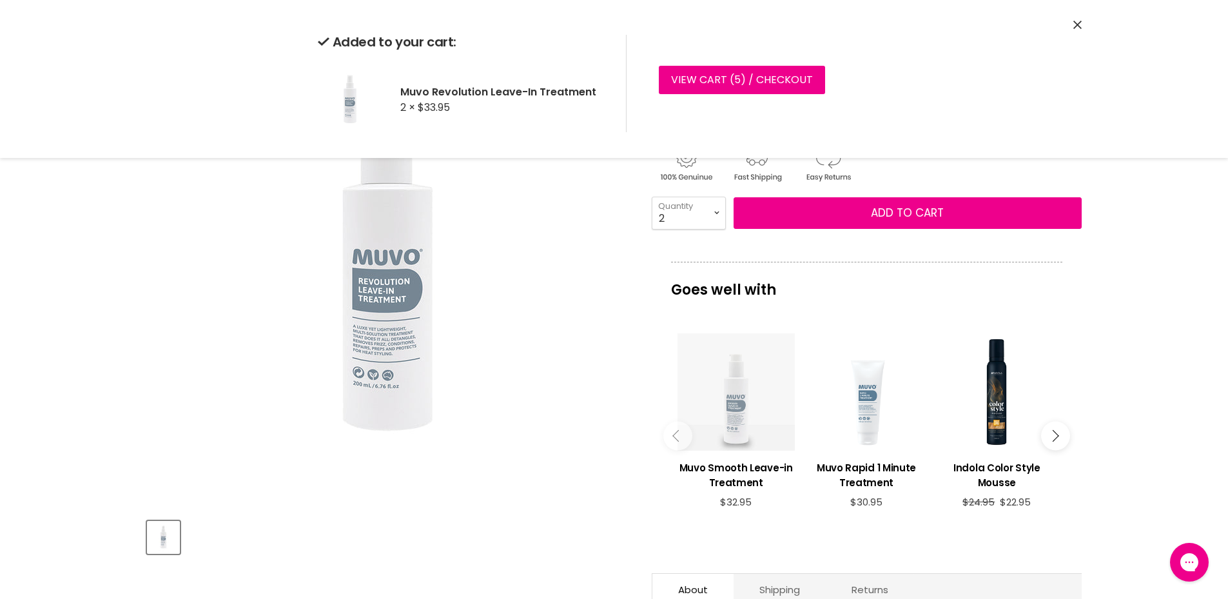
click at [734, 384] on div "Main content" at bounding box center [736, 391] width 117 height 117
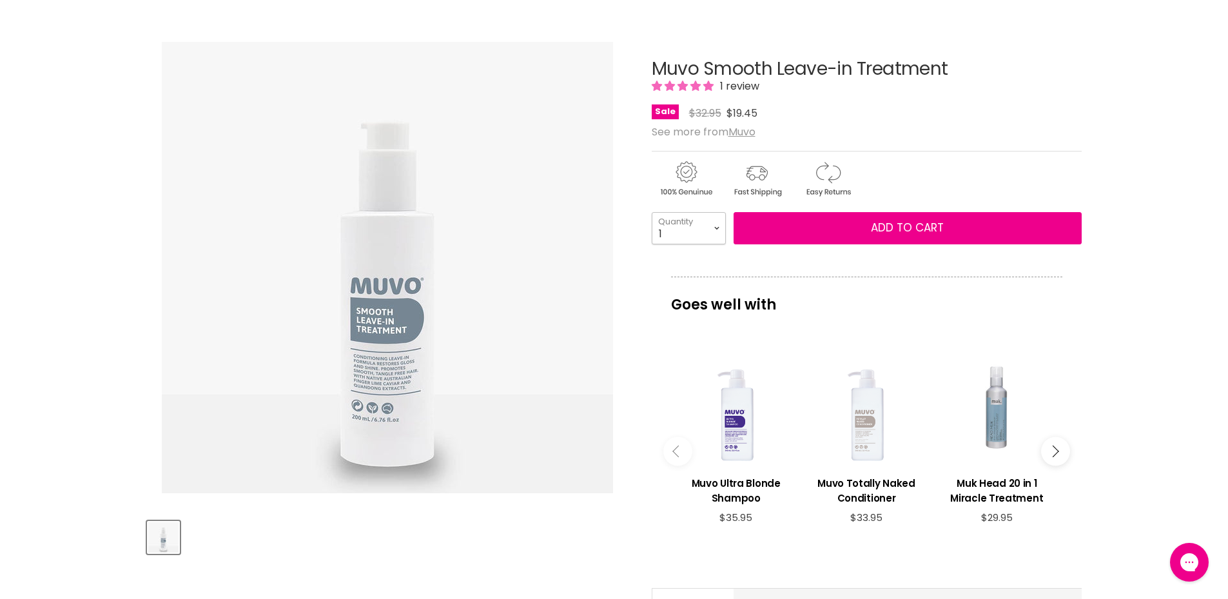
click at [703, 224] on select "1 2 3 4 5 6 7 8 9 10+" at bounding box center [689, 228] width 74 height 32
select select "2"
click at [652, 212] on select "1 2 3 4 5 6 7 8 9 10+" at bounding box center [689, 228] width 74 height 32
type input "2"
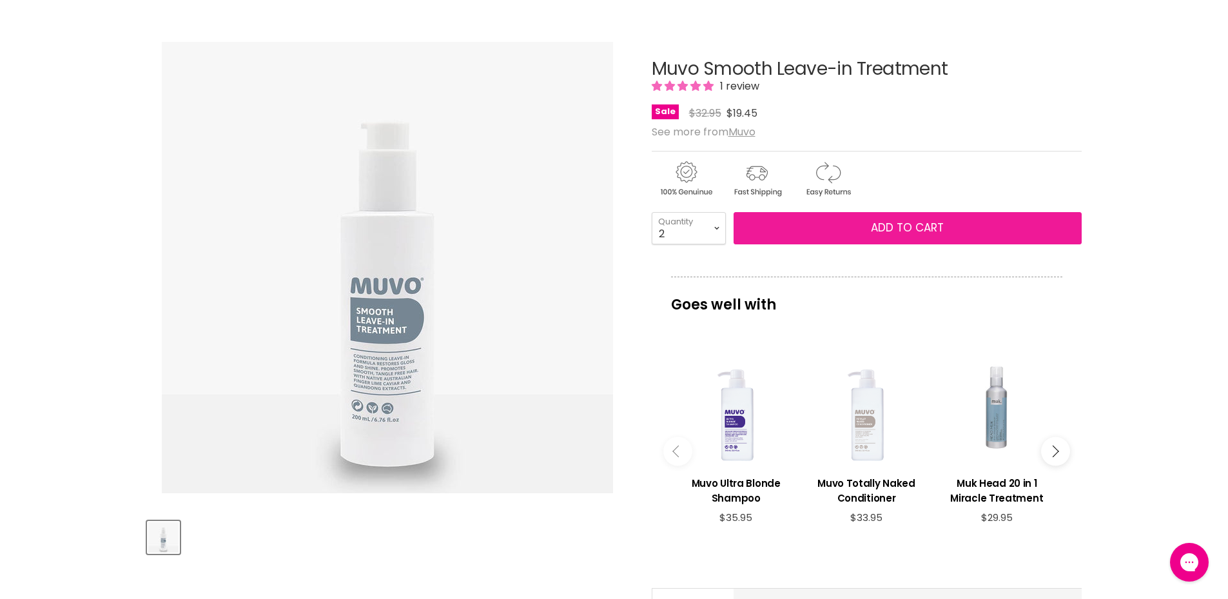
click at [889, 227] on span "Add to cart" at bounding box center [907, 227] width 73 height 15
click at [926, 224] on span "Add to cart" at bounding box center [907, 227] width 73 height 15
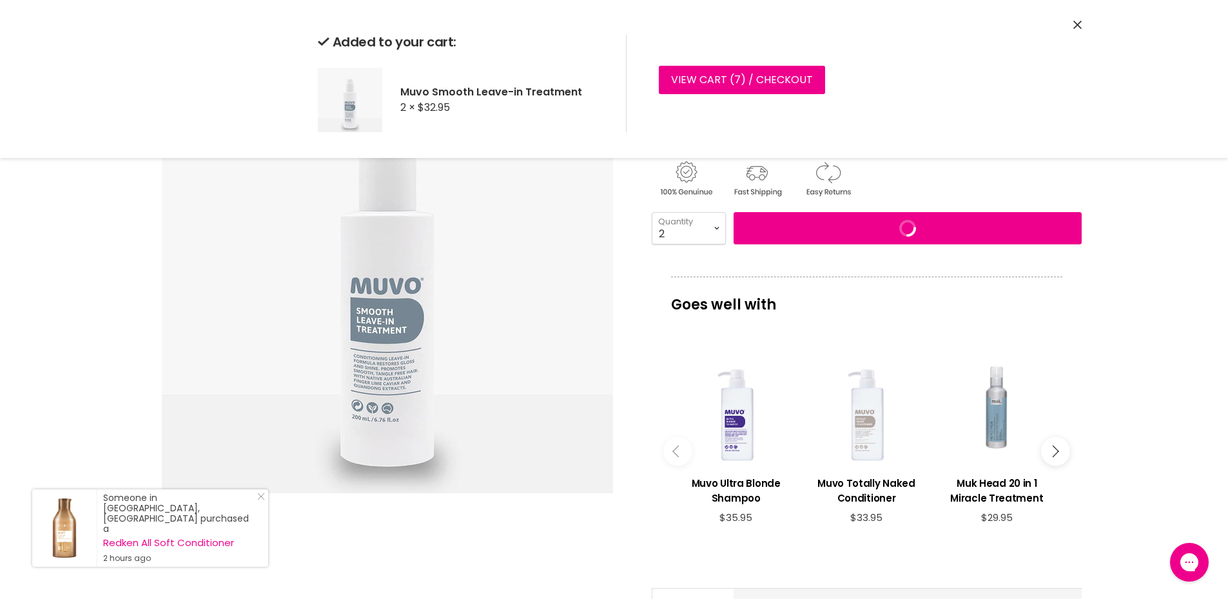
click at [1056, 446] on icon "Main content" at bounding box center [1053, 451] width 12 height 12
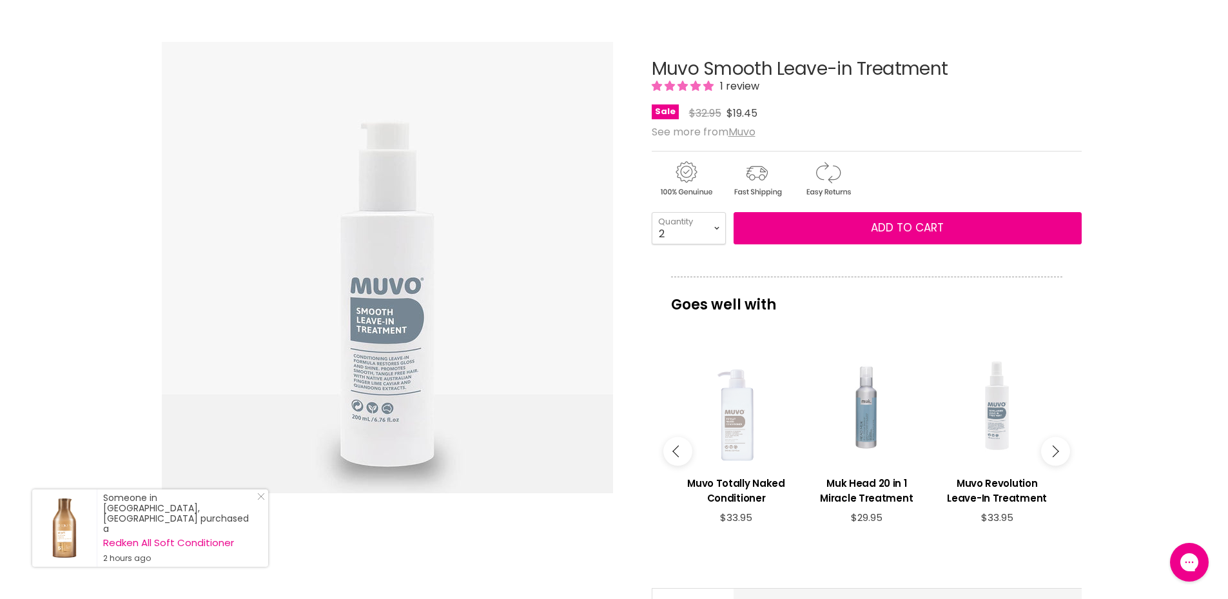
click at [1056, 446] on icon "Main content" at bounding box center [1053, 451] width 12 height 12
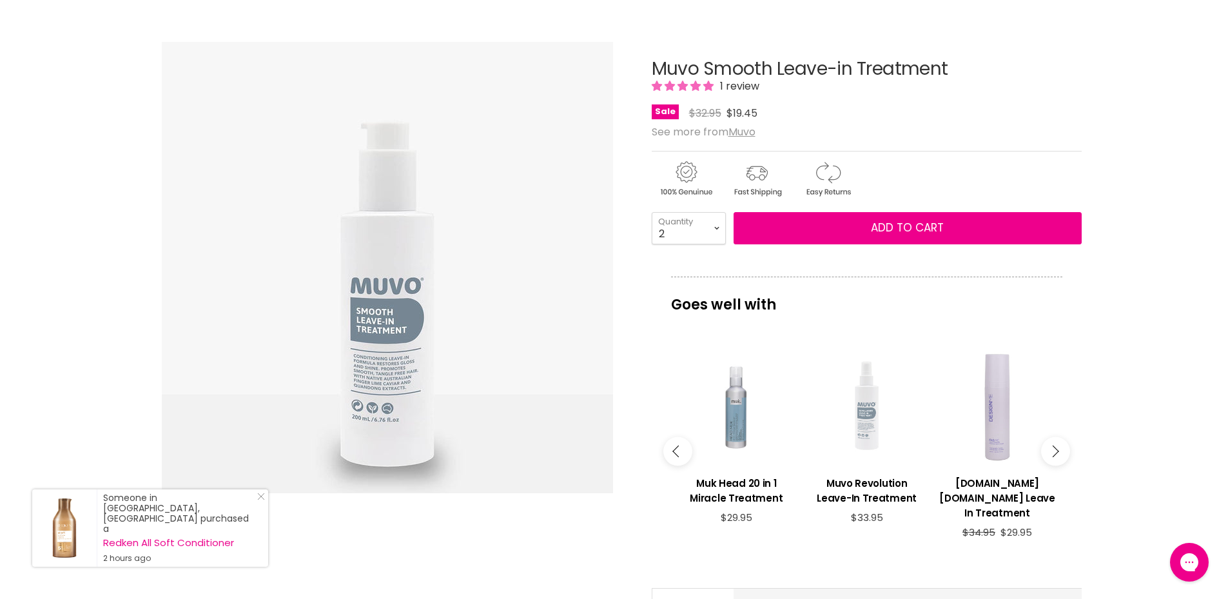
click at [876, 427] on div "Main content" at bounding box center [866, 406] width 117 height 117
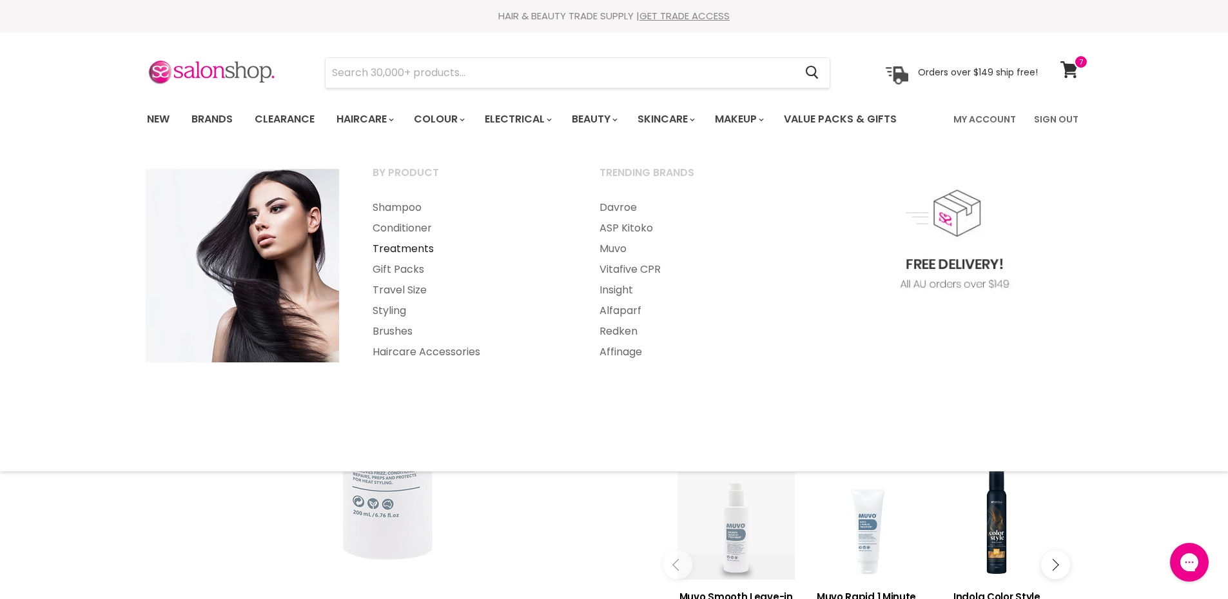
click at [397, 245] on link "Treatments" at bounding box center [469, 249] width 224 height 21
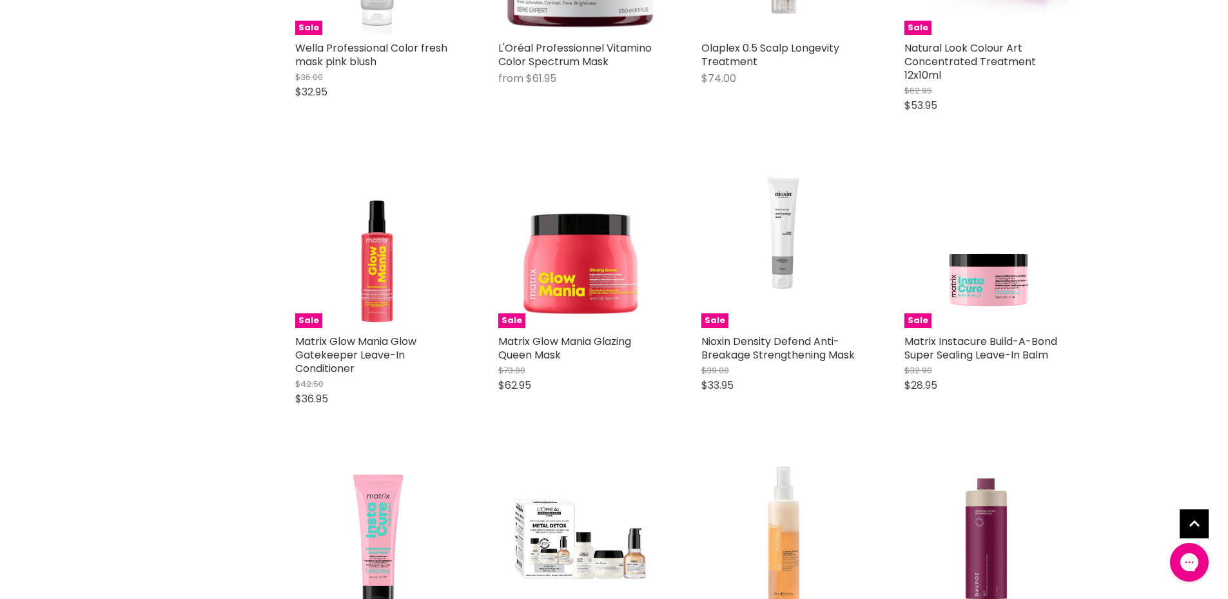
scroll to position [2192, 0]
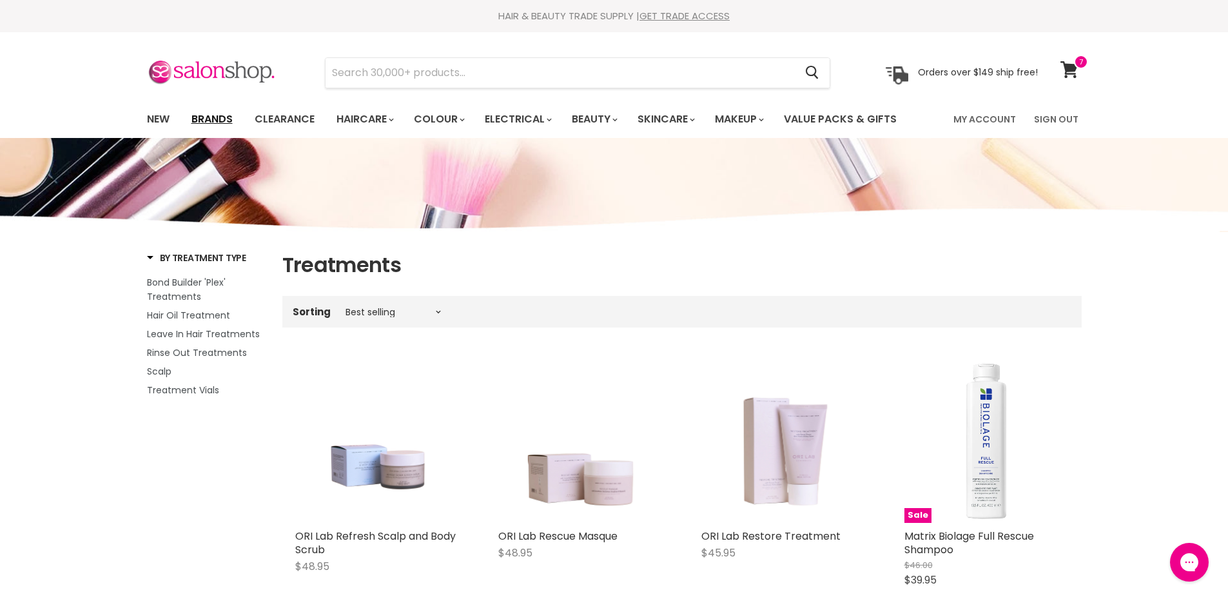
click at [222, 117] on link "Brands" at bounding box center [212, 119] width 61 height 27
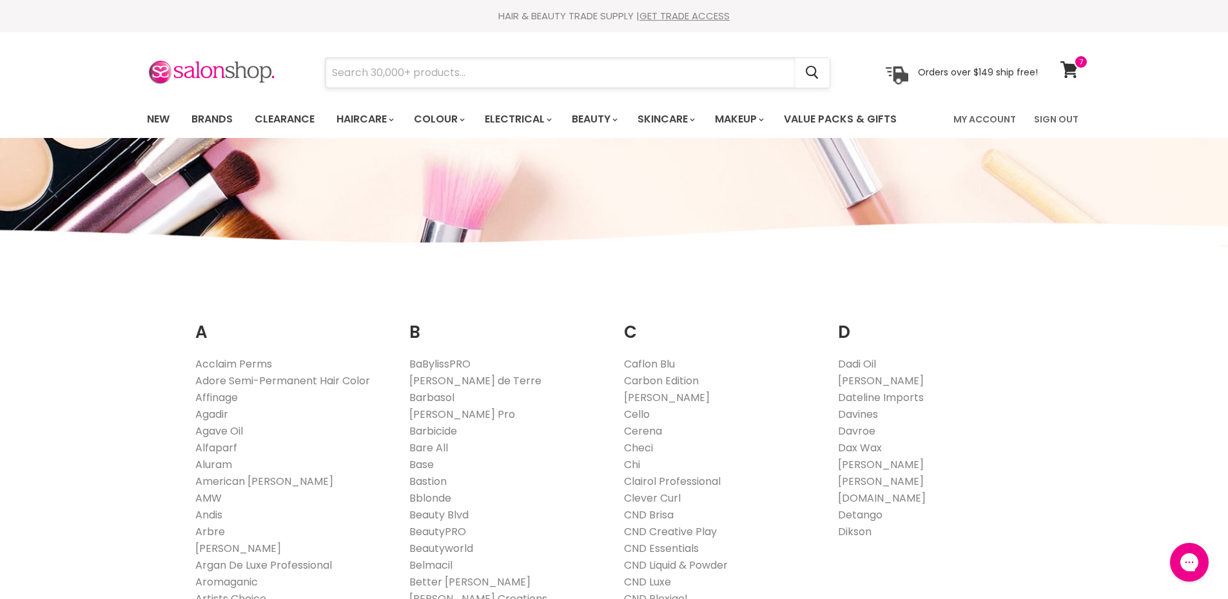
click at [618, 80] on input "Search" at bounding box center [561, 73] width 470 height 30
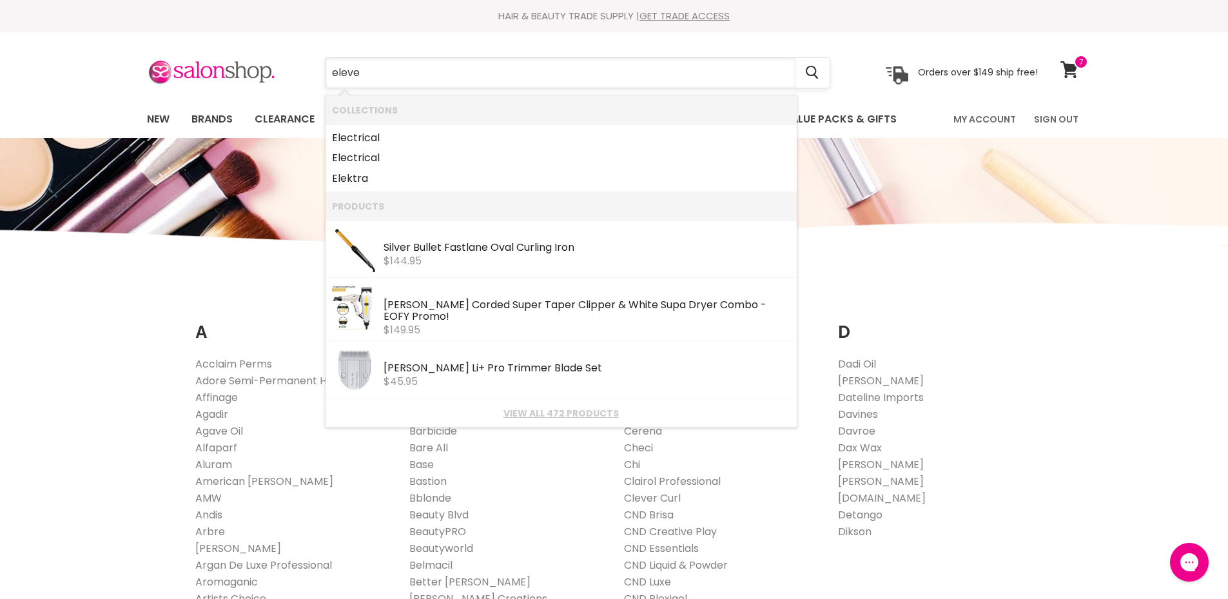
type input "eleven"
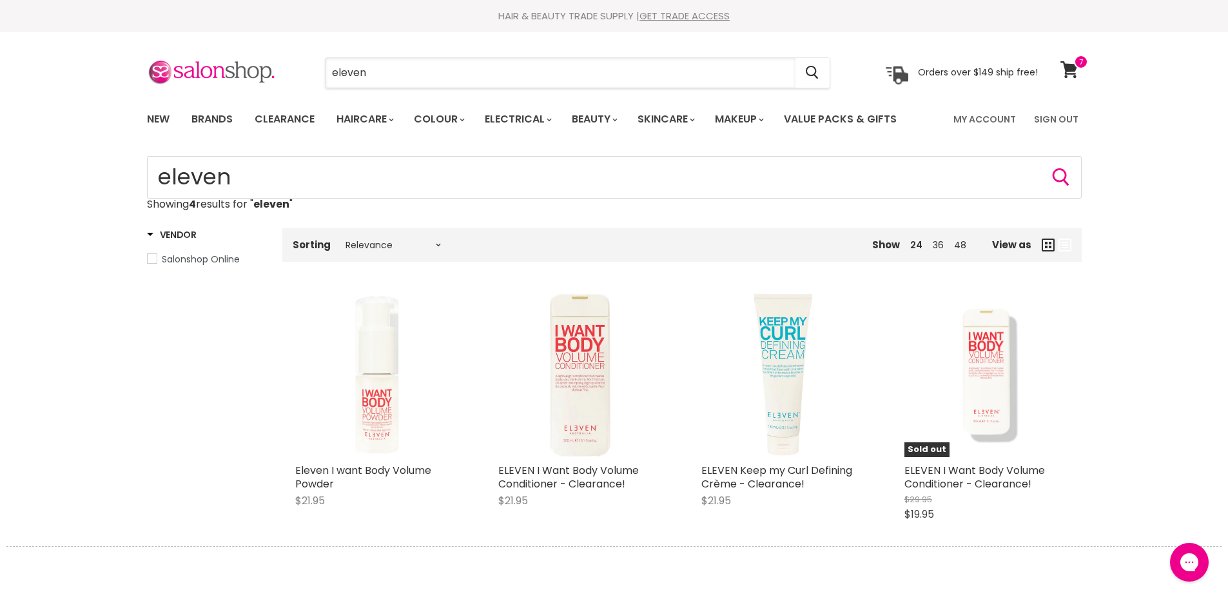
drag, startPoint x: 476, startPoint y: 76, endPoint x: 289, endPoint y: 72, distance: 187.0
click at [289, 72] on div "eleven Cancel Orders over $149 ship free!" at bounding box center [592, 73] width 891 height 30
type input "k18"
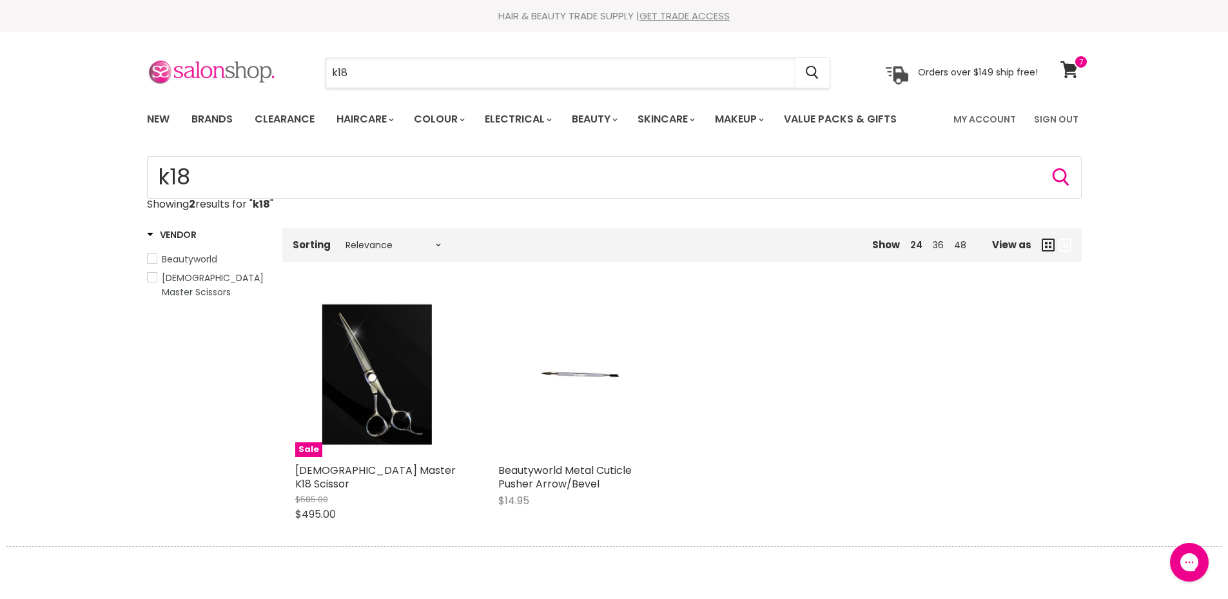
drag, startPoint x: 476, startPoint y: 65, endPoint x: 241, endPoint y: 63, distance: 235.3
click at [241, 63] on div "k18 Cancel Orders over $149 ship free!" at bounding box center [592, 73] width 891 height 30
type input "kevin murphy"
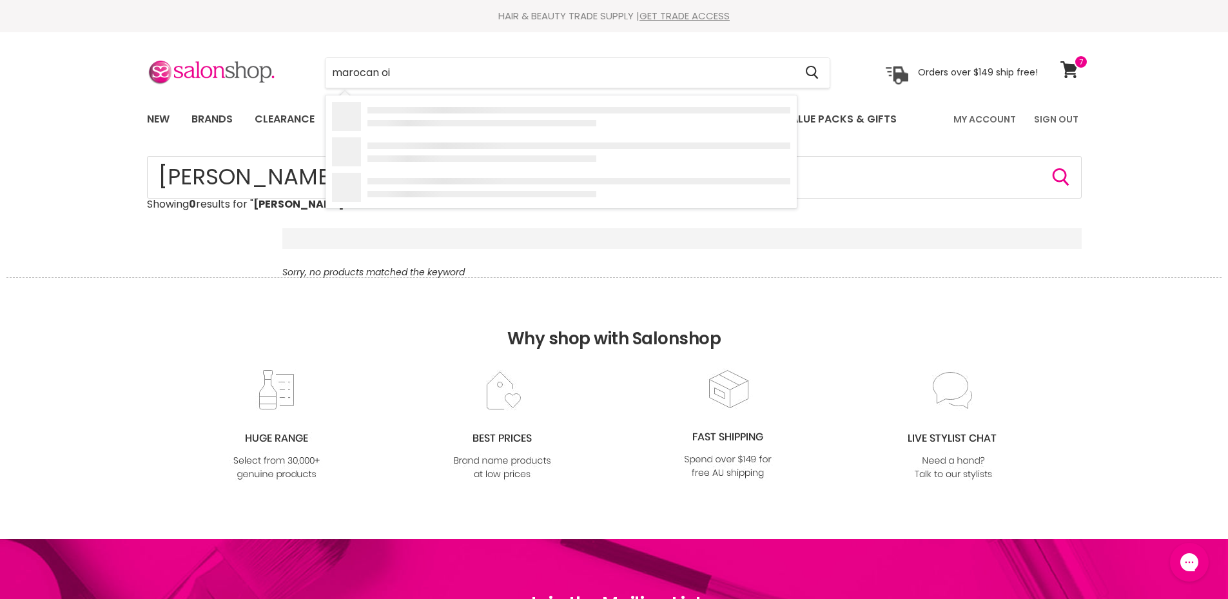
type input "marocan oil"
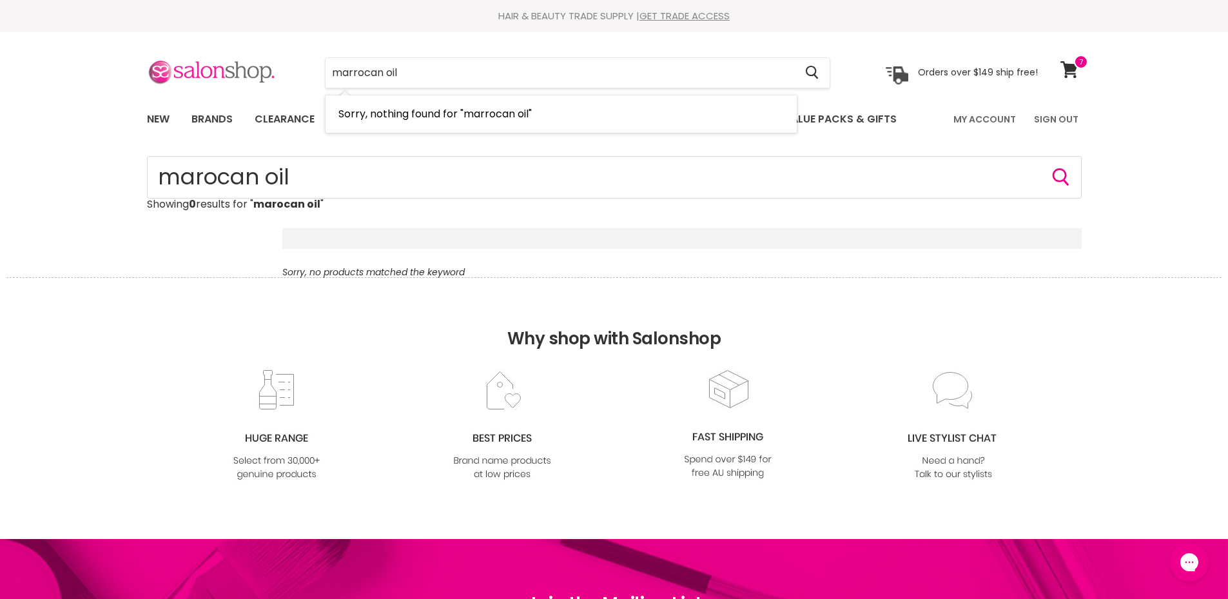
drag, startPoint x: 461, startPoint y: 75, endPoint x: 263, endPoint y: 77, distance: 197.9
click at [263, 77] on div "marrocan oil Cancel Orders over $149 ship free!" at bounding box center [592, 73] width 891 height 30
type input "oil"
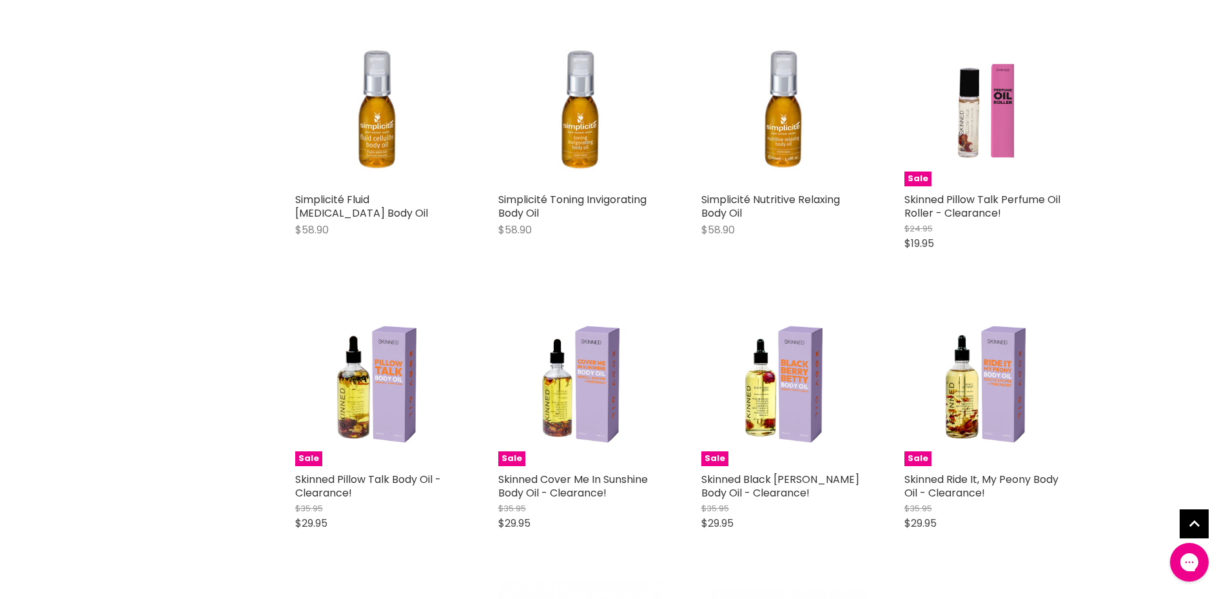
scroll to position [580, 0]
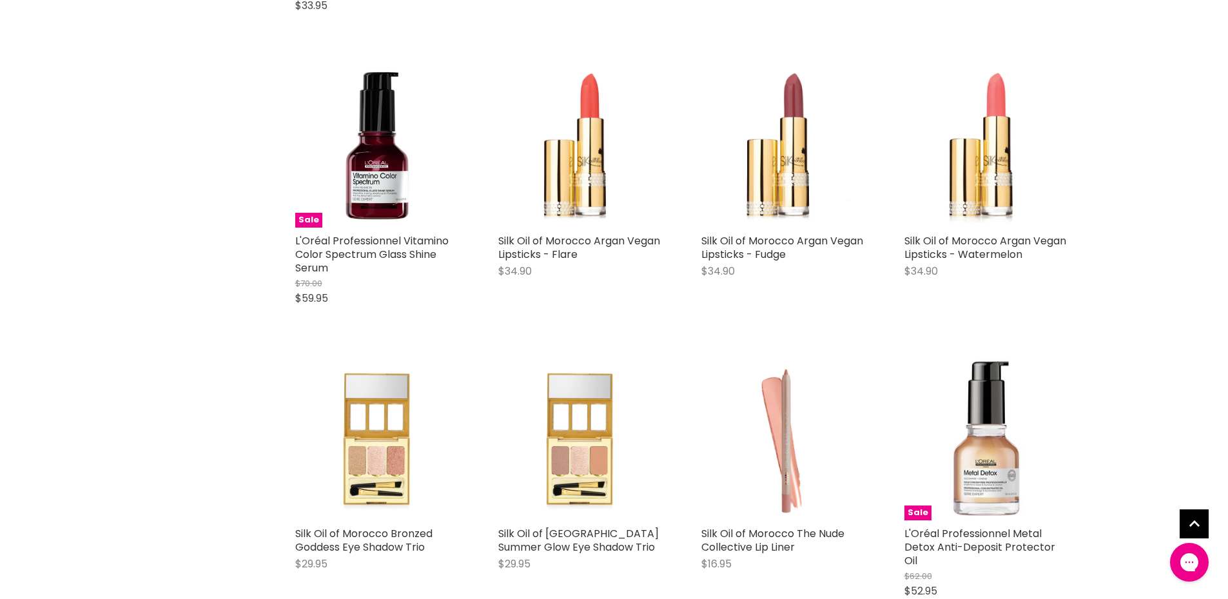
scroll to position [2708, 0]
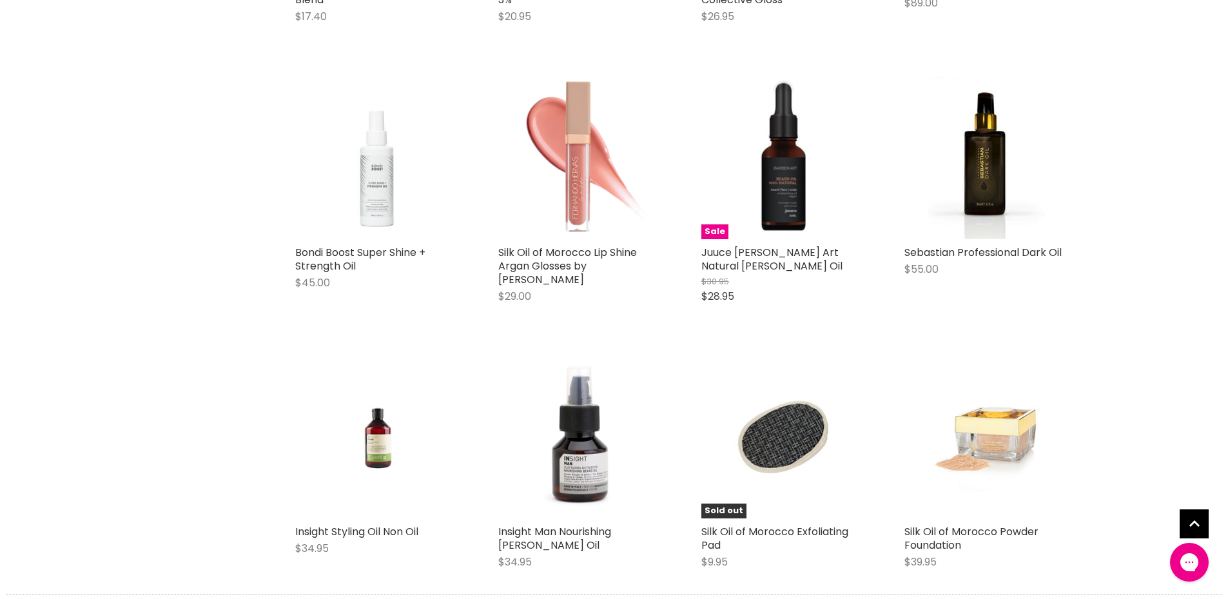
scroll to position [4642, 0]
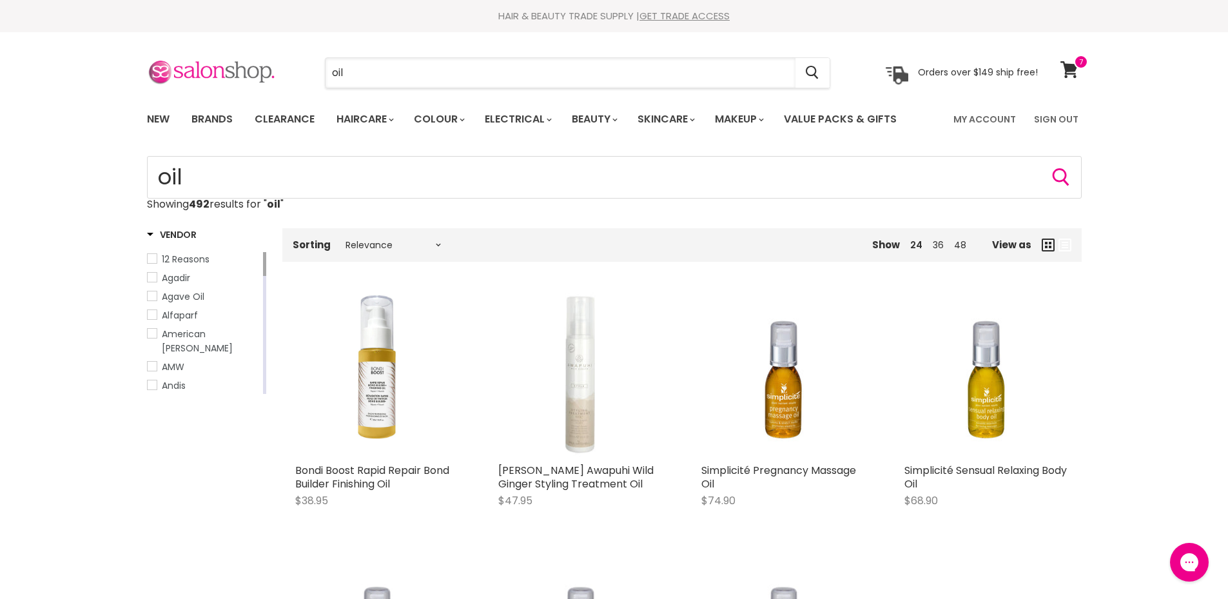
drag, startPoint x: 388, startPoint y: 79, endPoint x: 273, endPoint y: 69, distance: 115.9
click at [273, 69] on div "oil Cancel Orders over $149 ship free!" at bounding box center [592, 73] width 891 height 30
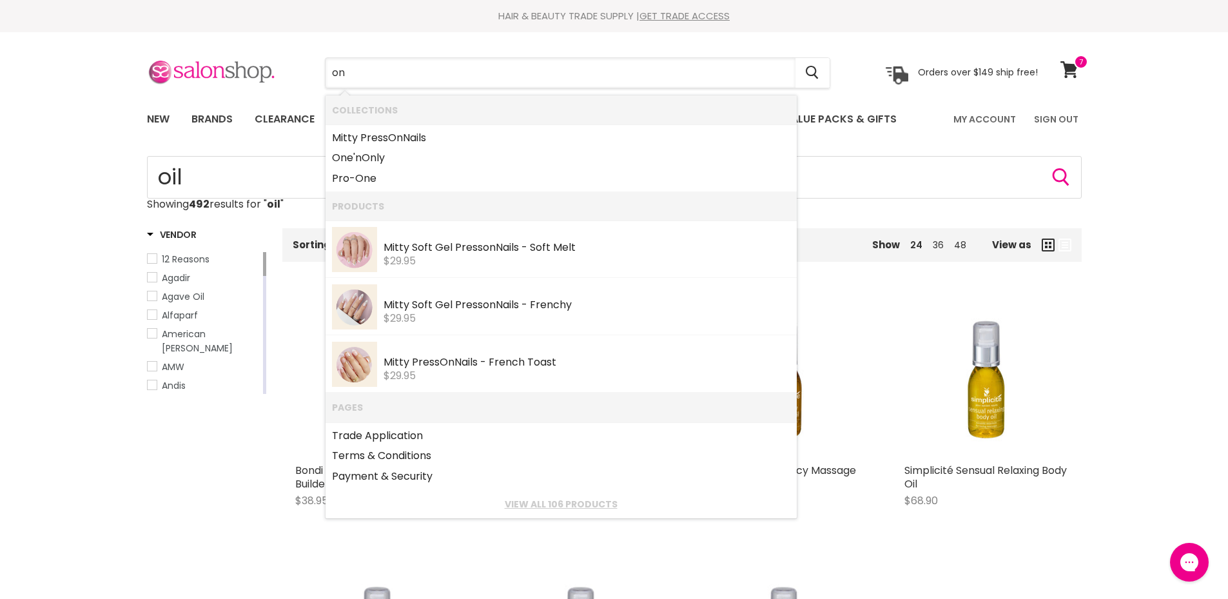
type input "o"
type input "bondi"
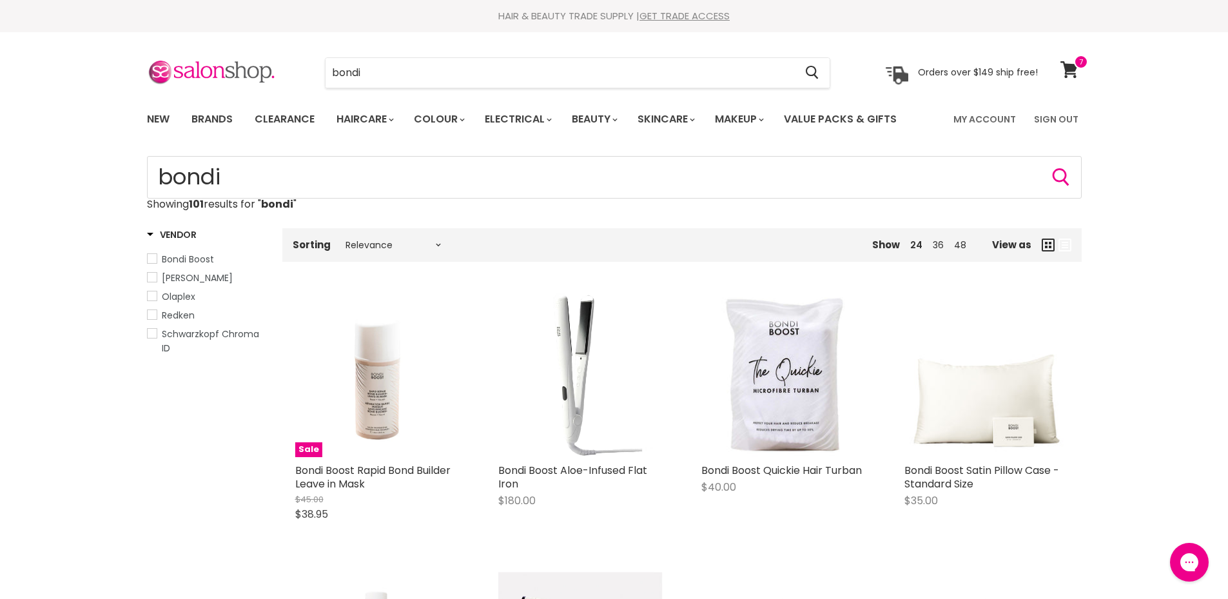
click at [199, 259] on span "Bondi Boost" at bounding box center [188, 259] width 52 height 13
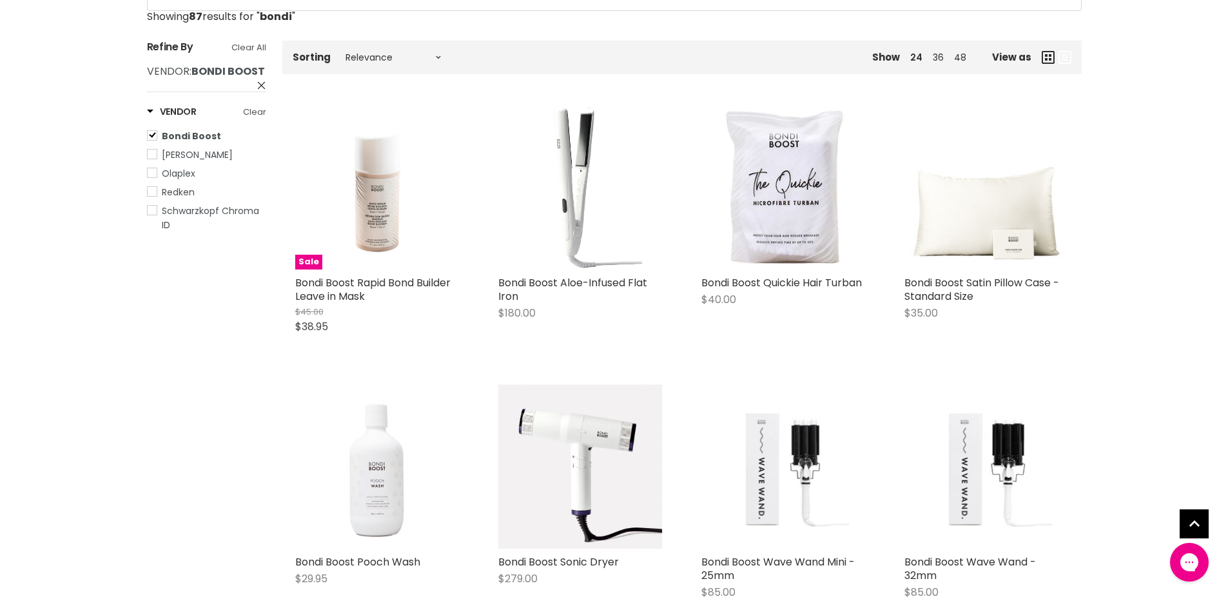
scroll to position [193, 0]
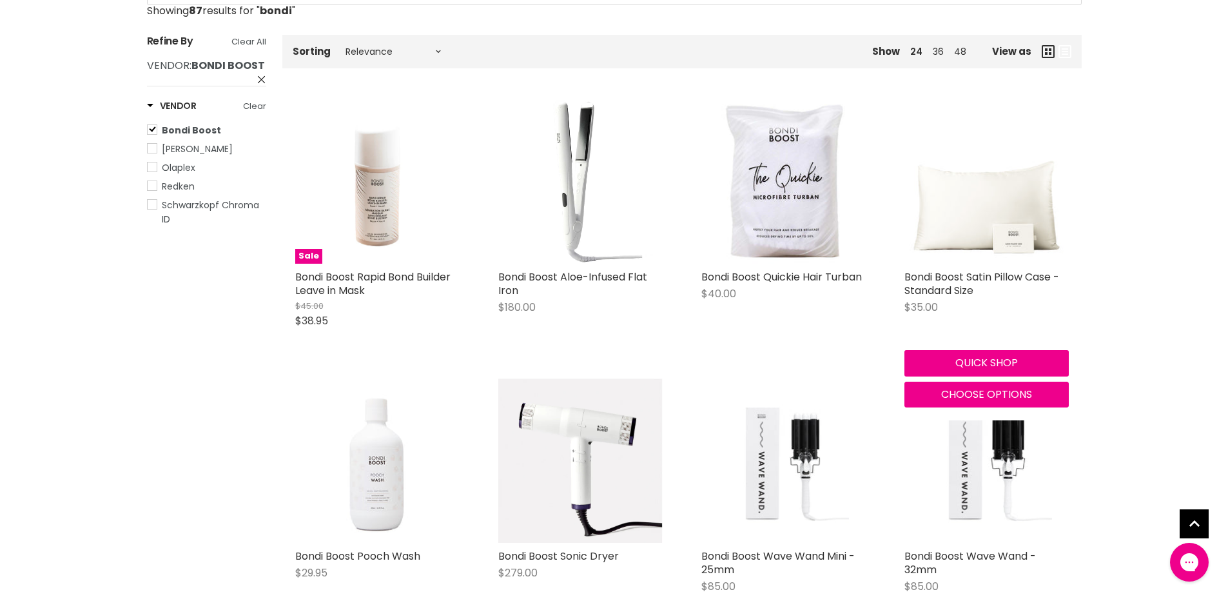
click at [986, 222] on img "Main content" at bounding box center [987, 181] width 164 height 164
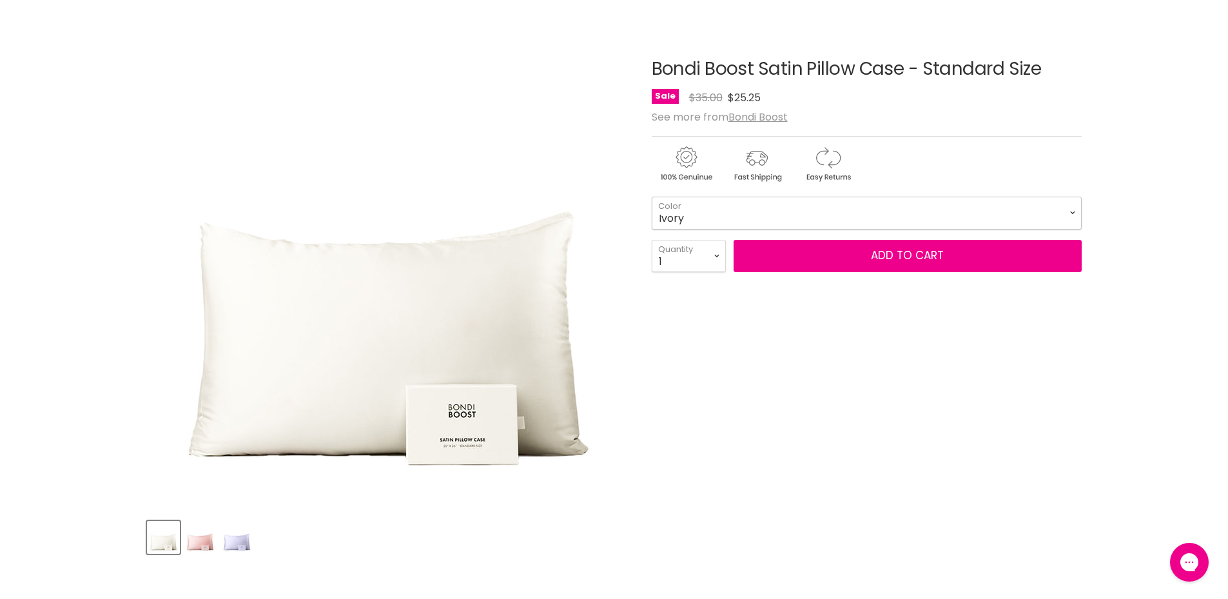
click at [1034, 214] on select "Ivory Blush Grey" at bounding box center [867, 213] width 430 height 32
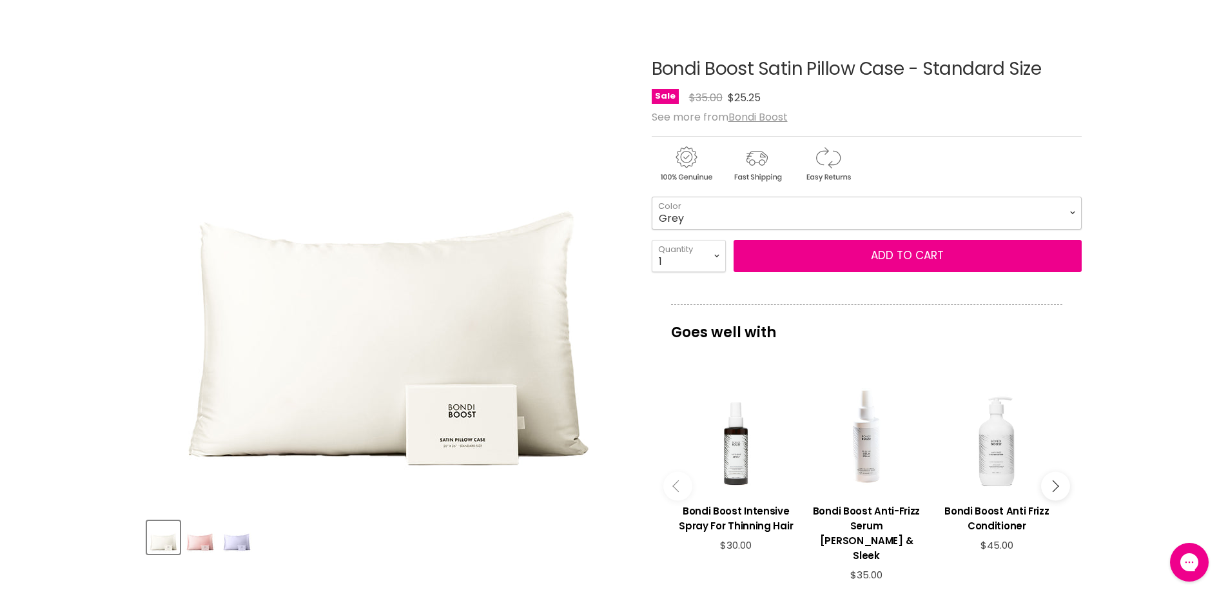
click at [652, 197] on select "Ivory Blush Grey" at bounding box center [867, 213] width 430 height 32
select select "Grey"
click at [236, 547] on img "Product thumbnails" at bounding box center [237, 537] width 30 height 30
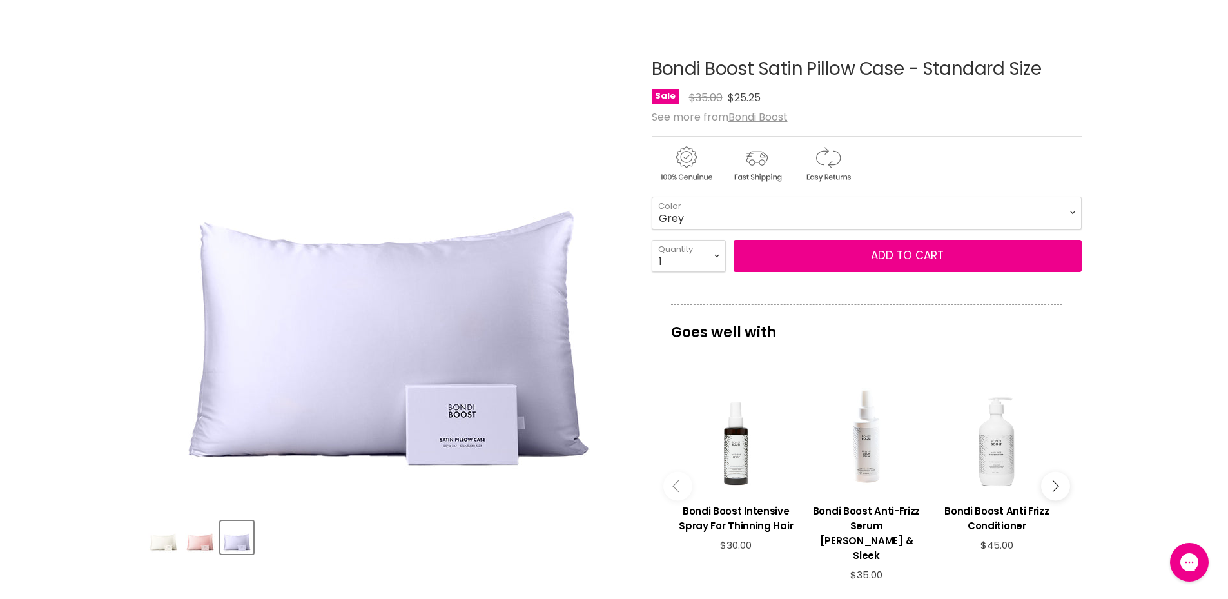
click at [196, 545] on img "Product thumbnails" at bounding box center [200, 537] width 30 height 30
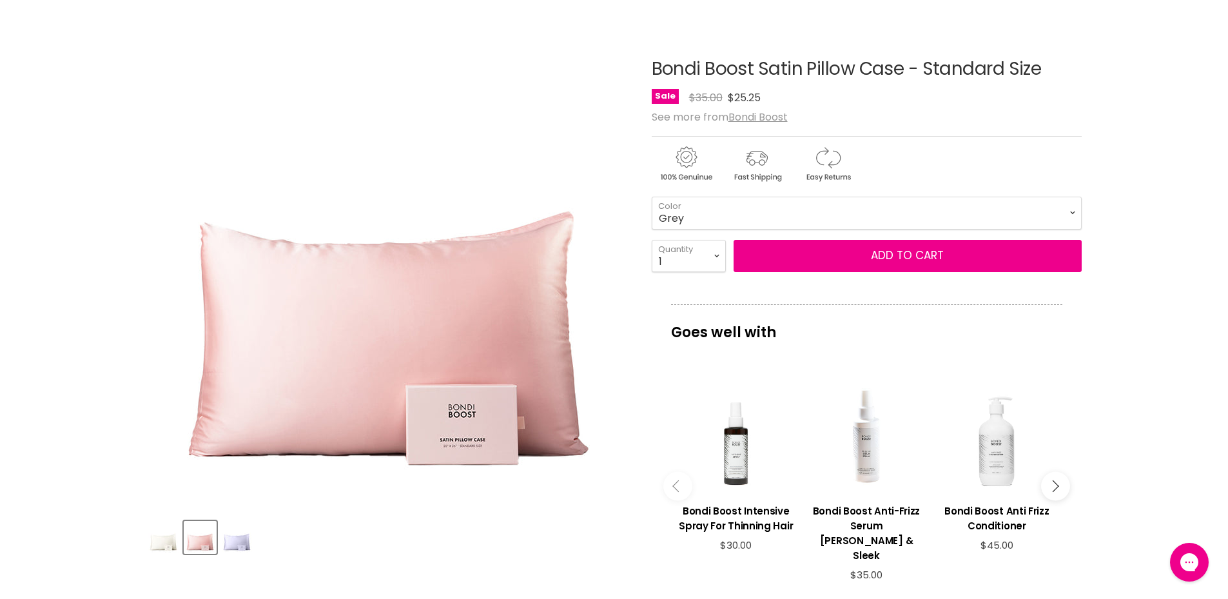
click at [167, 544] on img "Product thumbnails" at bounding box center [163, 537] width 30 height 30
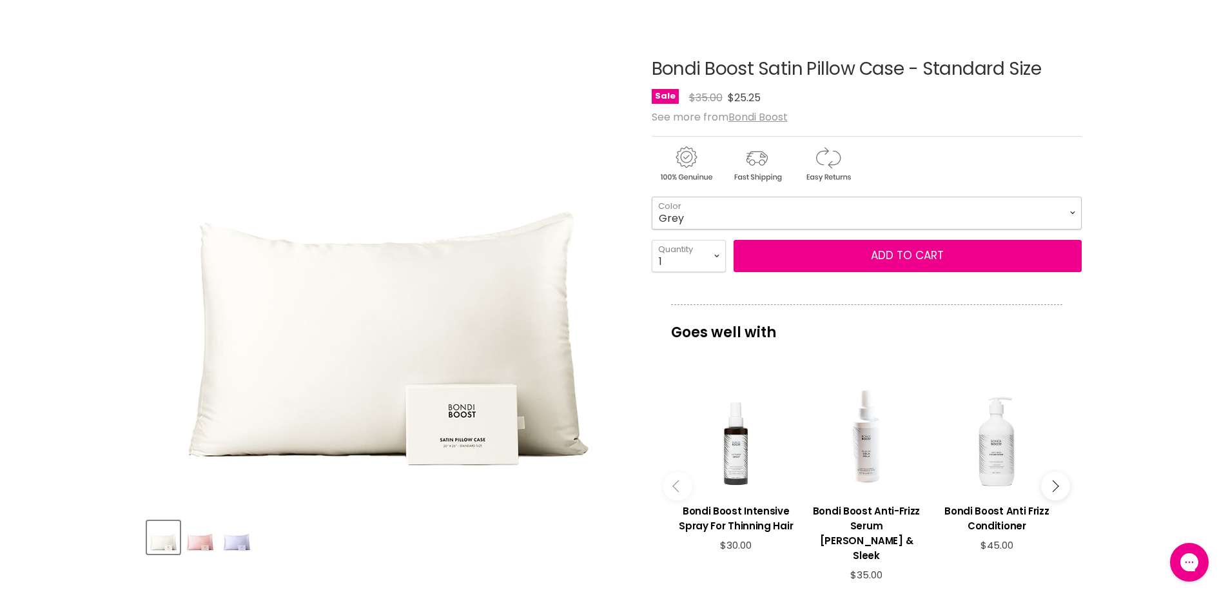
click at [719, 222] on select "Ivory Blush Grey" at bounding box center [867, 213] width 430 height 32
click at [243, 547] on img "Product thumbnails" at bounding box center [237, 537] width 30 height 30
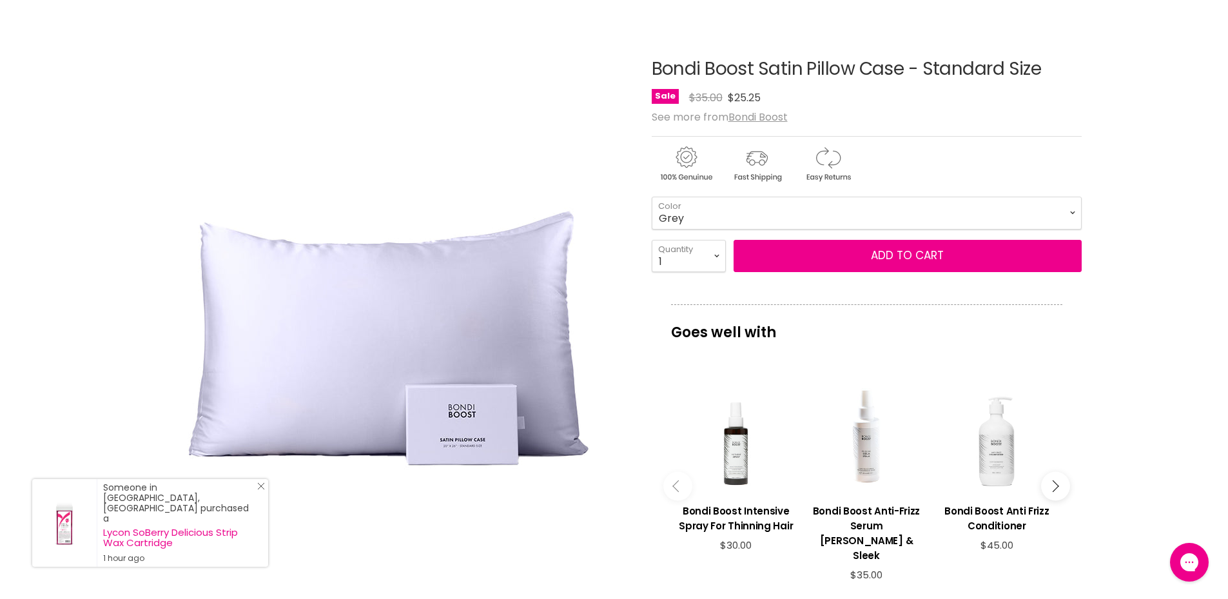
click at [259, 490] on icon "Close Icon" at bounding box center [261, 486] width 8 height 8
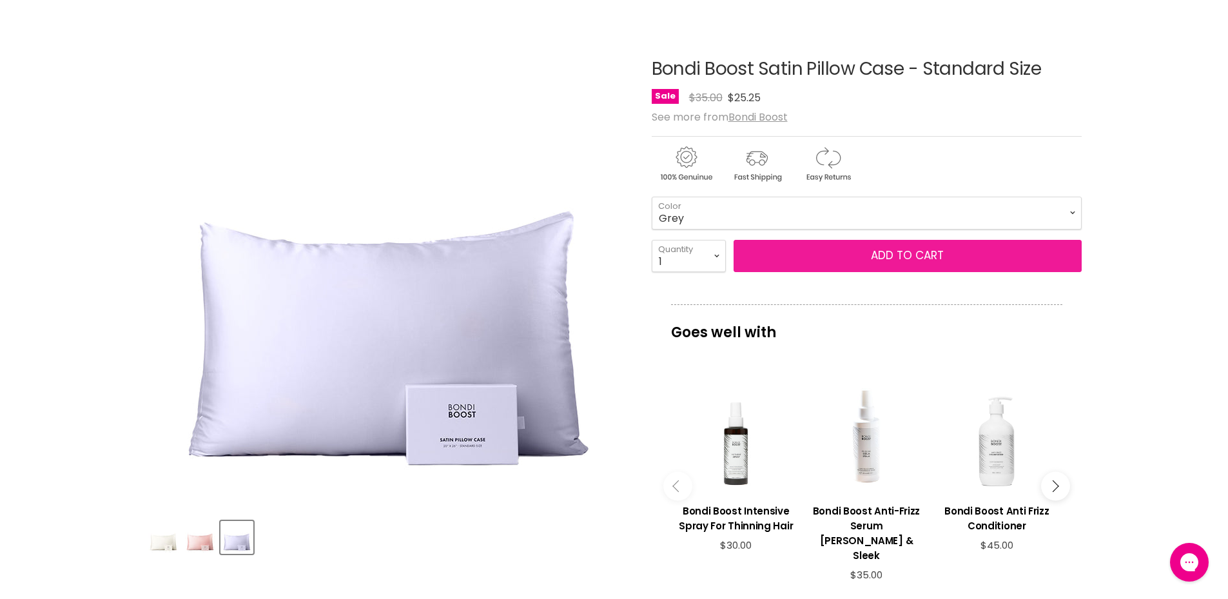
click at [910, 259] on button "Add to cart" at bounding box center [908, 256] width 348 height 32
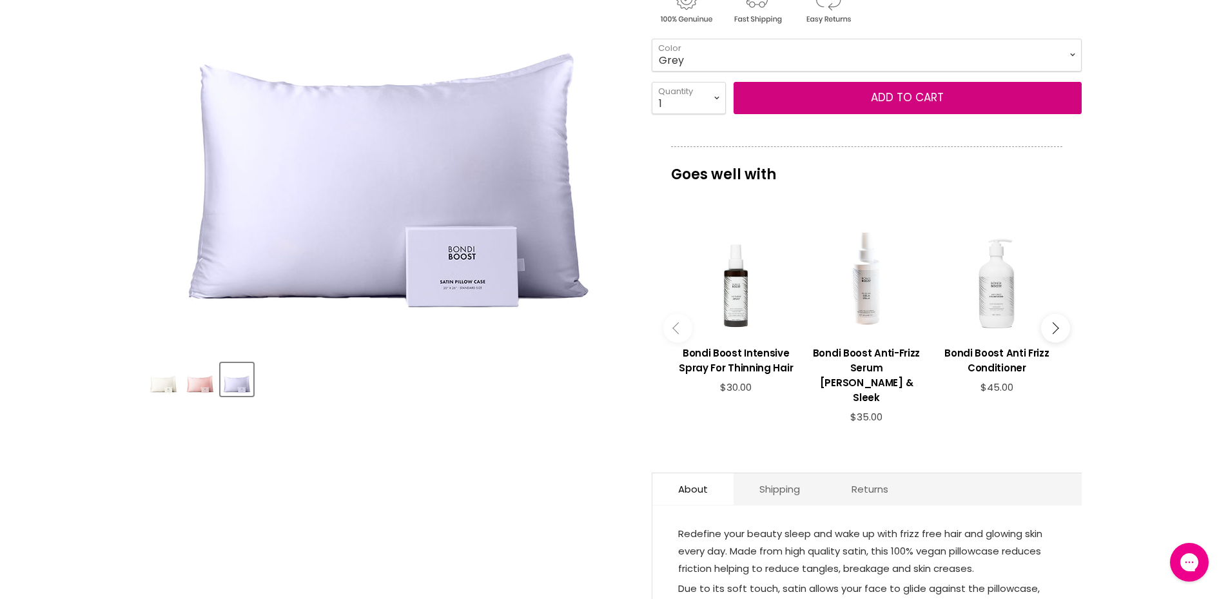
scroll to position [322, 0]
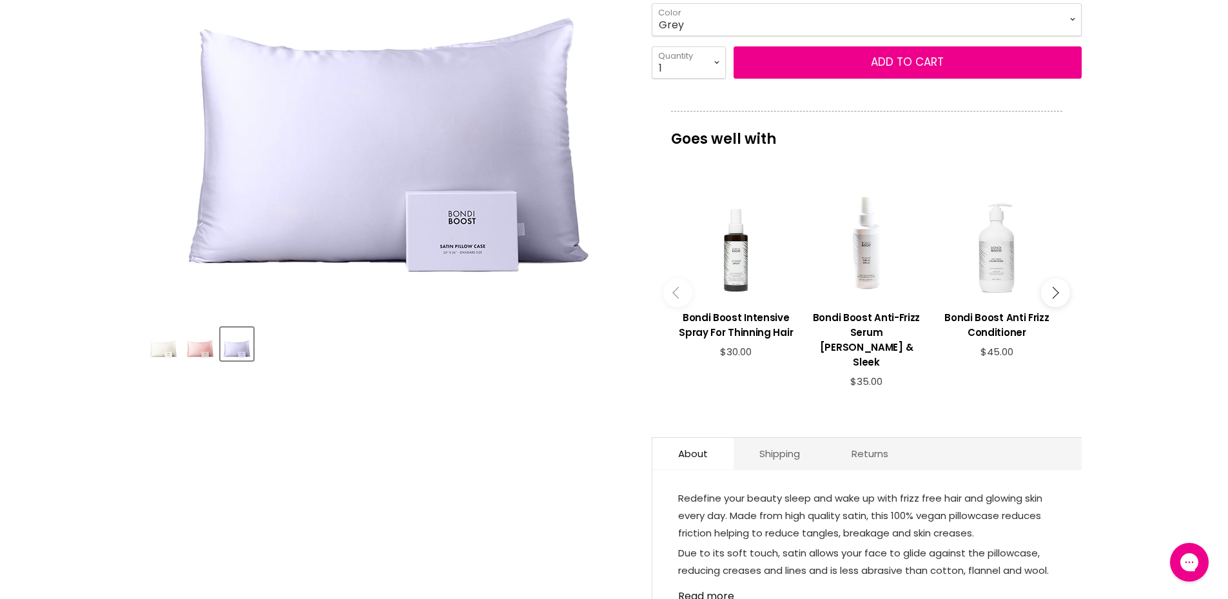
click at [206, 346] on img "Product thumbnails" at bounding box center [200, 344] width 30 height 30
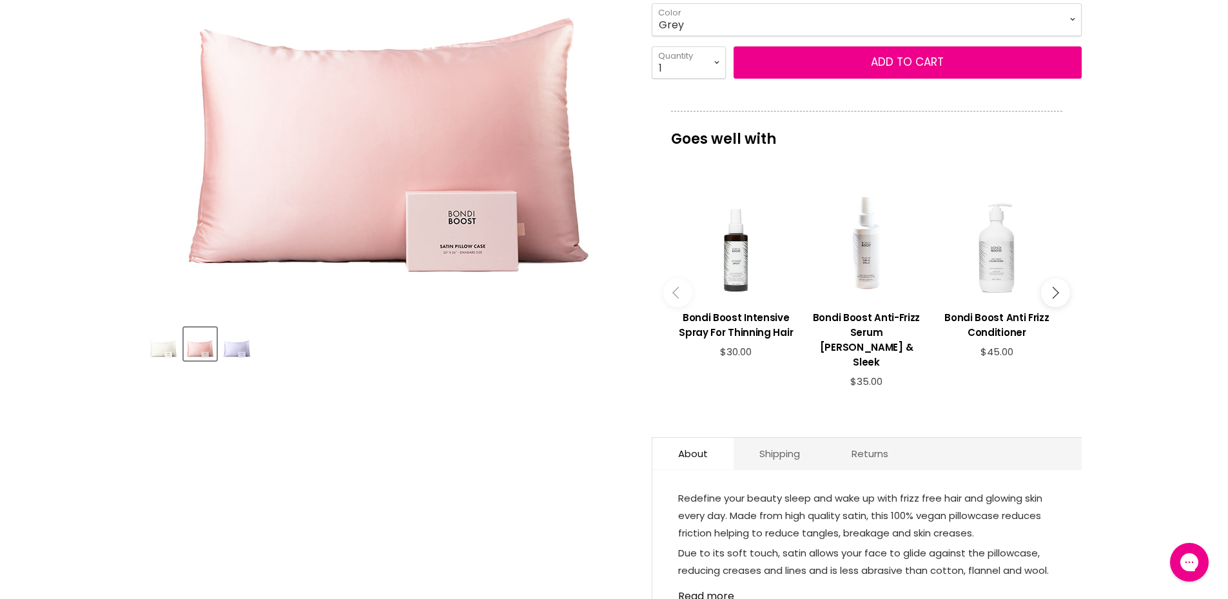
click at [241, 347] on img "Product thumbnails" at bounding box center [237, 344] width 30 height 30
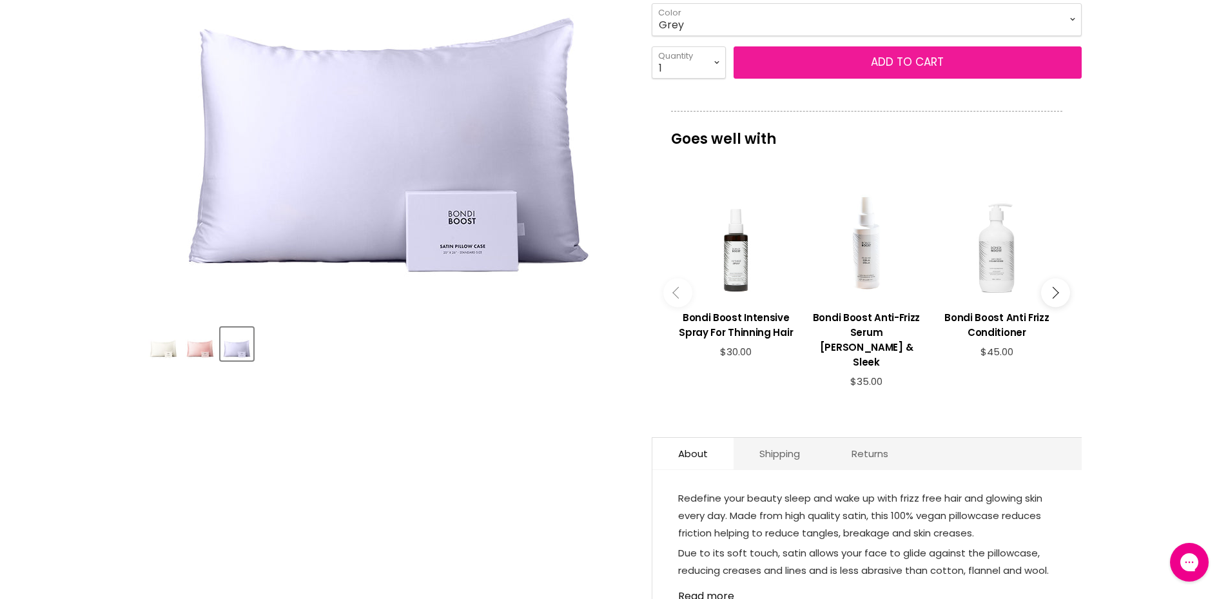
click at [869, 58] on button "Add to cart" at bounding box center [908, 62] width 348 height 32
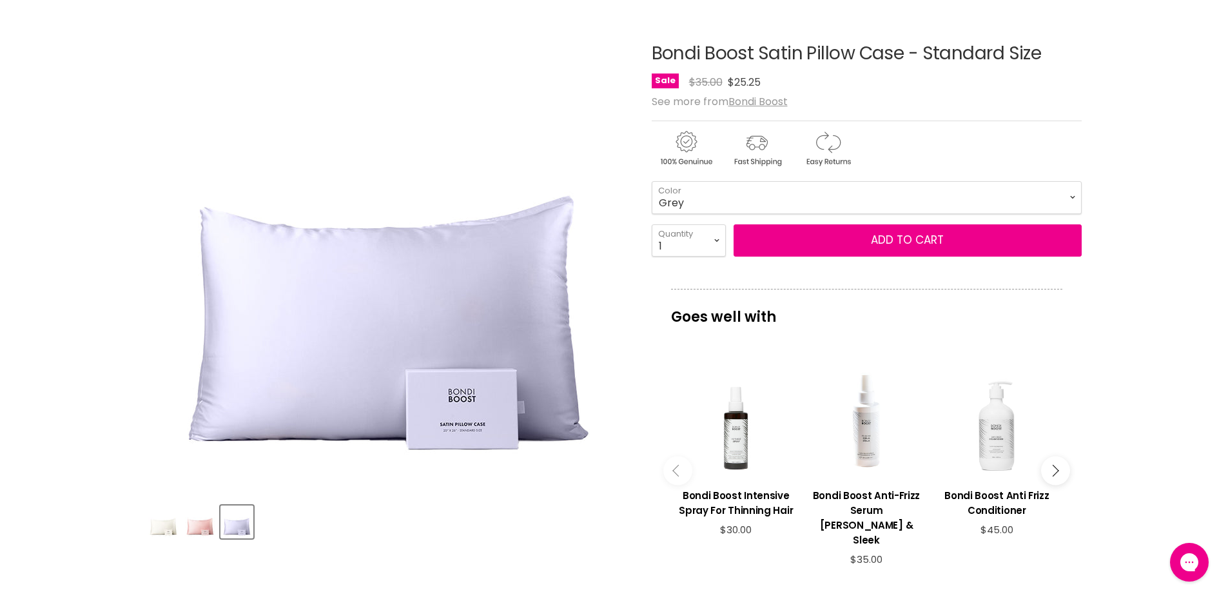
scroll to position [129, 0]
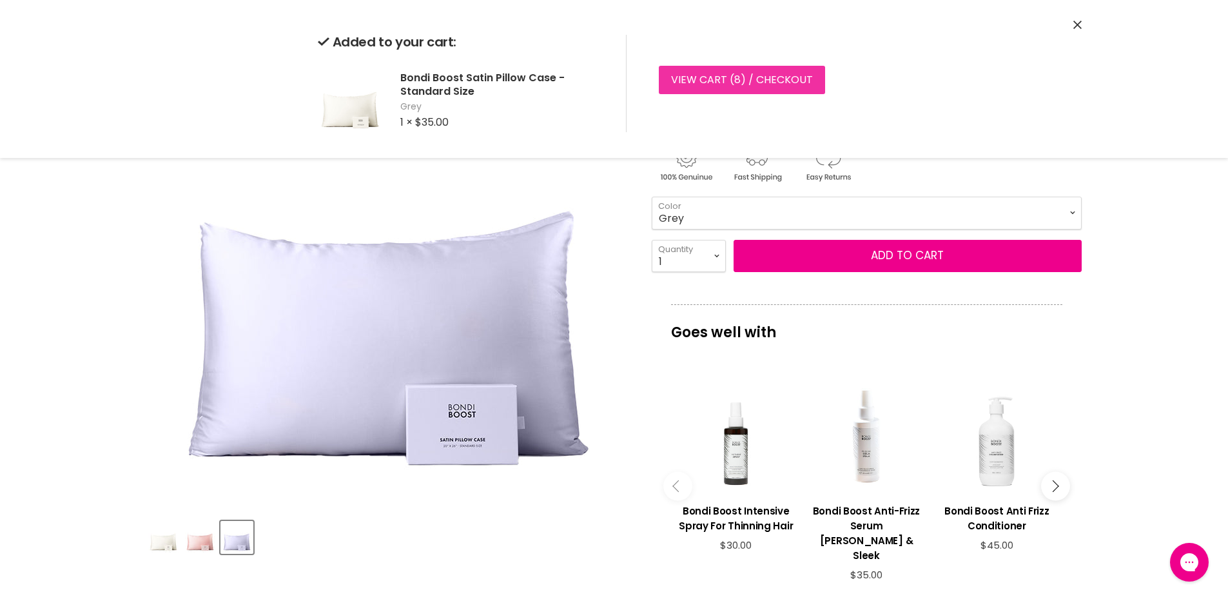
click at [772, 81] on link "View cart ( 8 ) / Checkout" at bounding box center [742, 80] width 166 height 28
